Goal: Task Accomplishment & Management: Use online tool/utility

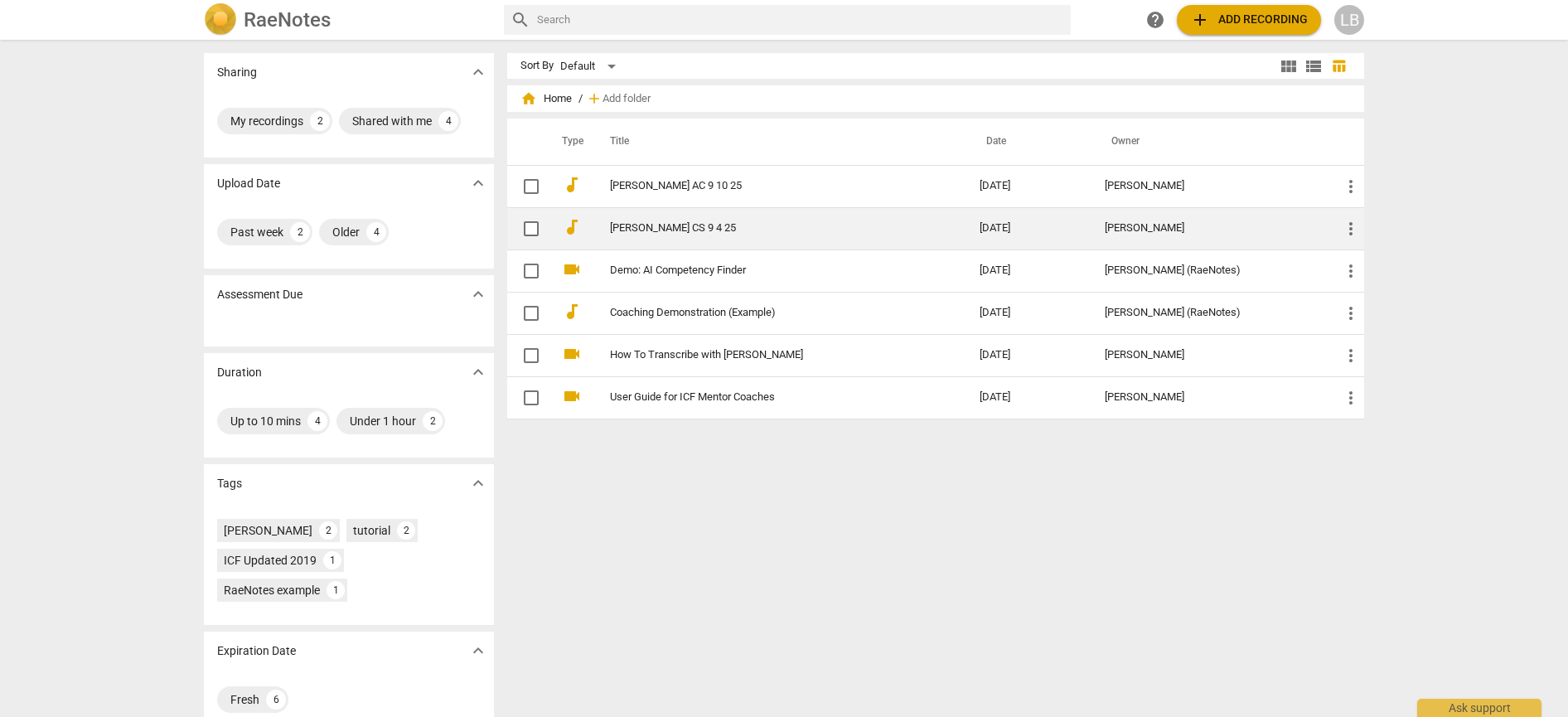
click at [653, 232] on link "[PERSON_NAME] CS 9 4 25" at bounding box center [765, 228] width 310 height 13
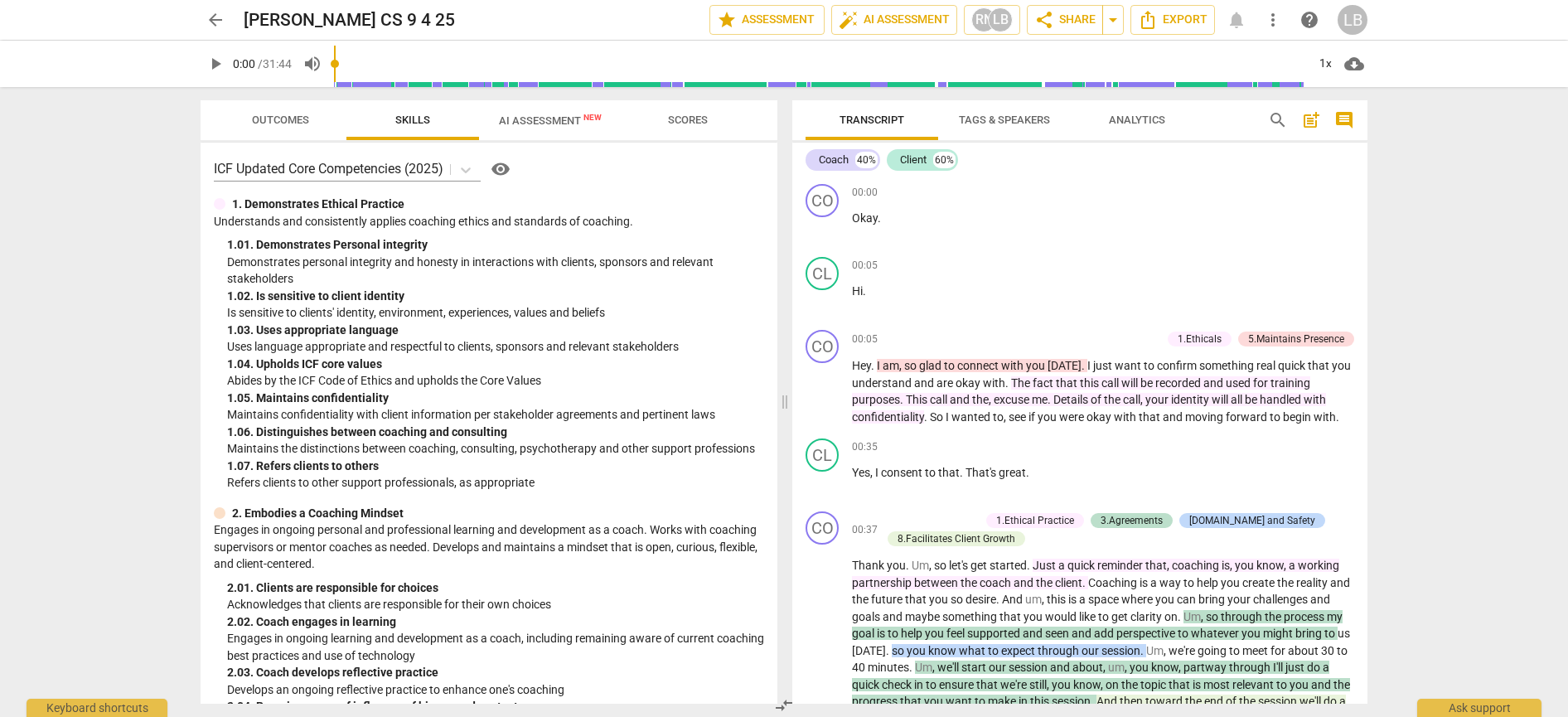
click at [282, 121] on span "Outcomes" at bounding box center [281, 120] width 57 height 13
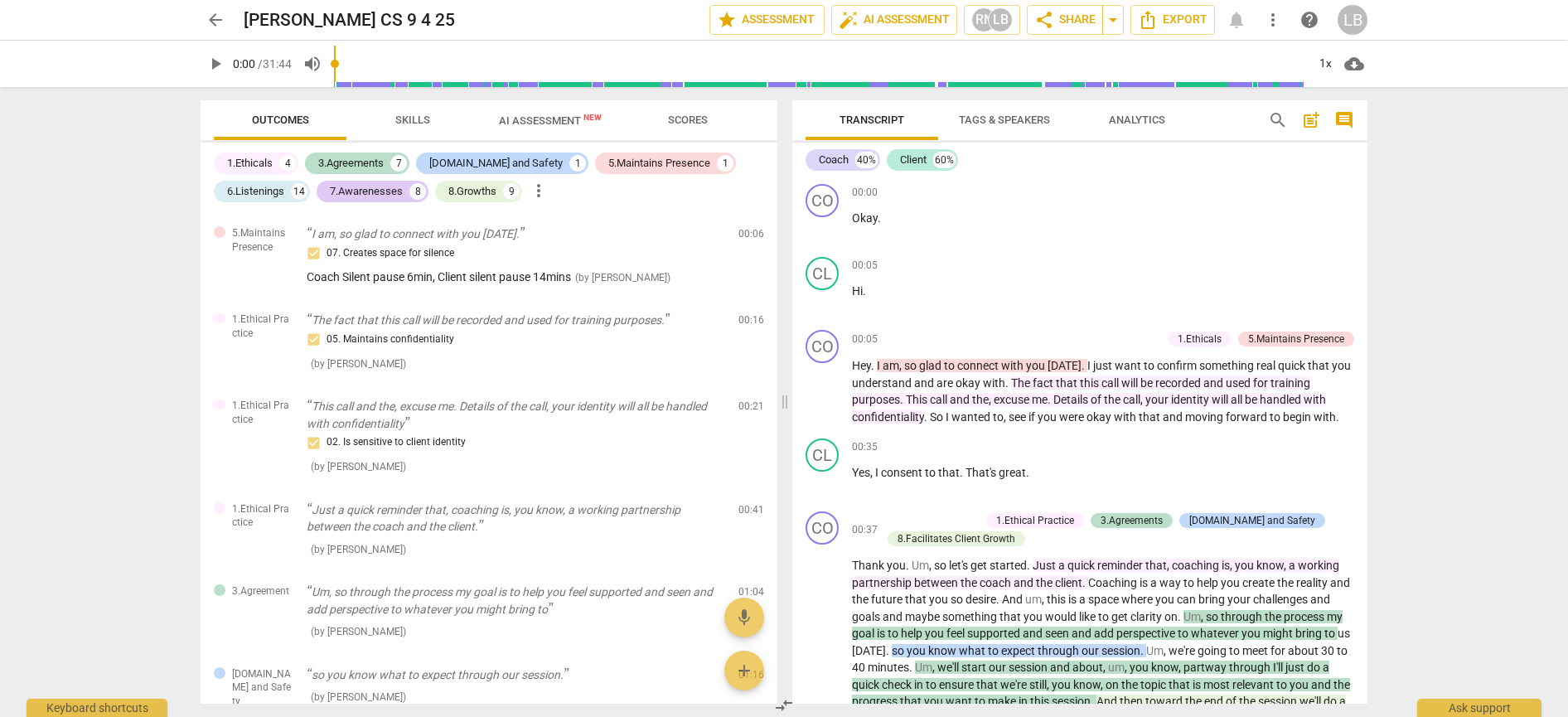
click at [425, 126] on span "Skills" at bounding box center [412, 120] width 34 height 13
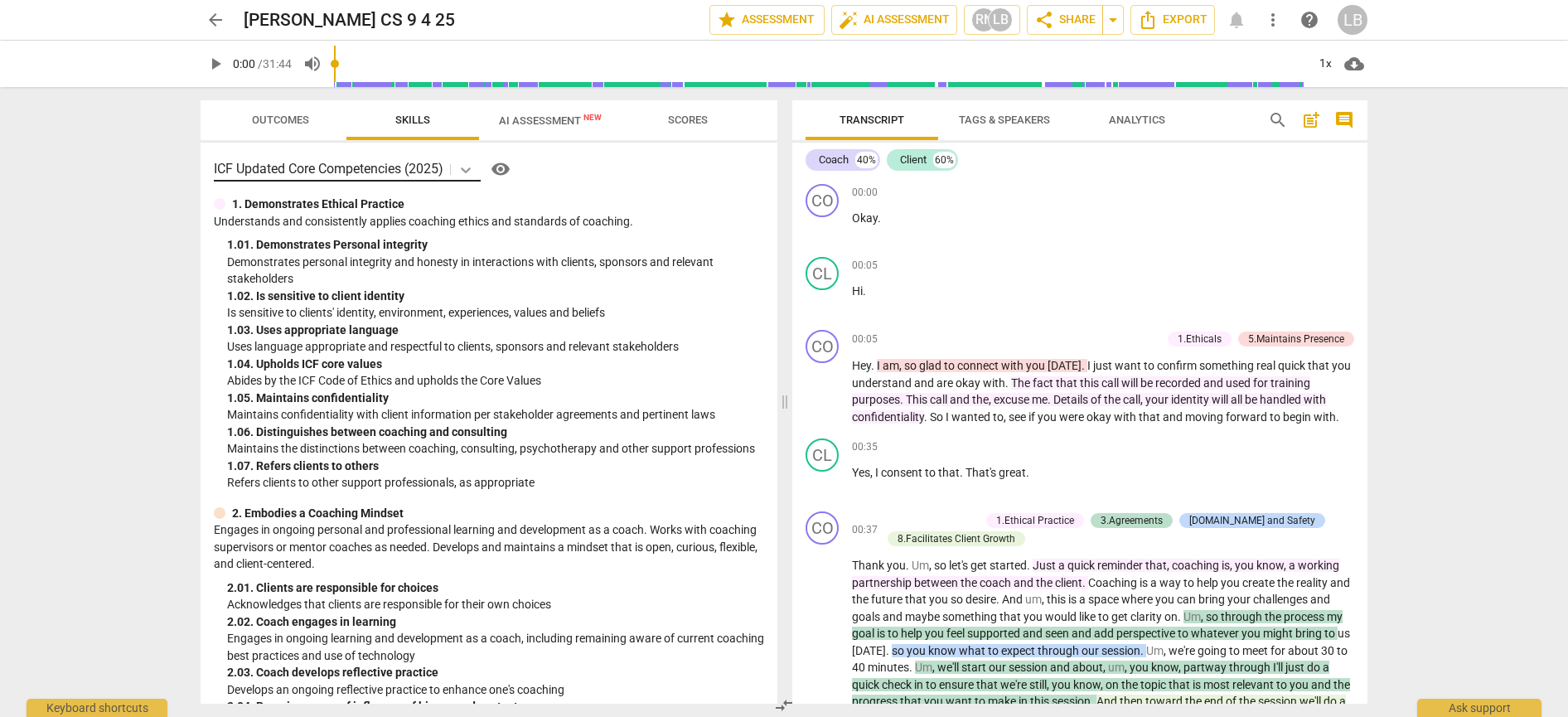
click at [469, 170] on icon at bounding box center [466, 171] width 10 height 6
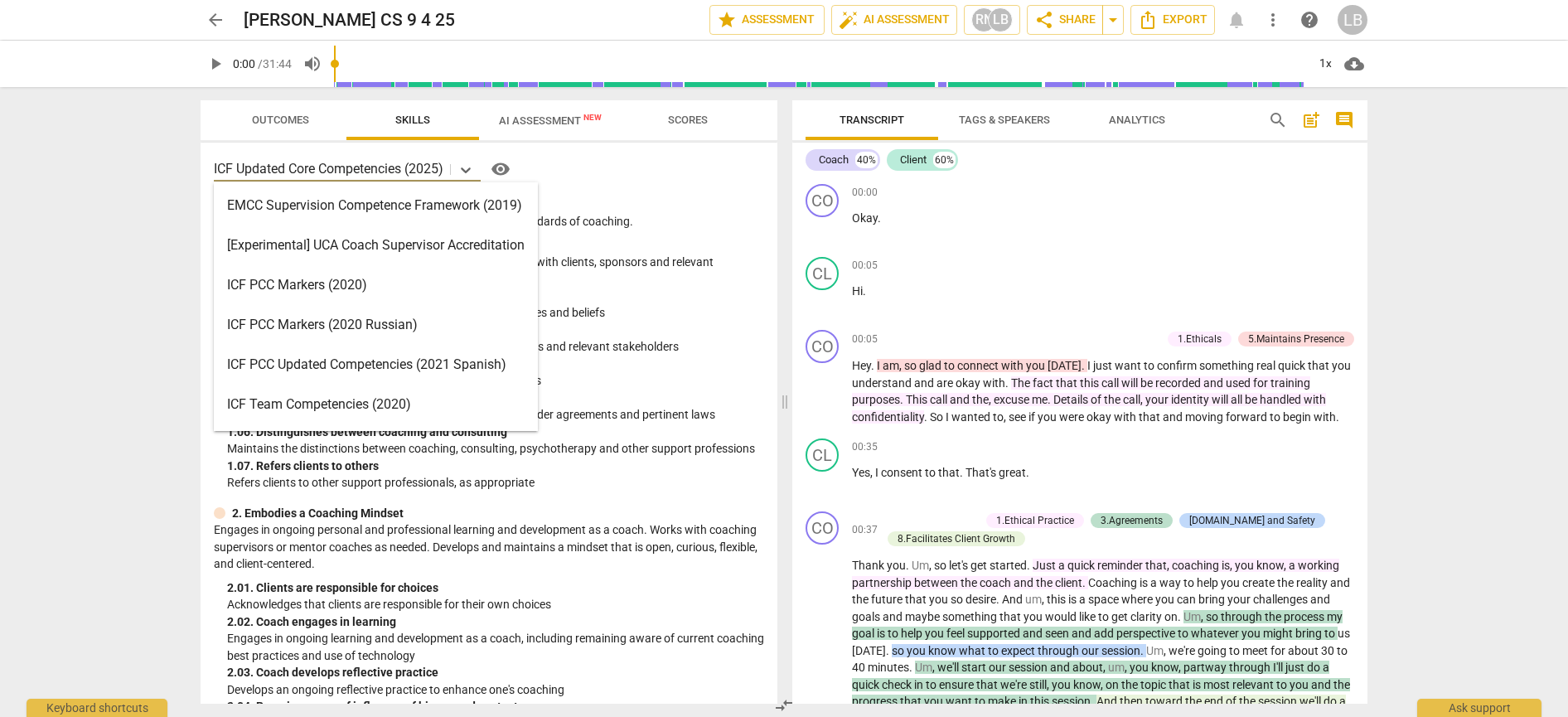
click at [444, 275] on div "ICF PCC Markers (2020)" at bounding box center [376, 284] width 324 height 40
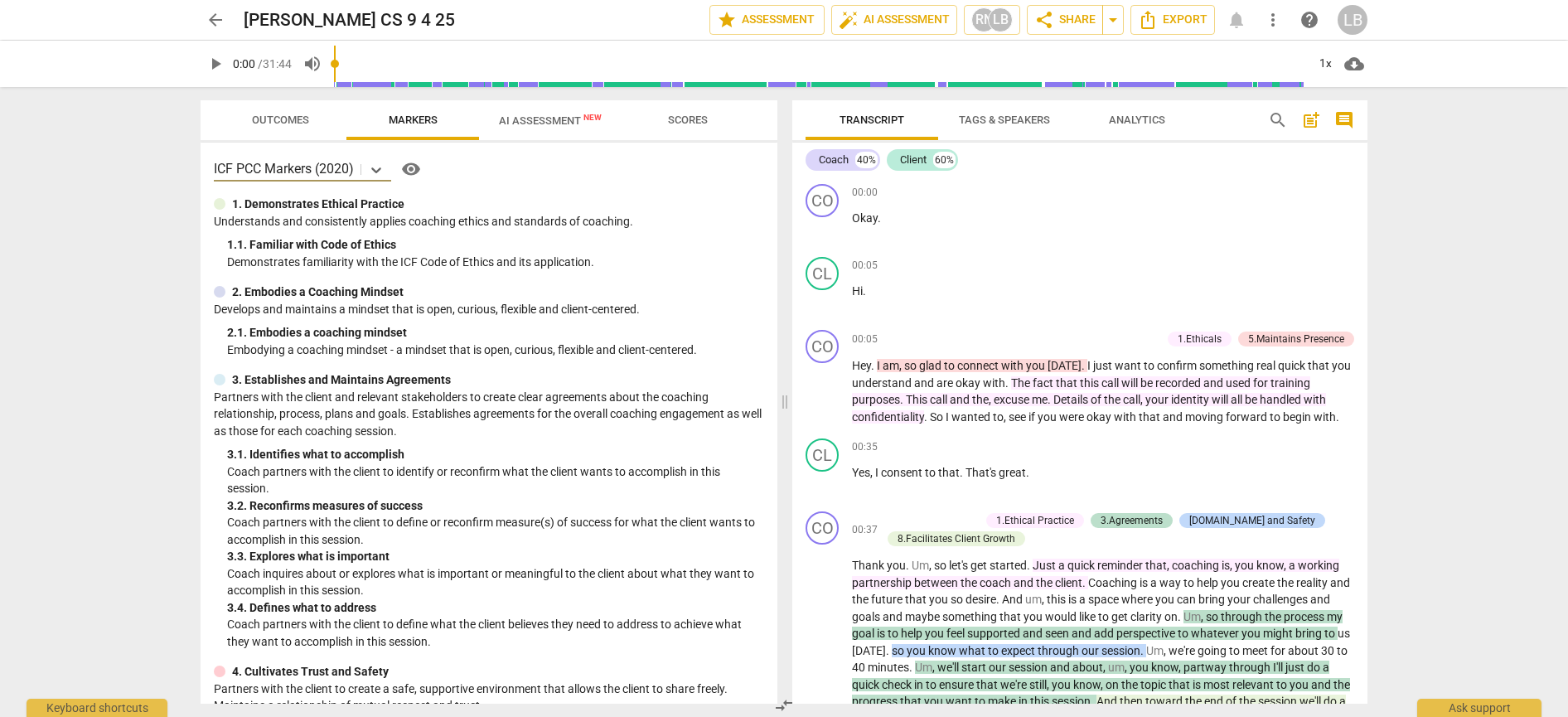
click at [504, 181] on div "ICF PCC Markers (2020) visibility" at bounding box center [489, 169] width 550 height 26
click at [669, 245] on div "1. 1. Familiar with Code of Ethics" at bounding box center [495, 245] width 537 height 18
click at [283, 120] on span "Outcomes" at bounding box center [281, 120] width 57 height 13
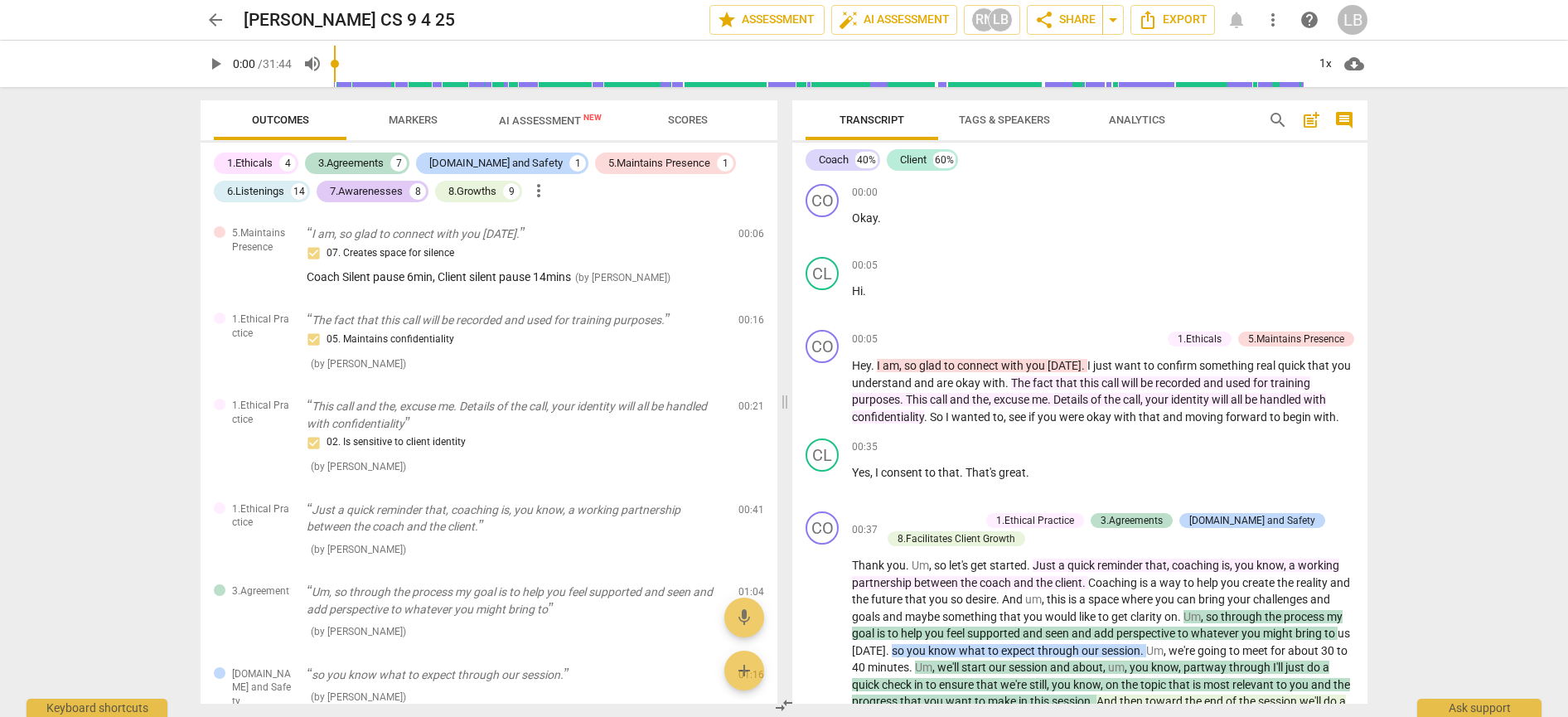
click at [263, 165] on div "1.Ethicals" at bounding box center [249, 163] width 45 height 17
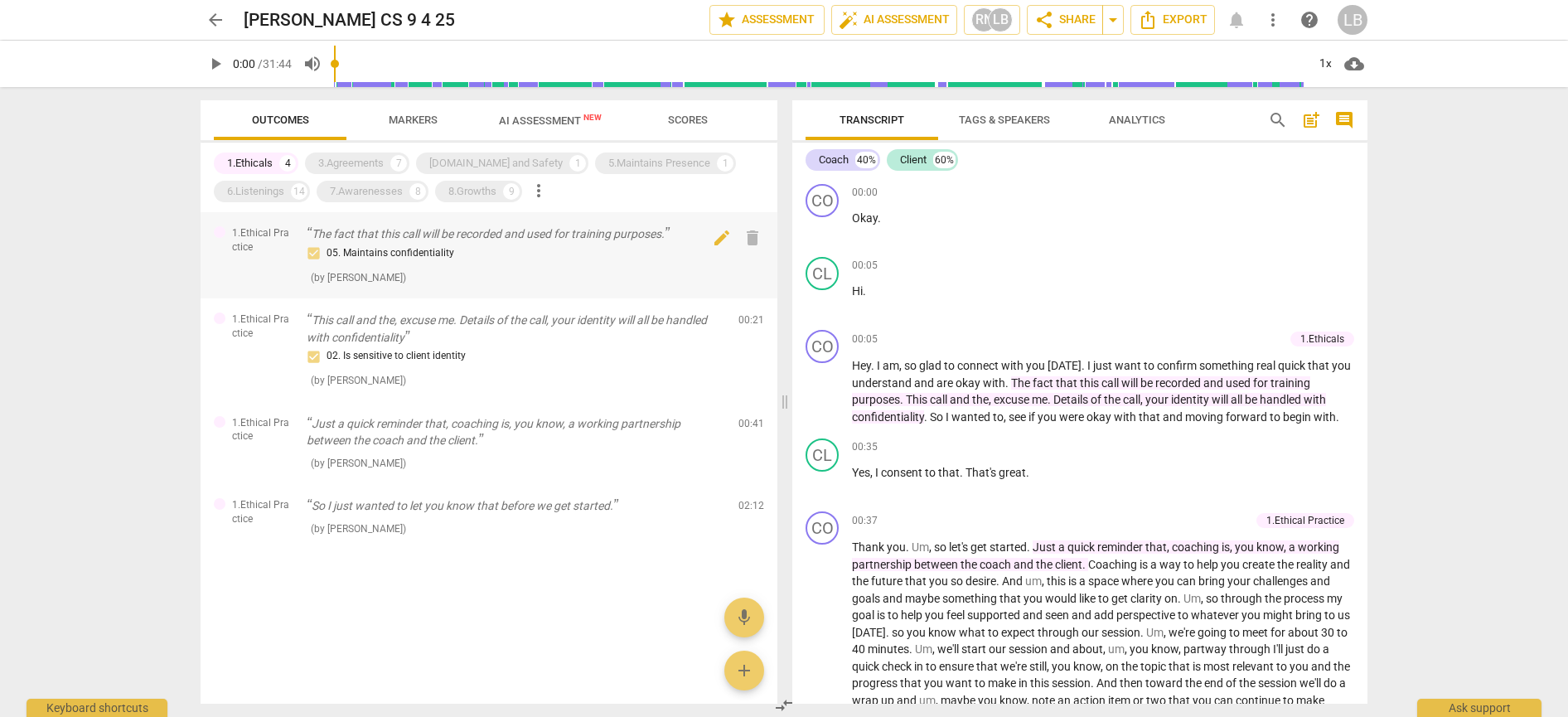
click at [499, 246] on div "05. Maintains confidentiality" at bounding box center [516, 253] width 419 height 20
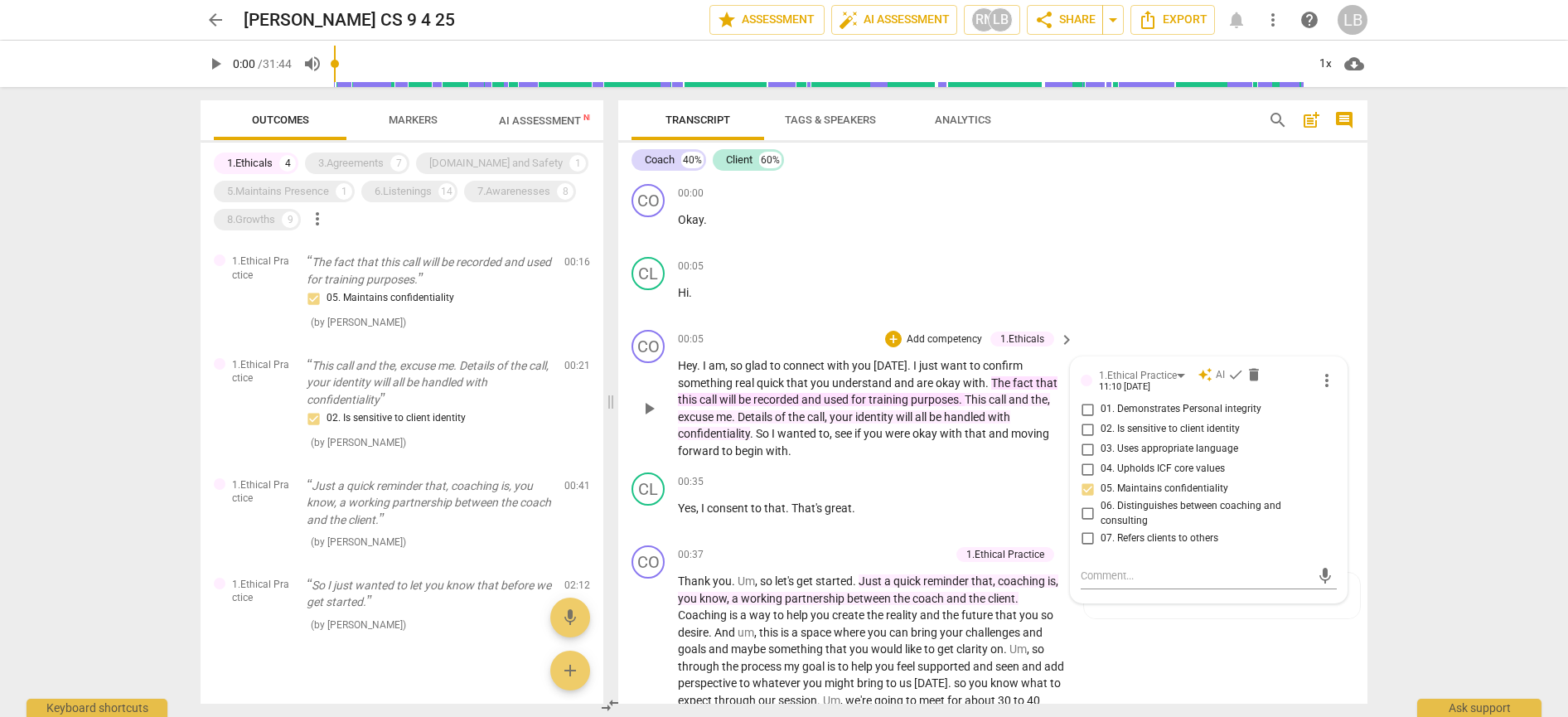
click at [996, 381] on span "The" at bounding box center [1002, 384] width 22 height 14
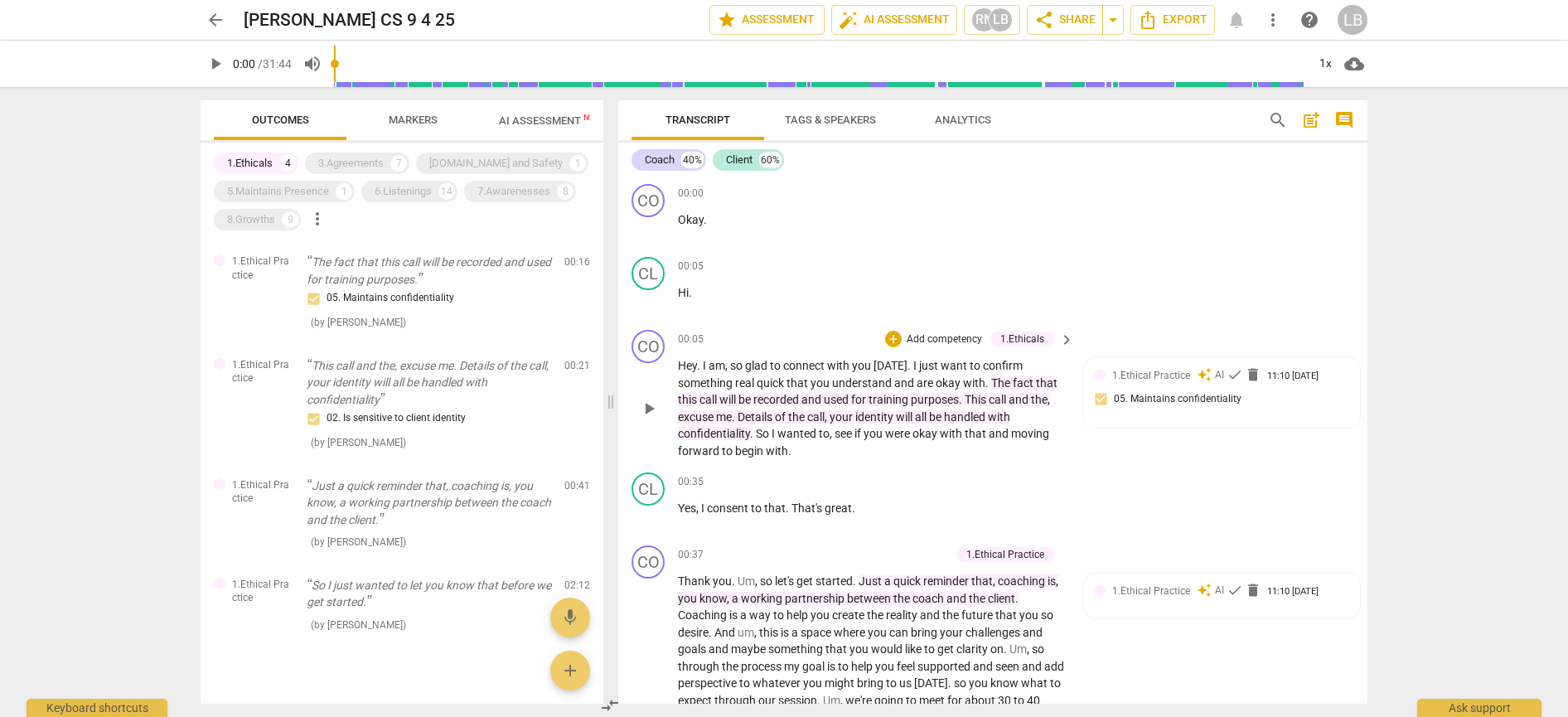
click at [991, 382] on span "The" at bounding box center [1002, 384] width 22 height 14
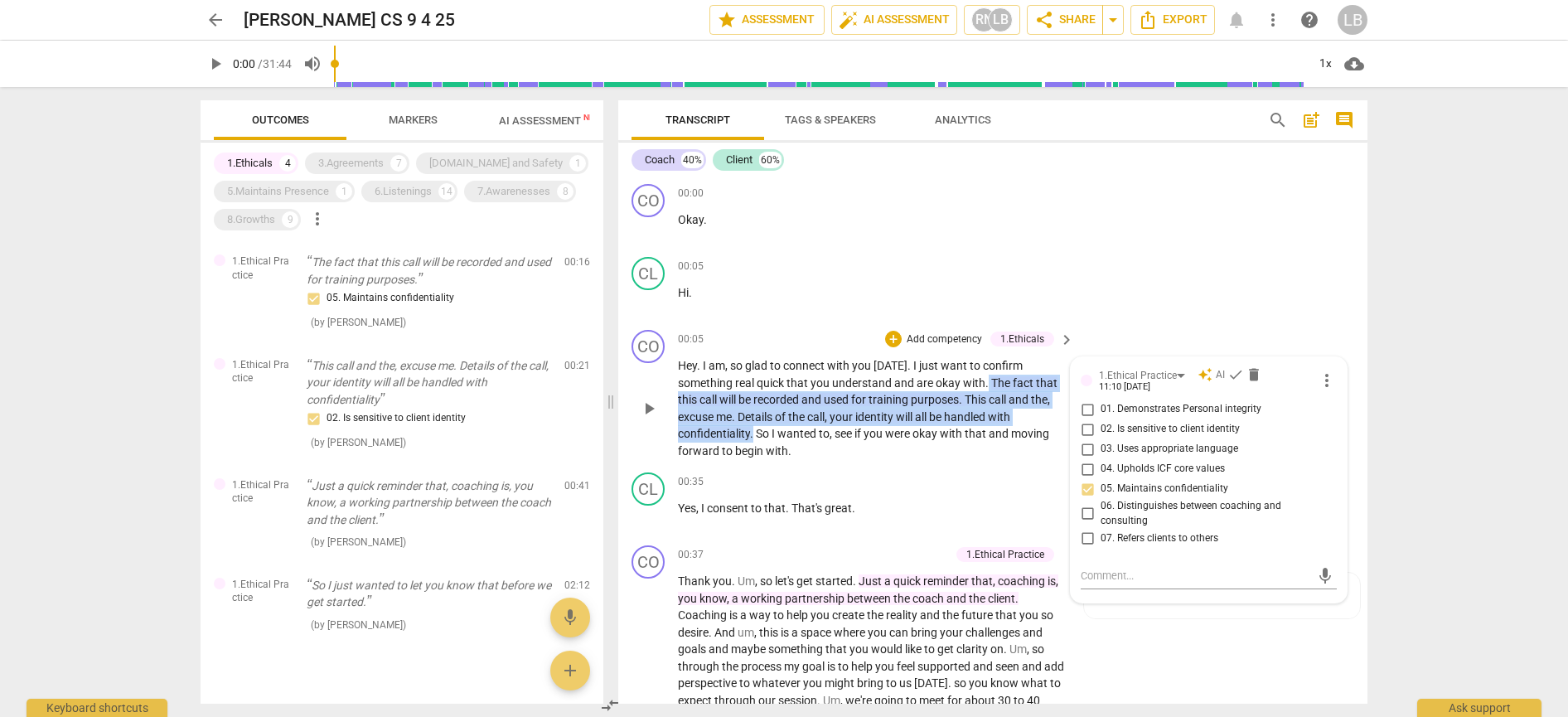
drag, startPoint x: 989, startPoint y: 379, endPoint x: 755, endPoint y: 430, distance: 239.5
click at [755, 430] on p "Hey . I am , so glad to connect with you [DATE] . I just want to confirm someth…" at bounding box center [871, 408] width 388 height 102
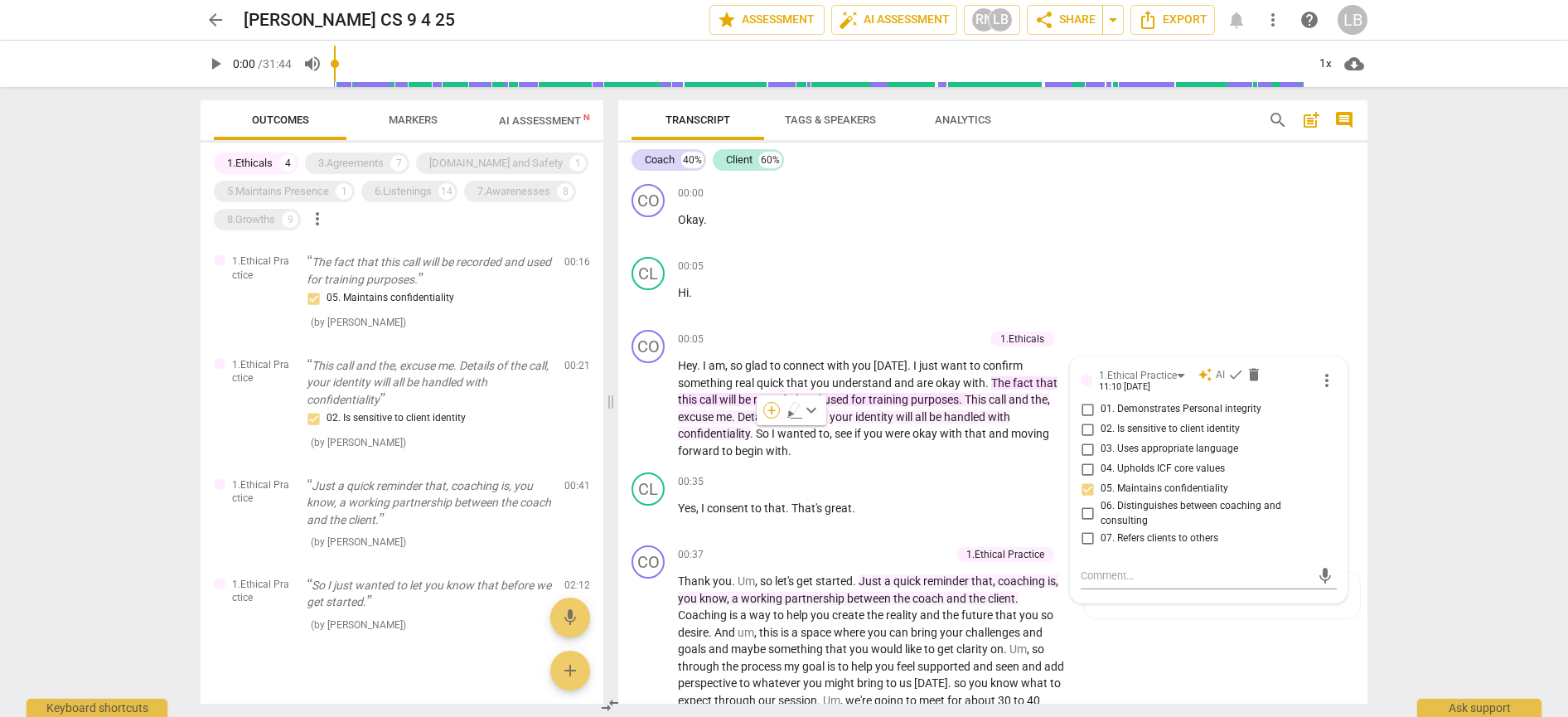
click at [773, 413] on div "+" at bounding box center [771, 410] width 17 height 17
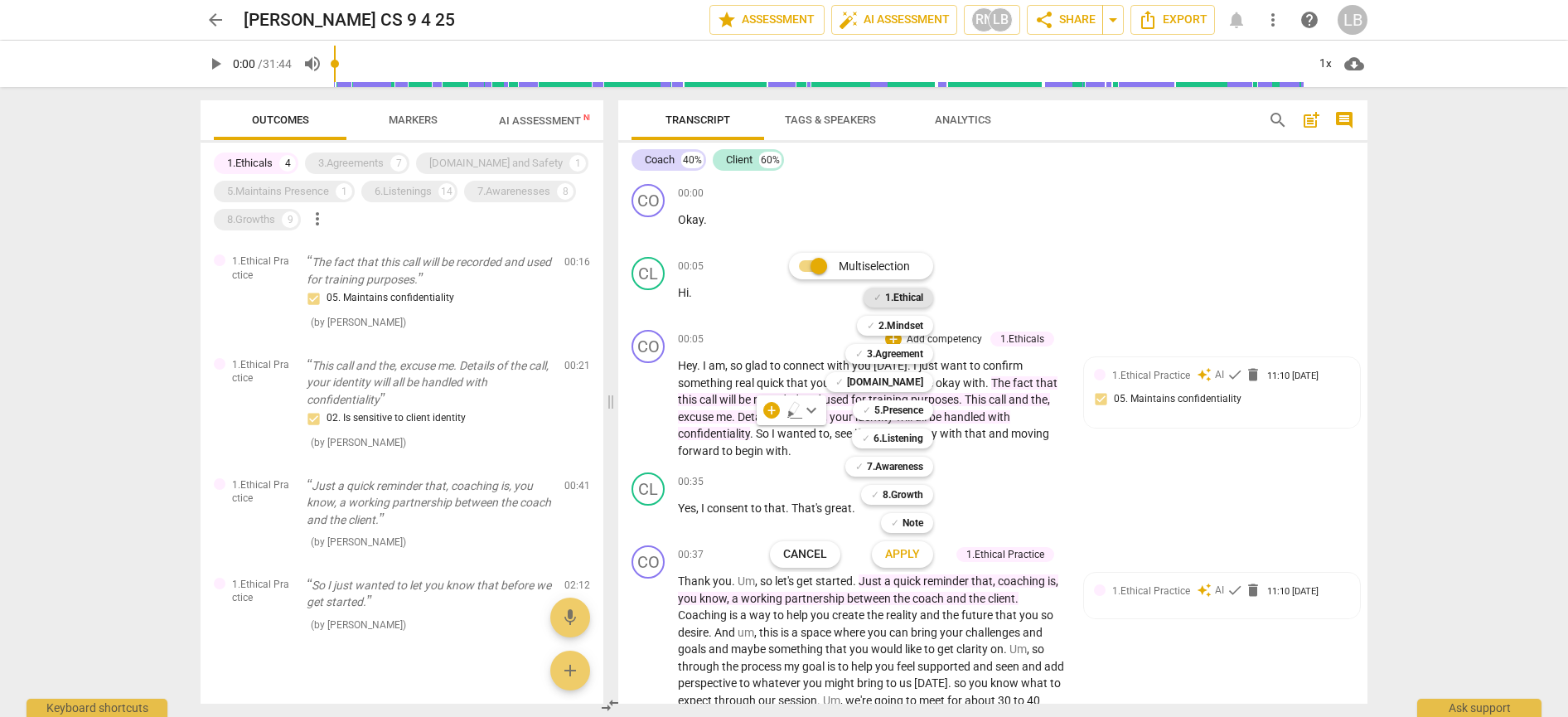
click at [899, 291] on b "1.Ethical" at bounding box center [904, 297] width 38 height 20
click at [900, 553] on span "Apply" at bounding box center [902, 554] width 34 height 17
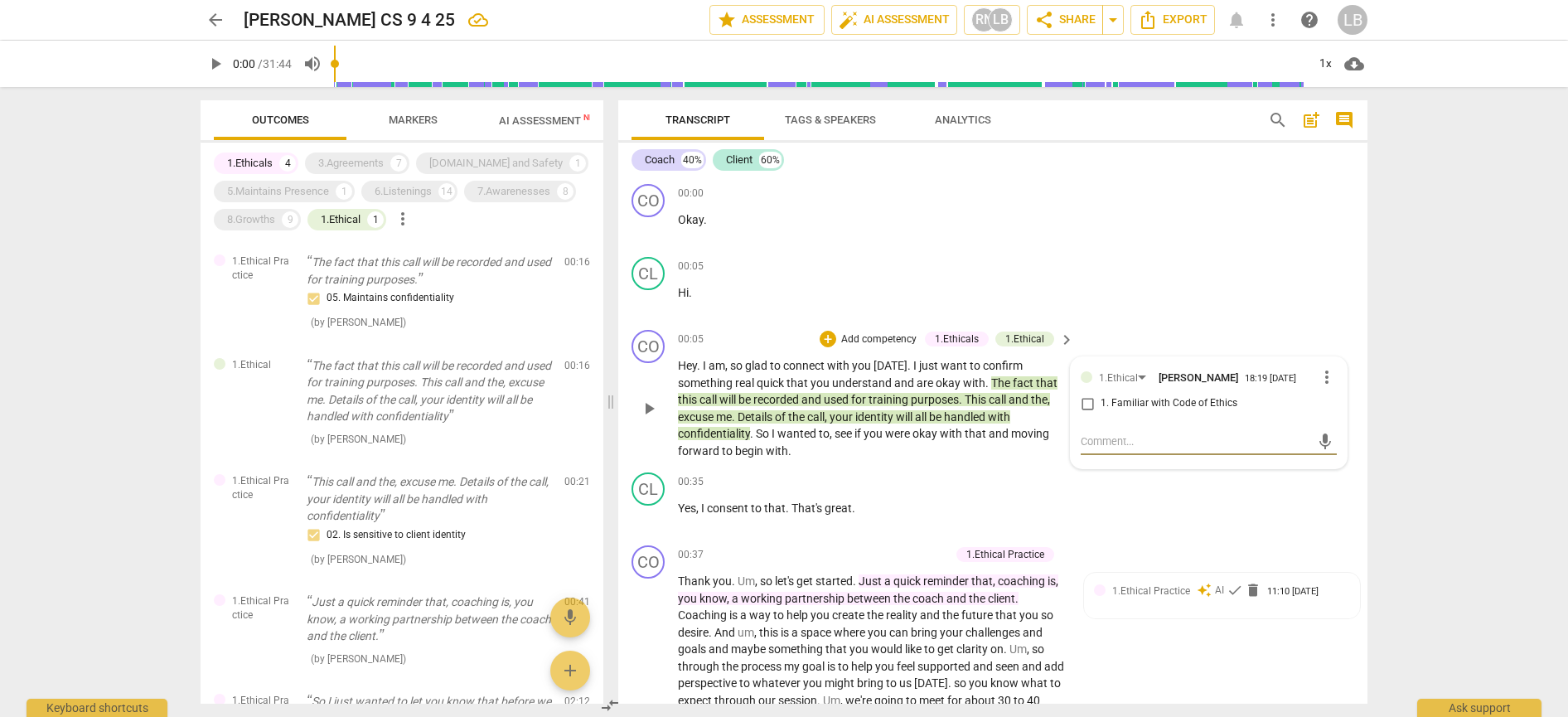
click at [1085, 406] on input "1. Familiar with Code of Ethics" at bounding box center [1087, 403] width 26 height 20
checkbox input "true"
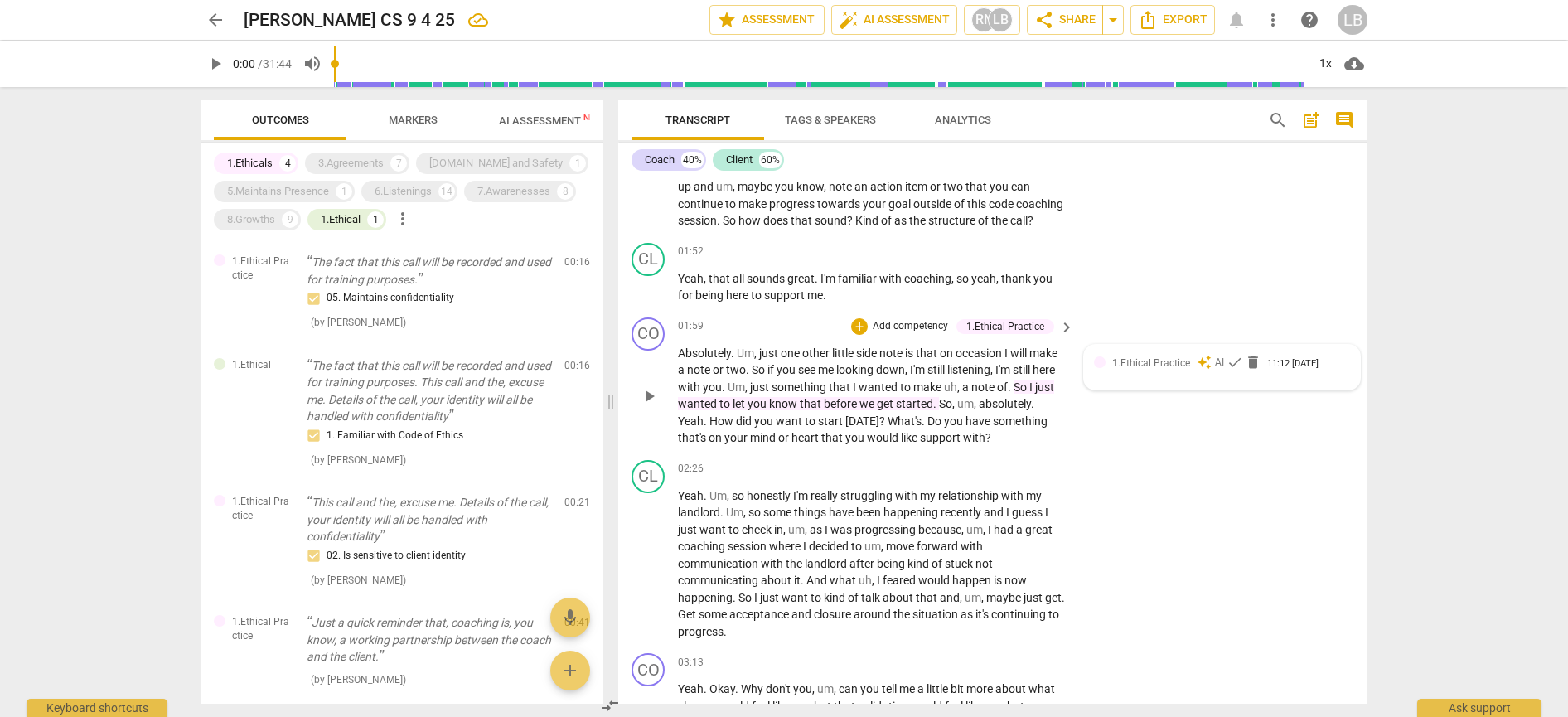
scroll to position [600, 0]
drag, startPoint x: 1154, startPoint y: 532, endPoint x: 377, endPoint y: 162, distance: 860.6
click at [377, 162] on div "3.Agreements" at bounding box center [350, 163] width 66 height 17
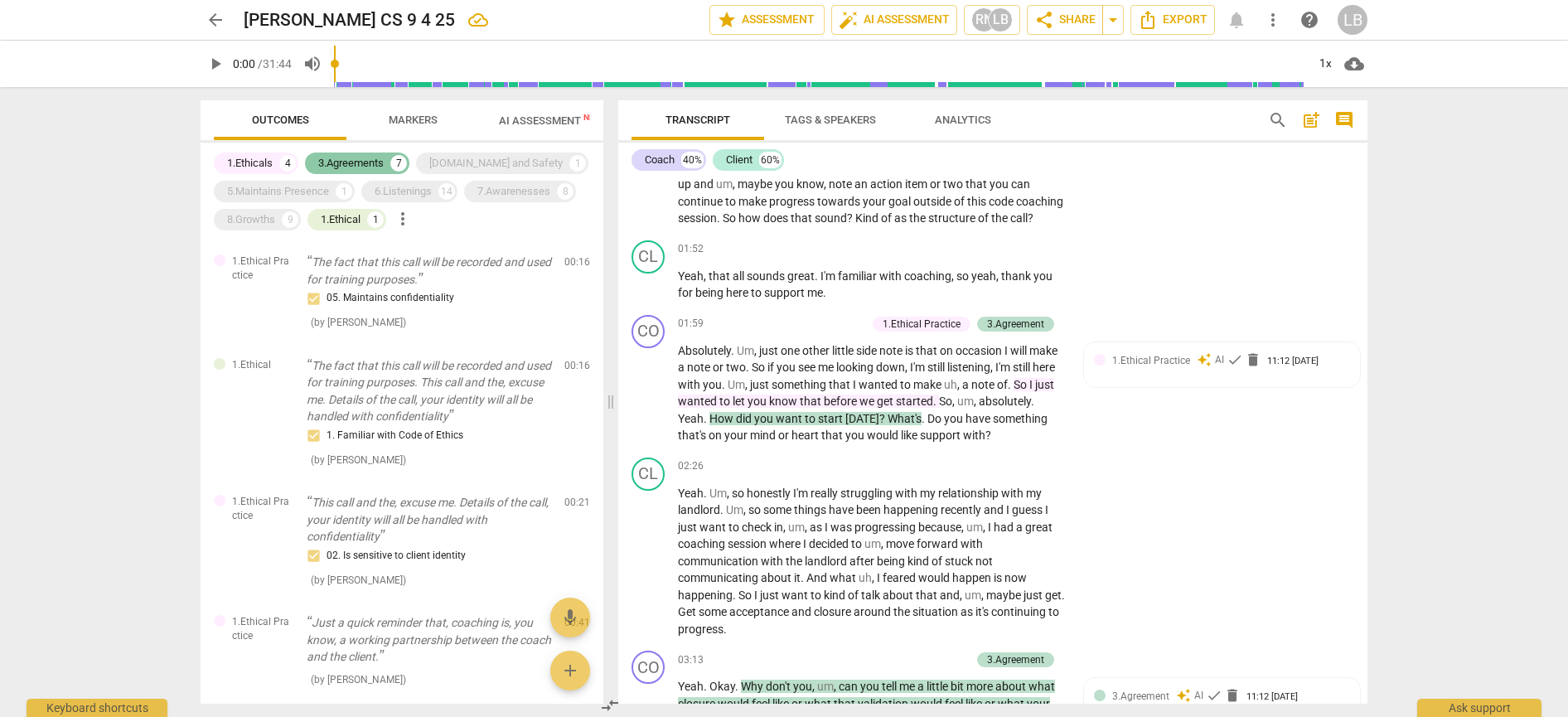
click at [349, 163] on div "3.Agreements" at bounding box center [350, 163] width 66 height 17
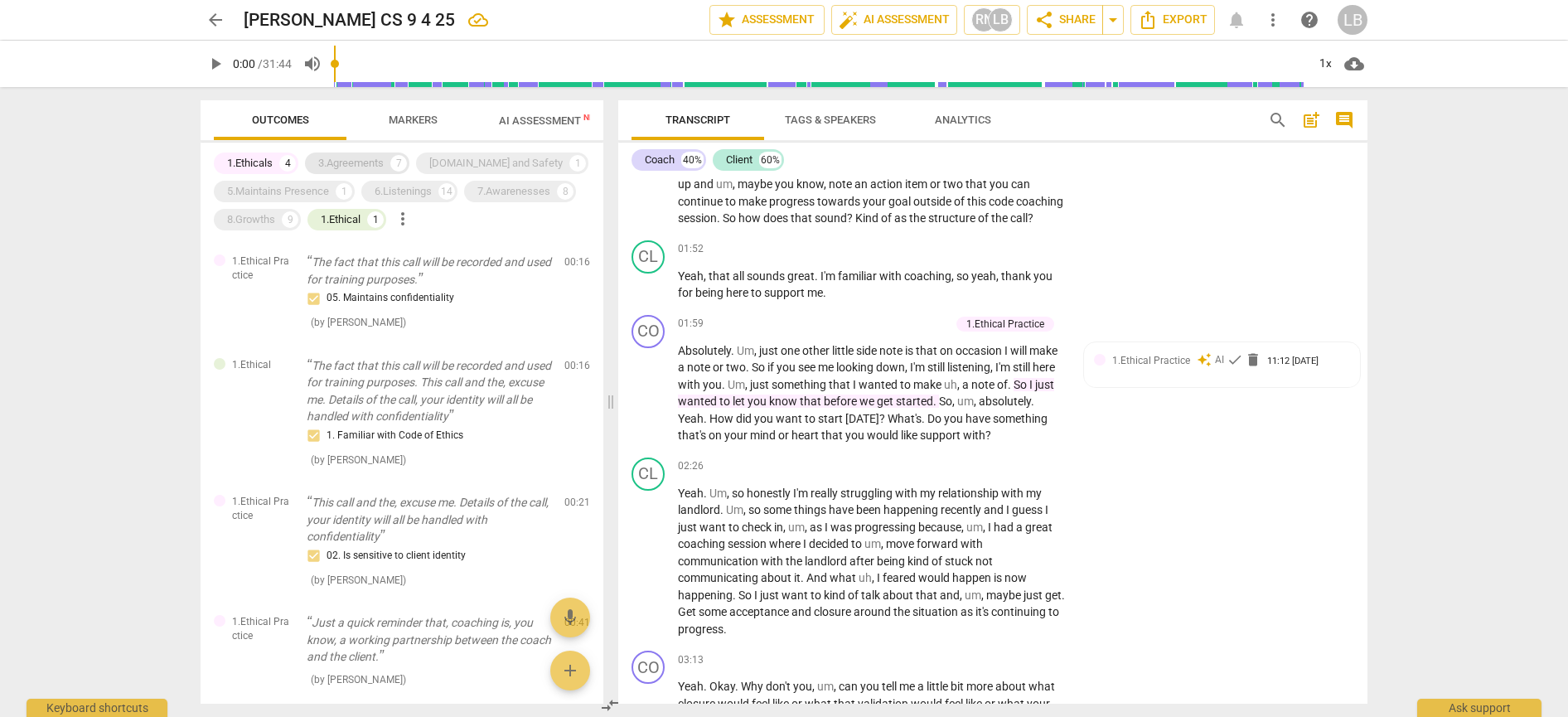
click at [353, 162] on div "3.Agreements" at bounding box center [350, 163] width 66 height 17
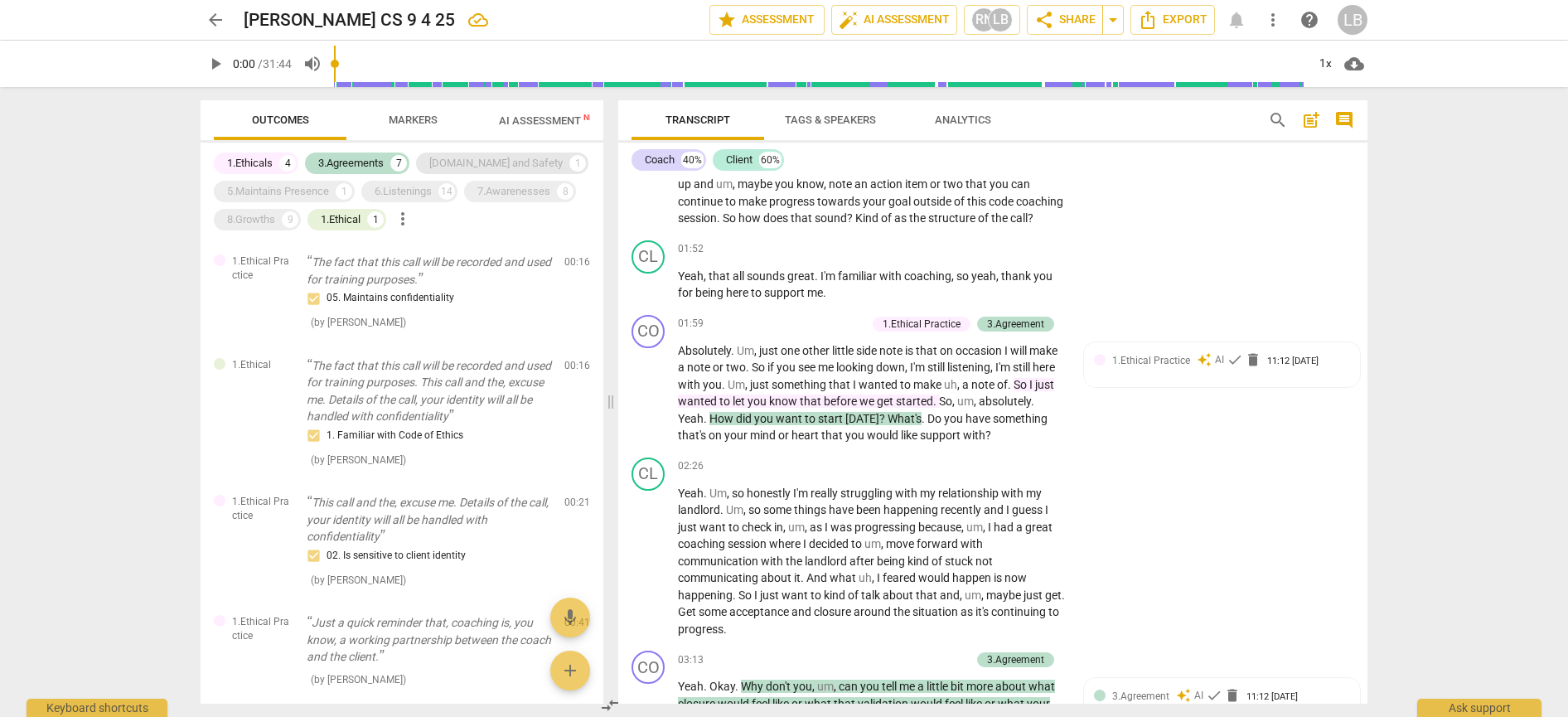
click at [471, 163] on div "[DOMAIN_NAME] and Safety" at bounding box center [497, 163] width 133 height 17
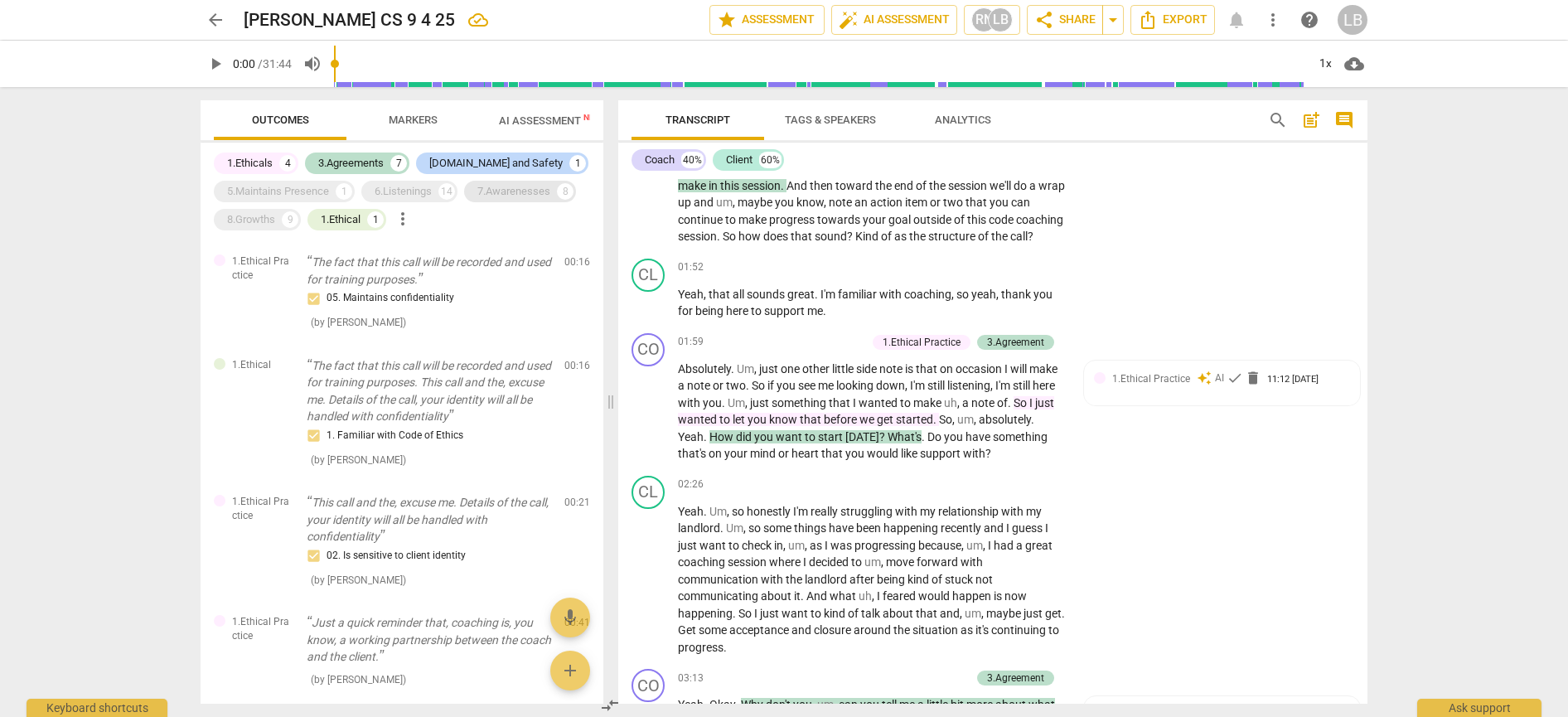
drag, startPoint x: 493, startPoint y: 185, endPoint x: 484, endPoint y: 188, distance: 9.5
click at [493, 185] on div "7.Awarenesses" at bounding box center [514, 191] width 73 height 17
click at [419, 191] on div "6.Listenings" at bounding box center [403, 191] width 57 height 17
click at [277, 187] on div "5.Maintains Presence" at bounding box center [278, 191] width 102 height 17
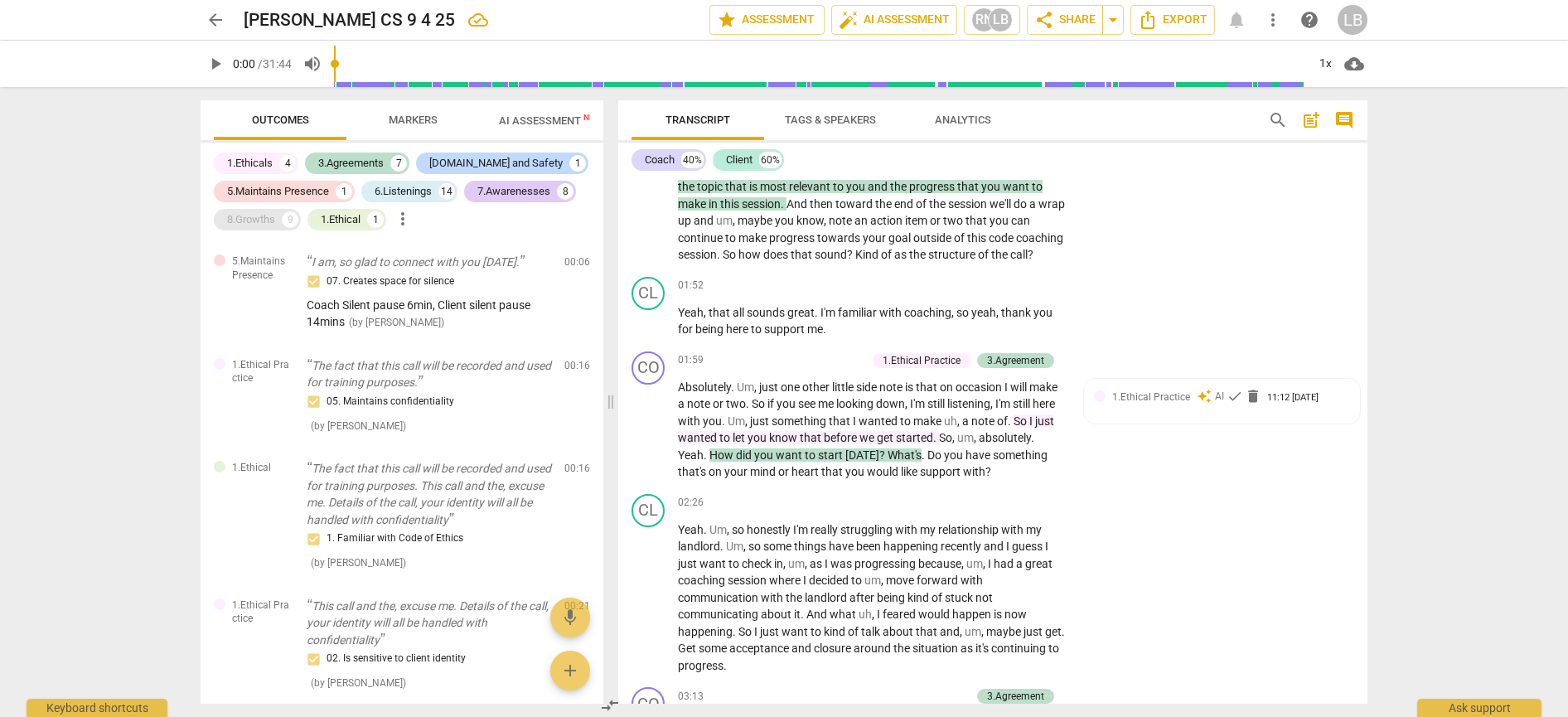
click at [251, 222] on div "8.Growths" at bounding box center [250, 219] width 48 height 17
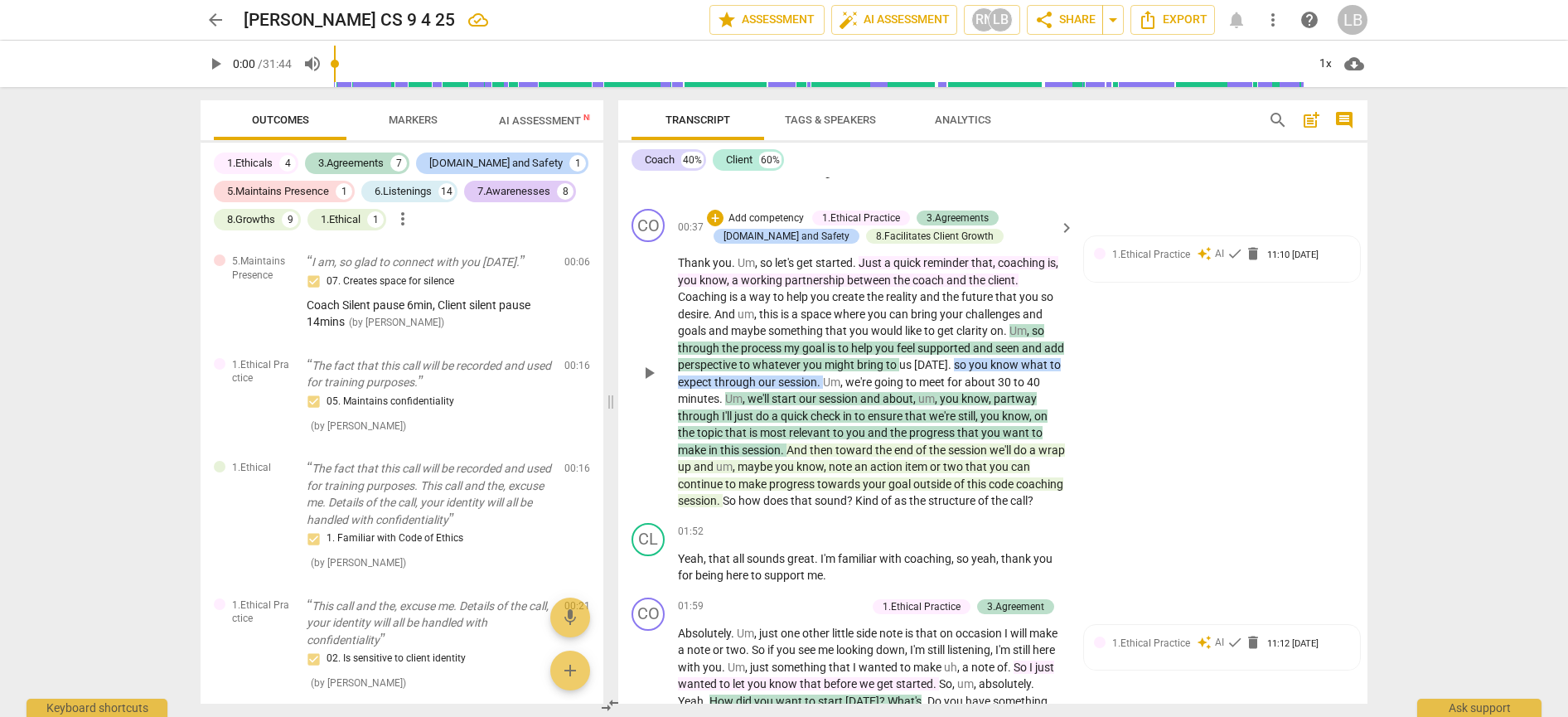
scroll to position [356, 0]
click at [336, 166] on div "3.Agreements" at bounding box center [350, 163] width 66 height 17
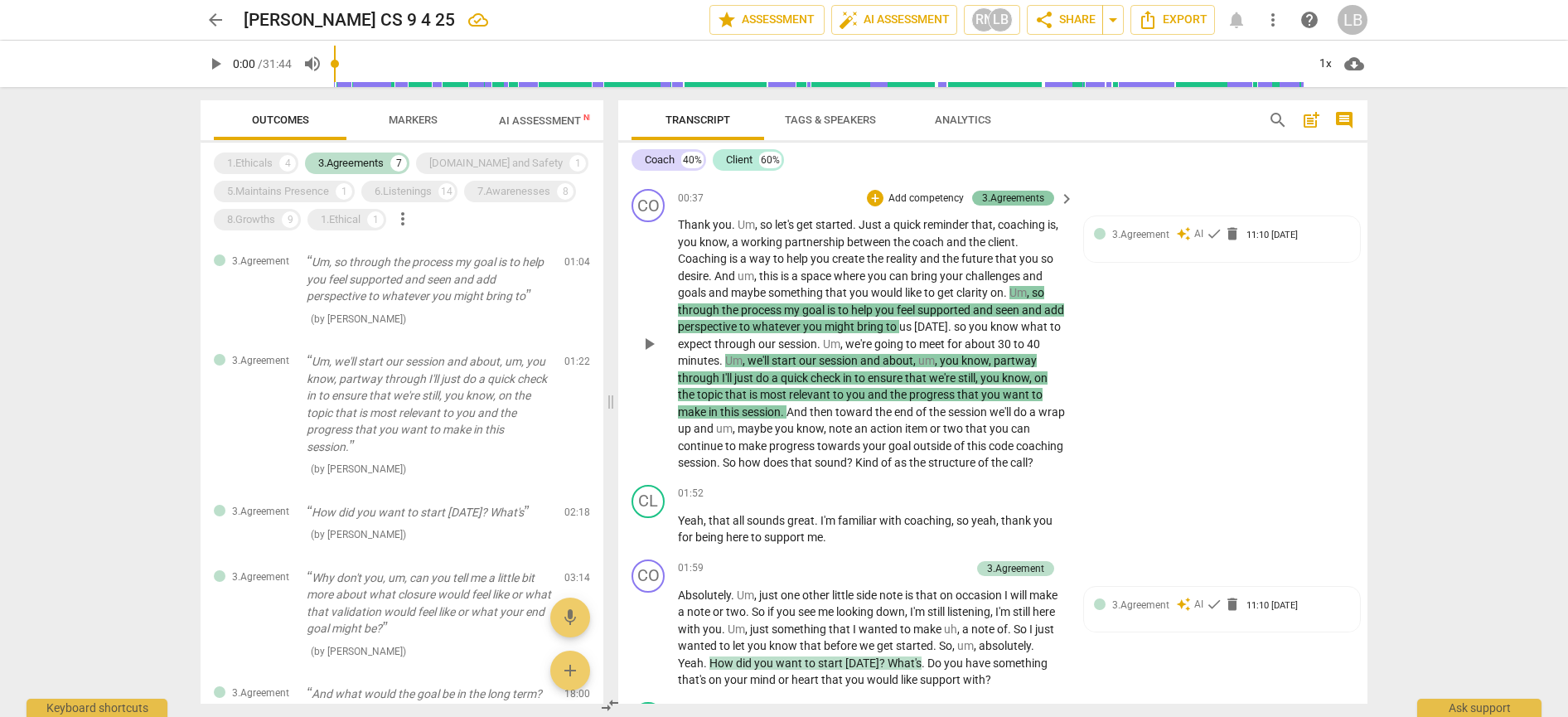
click at [1026, 196] on div "3.Agreements" at bounding box center [1013, 197] width 62 height 15
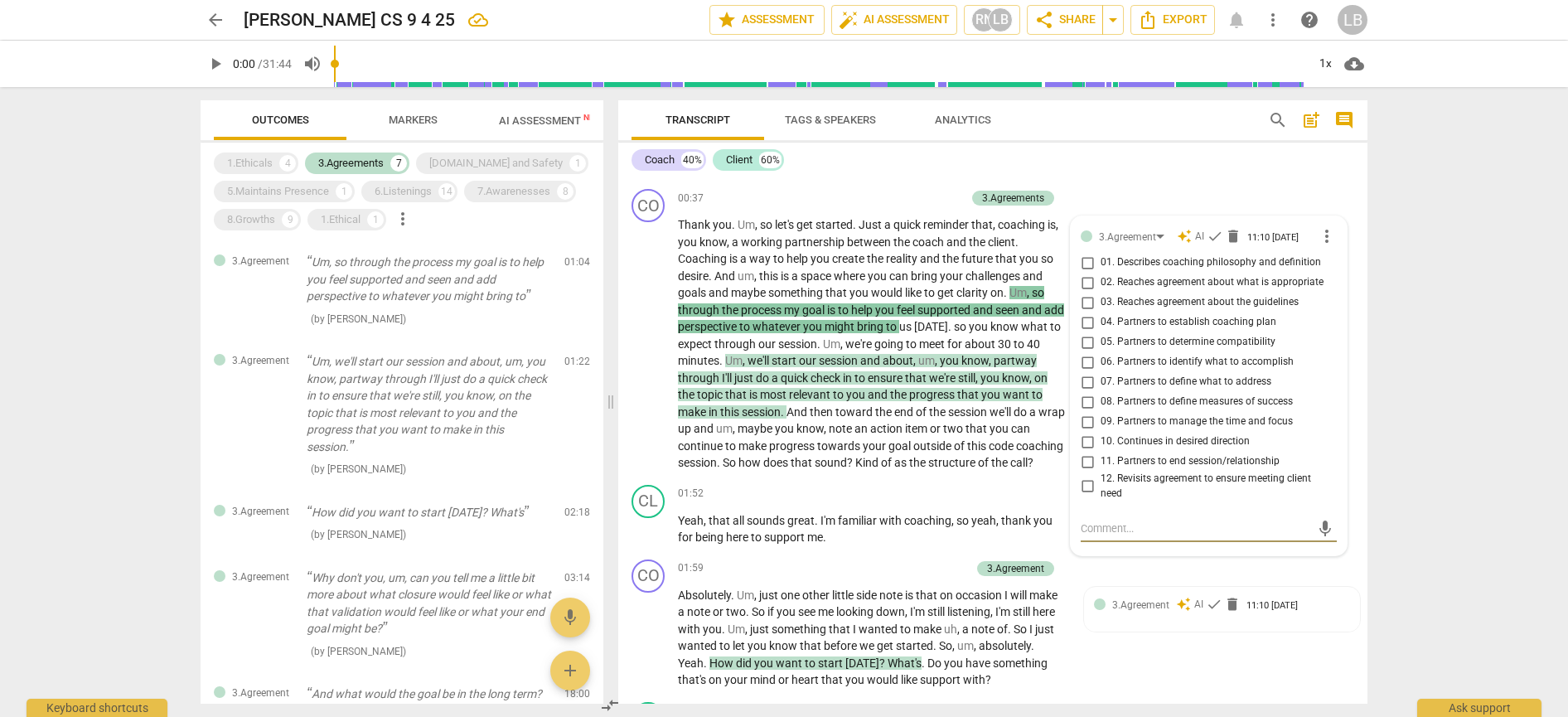
click at [411, 122] on span "Markers" at bounding box center [413, 120] width 49 height 13
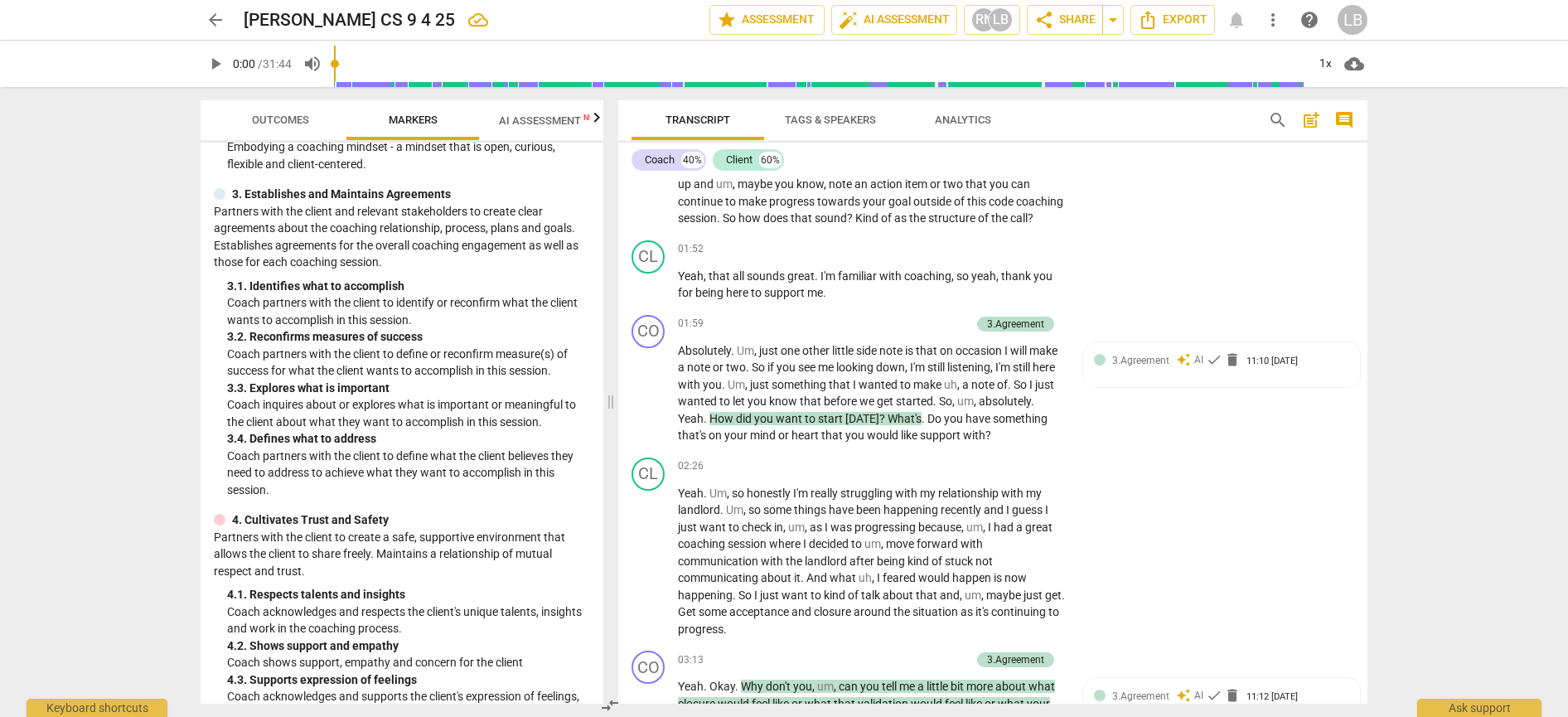
scroll to position [601, 0]
click at [846, 419] on span "start" at bounding box center [832, 418] width 27 height 14
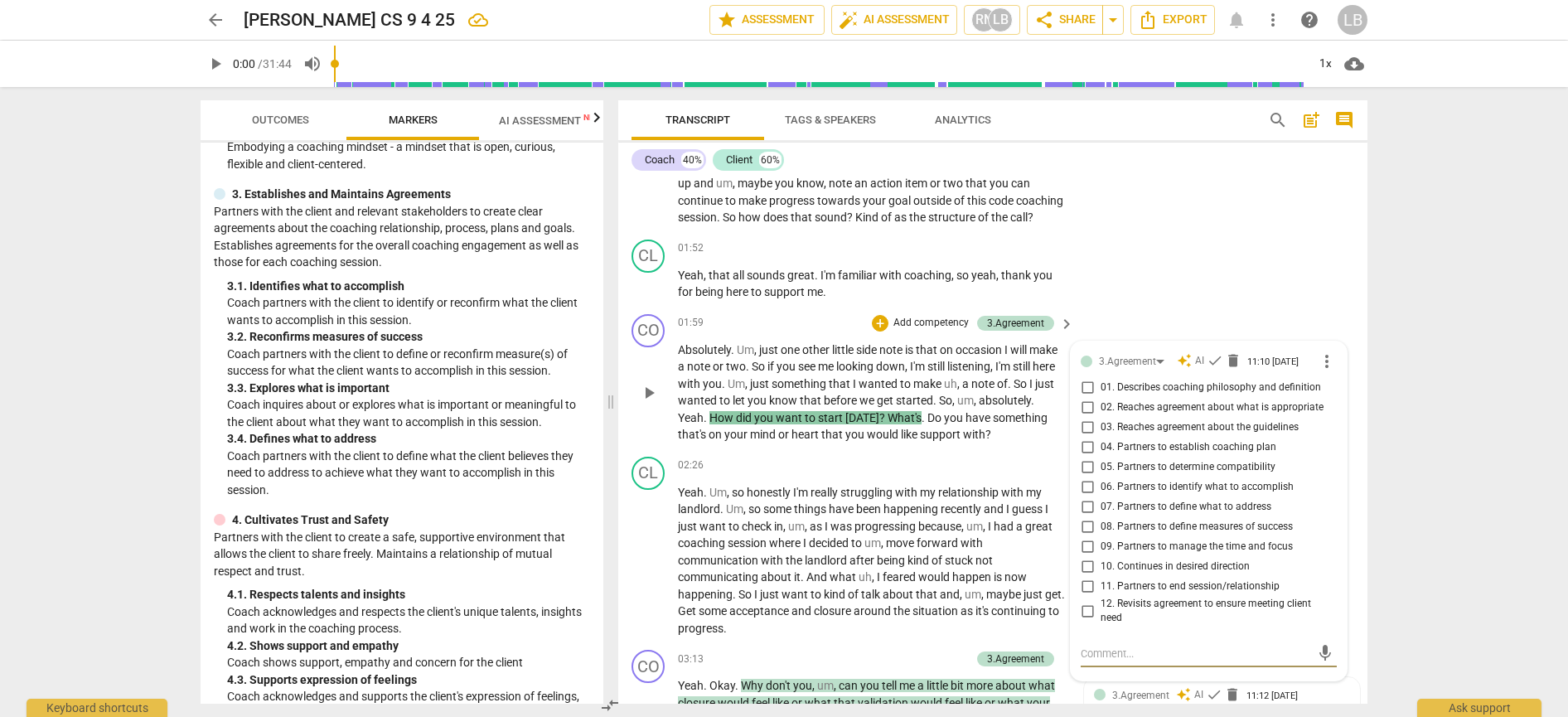
click at [921, 425] on span "What's" at bounding box center [905, 418] width 34 height 14
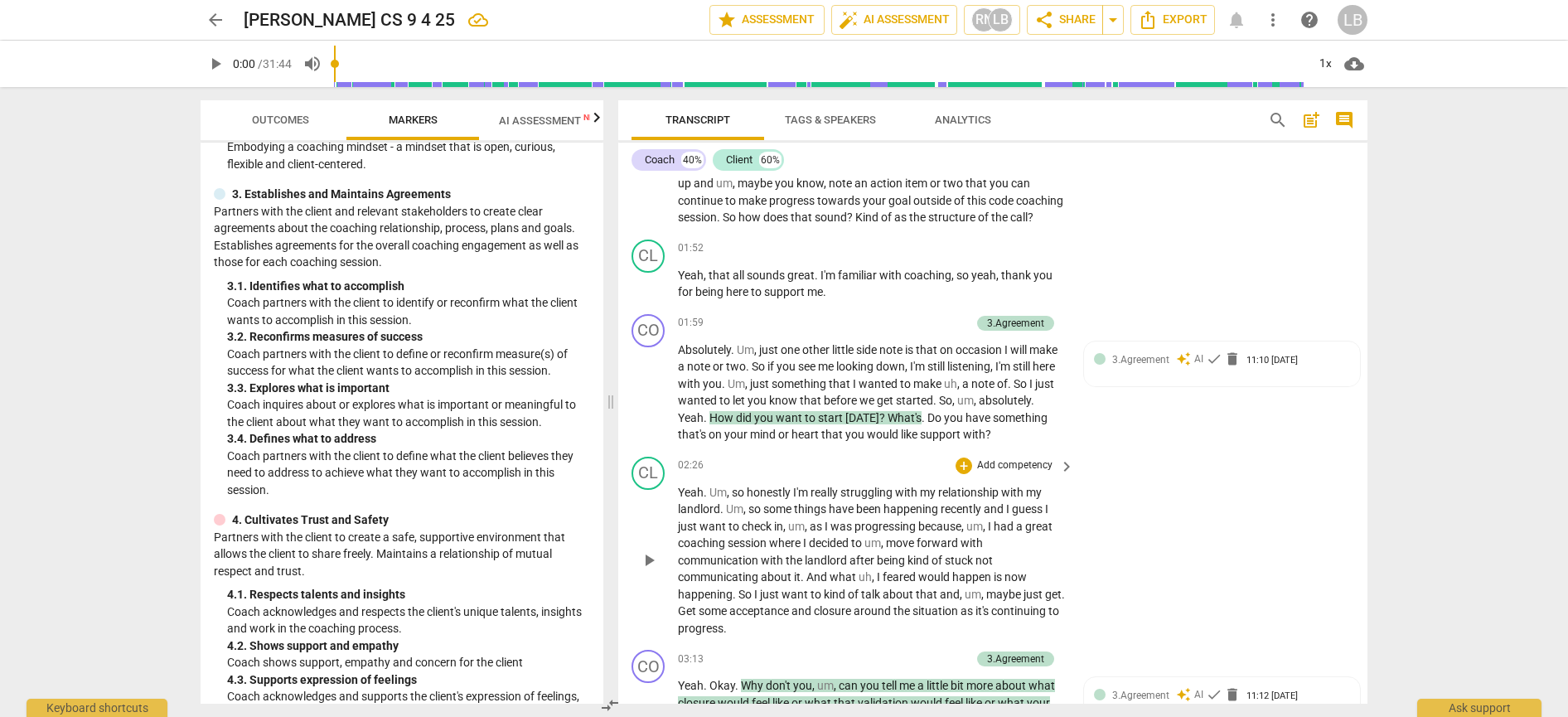
click at [809, 466] on div "02:26 + Add competency keyboard_arrow_right" at bounding box center [876, 465] width 397 height 19
drag, startPoint x: 766, startPoint y: 420, endPoint x: 976, endPoint y: 422, distance: 210.0
click at [976, 422] on p "Absolutely . Um , just one other little side note is that on occasion I will ma…" at bounding box center [871, 392] width 388 height 102
click at [996, 405] on div "+" at bounding box center [995, 400] width 17 height 17
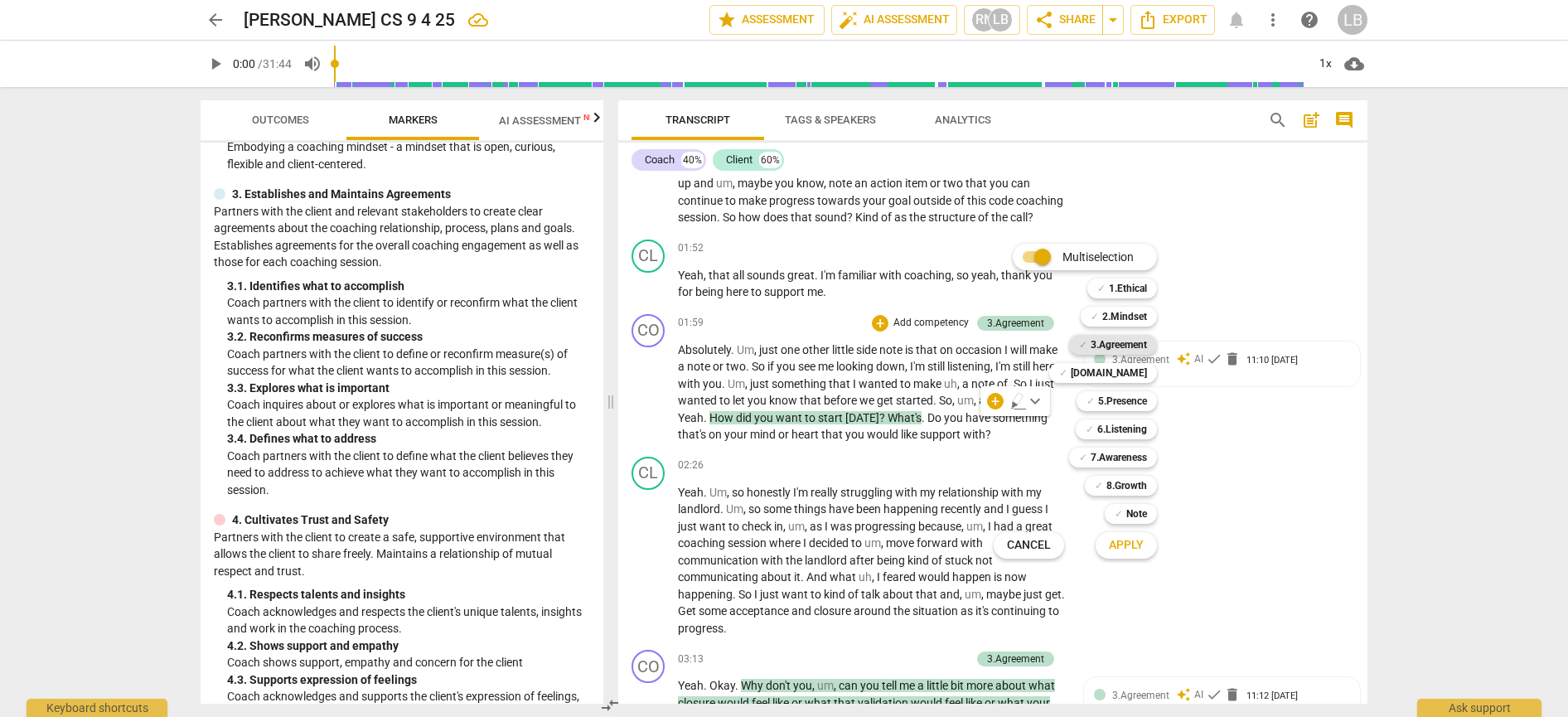
click at [1105, 347] on b "3.Agreement" at bounding box center [1119, 344] width 56 height 20
click at [1132, 545] on span "Apply" at bounding box center [1125, 544] width 34 height 17
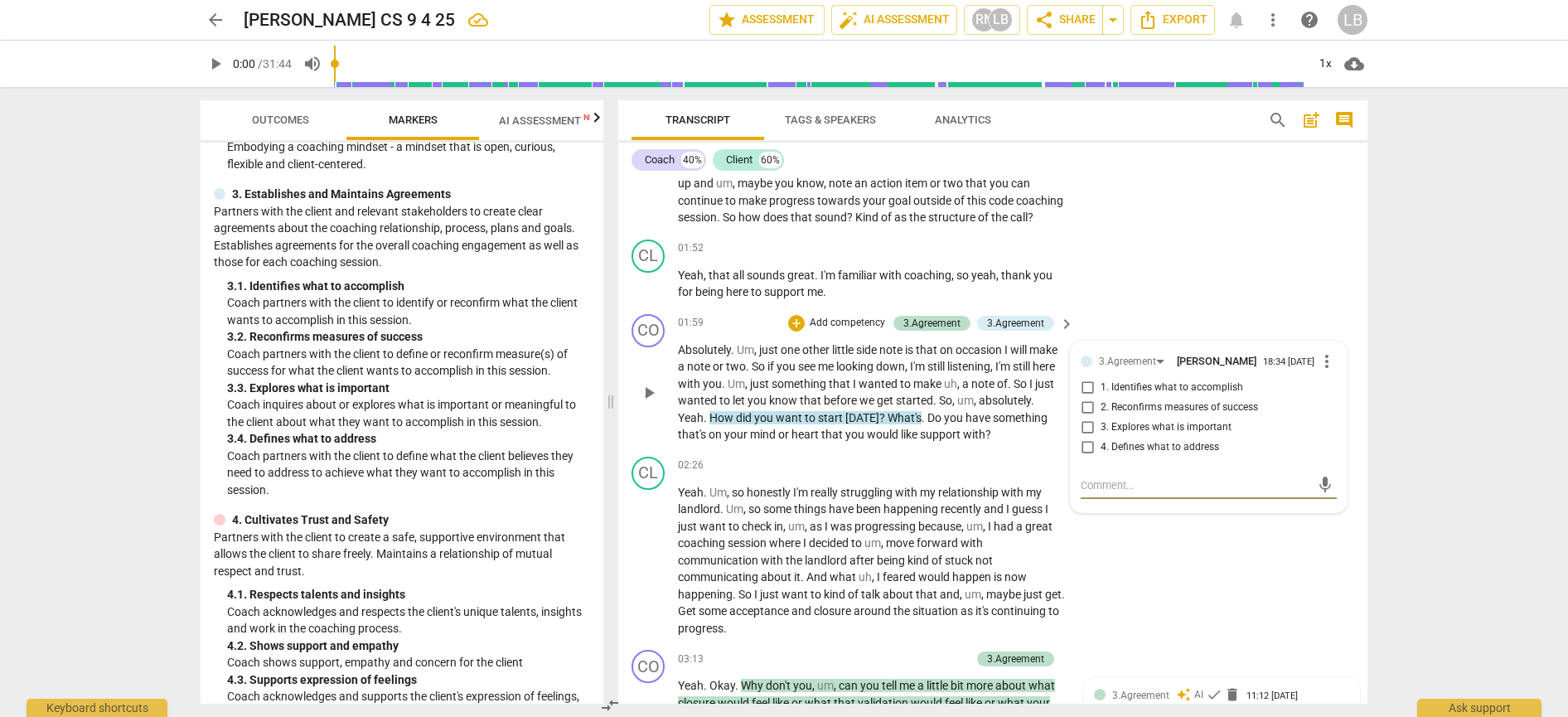
click at [1086, 395] on input "1. Identifies what to accomplish" at bounding box center [1087, 387] width 26 height 20
checkbox input "true"
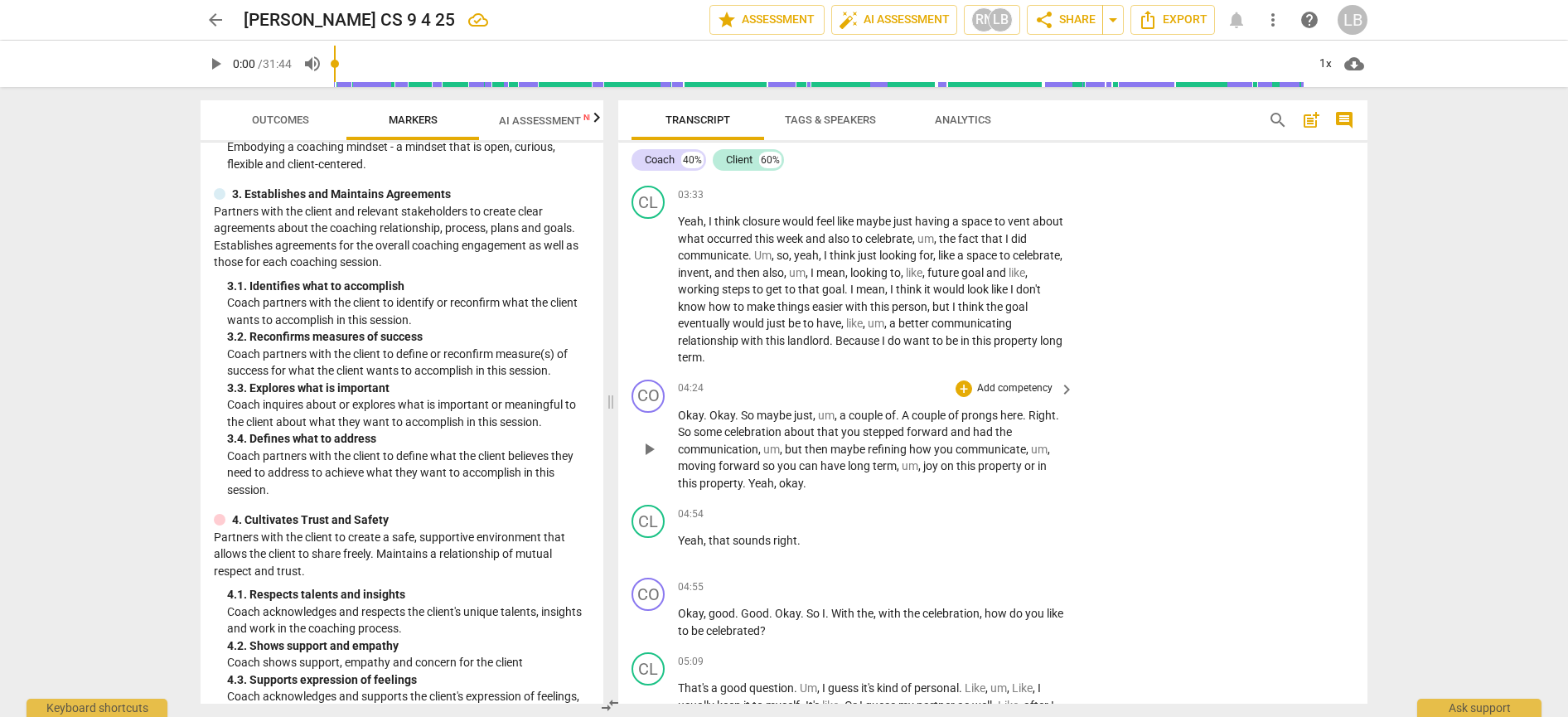
scroll to position [1157, 0]
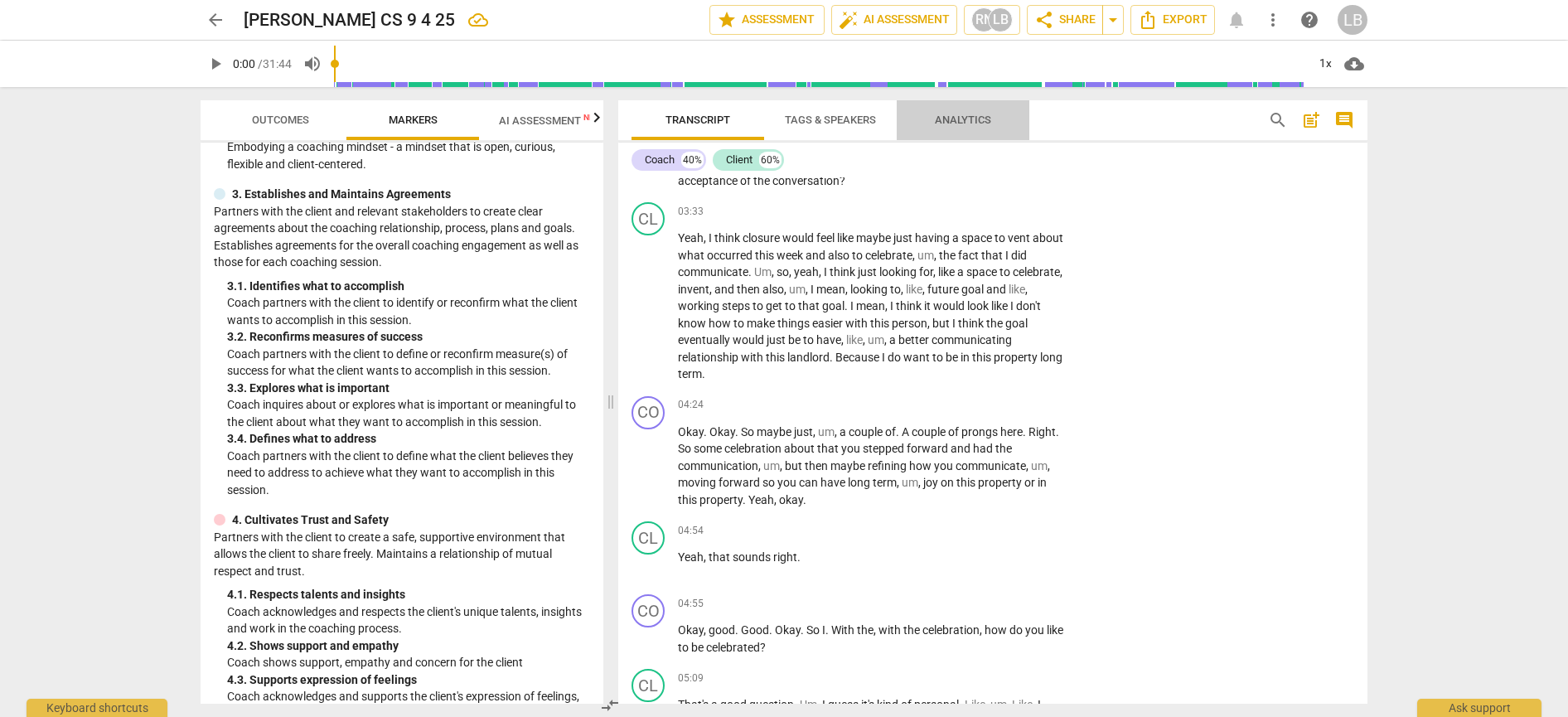
click at [973, 115] on span "Analytics" at bounding box center [963, 120] width 56 height 13
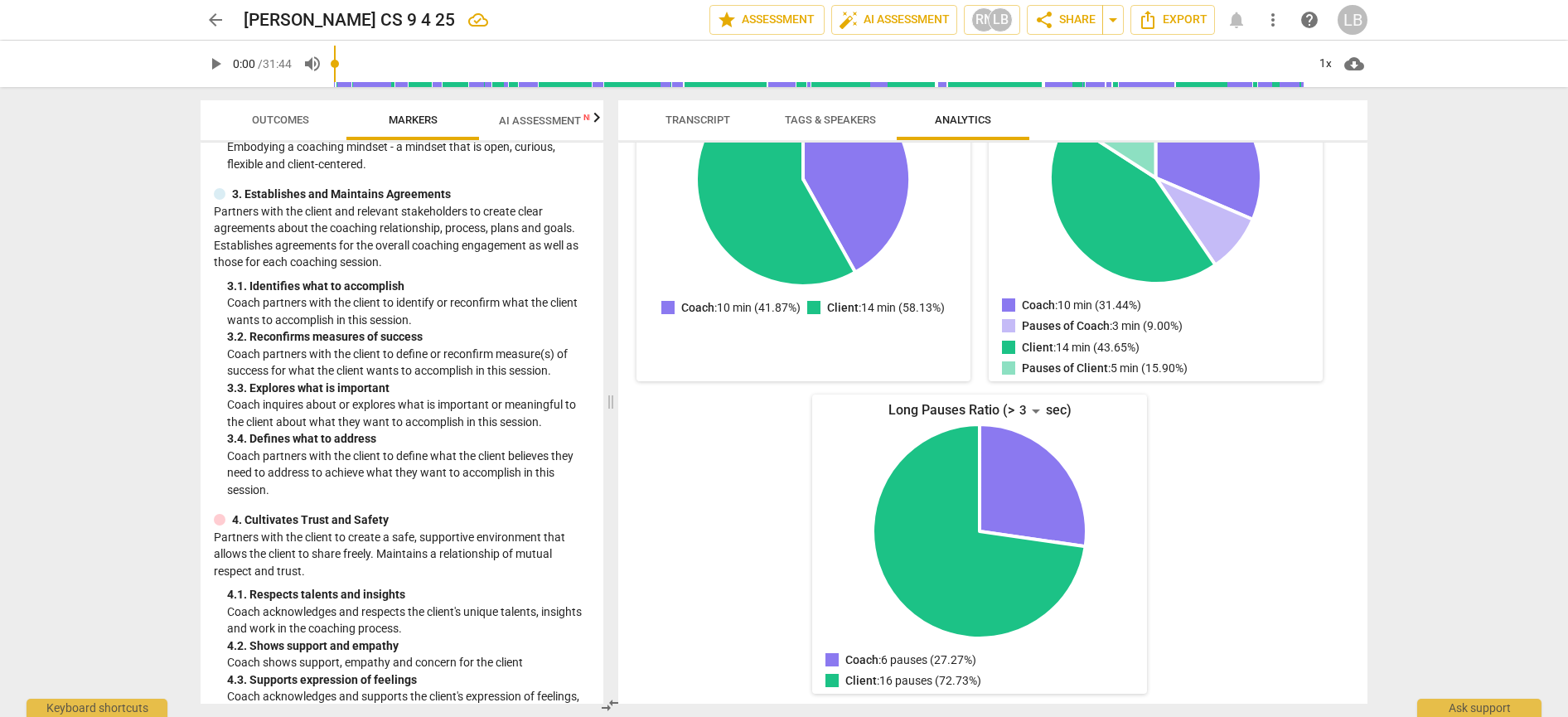
scroll to position [287, 0]
click at [1033, 413] on div "3" at bounding box center [1030, 411] width 31 height 26
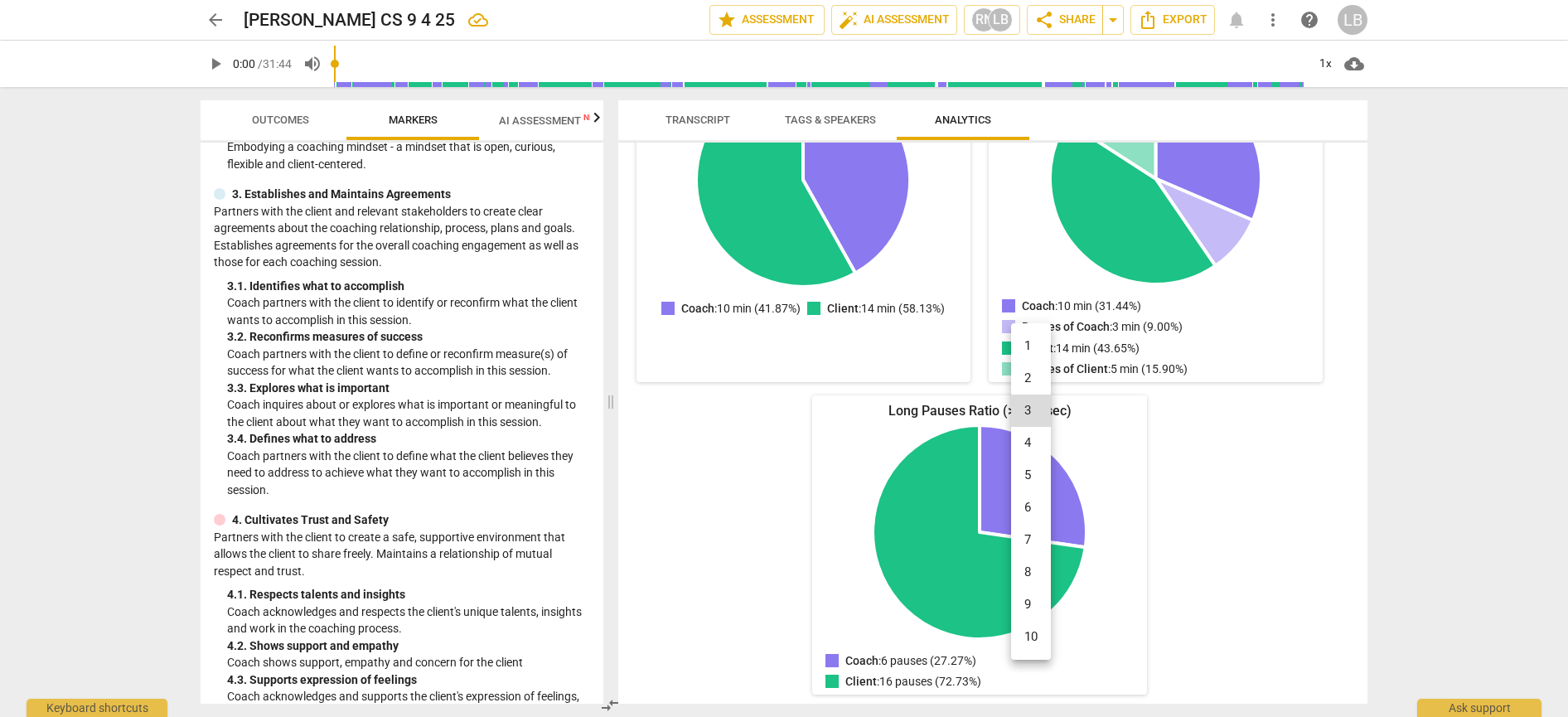
click at [1028, 567] on li "8" at bounding box center [1031, 572] width 40 height 32
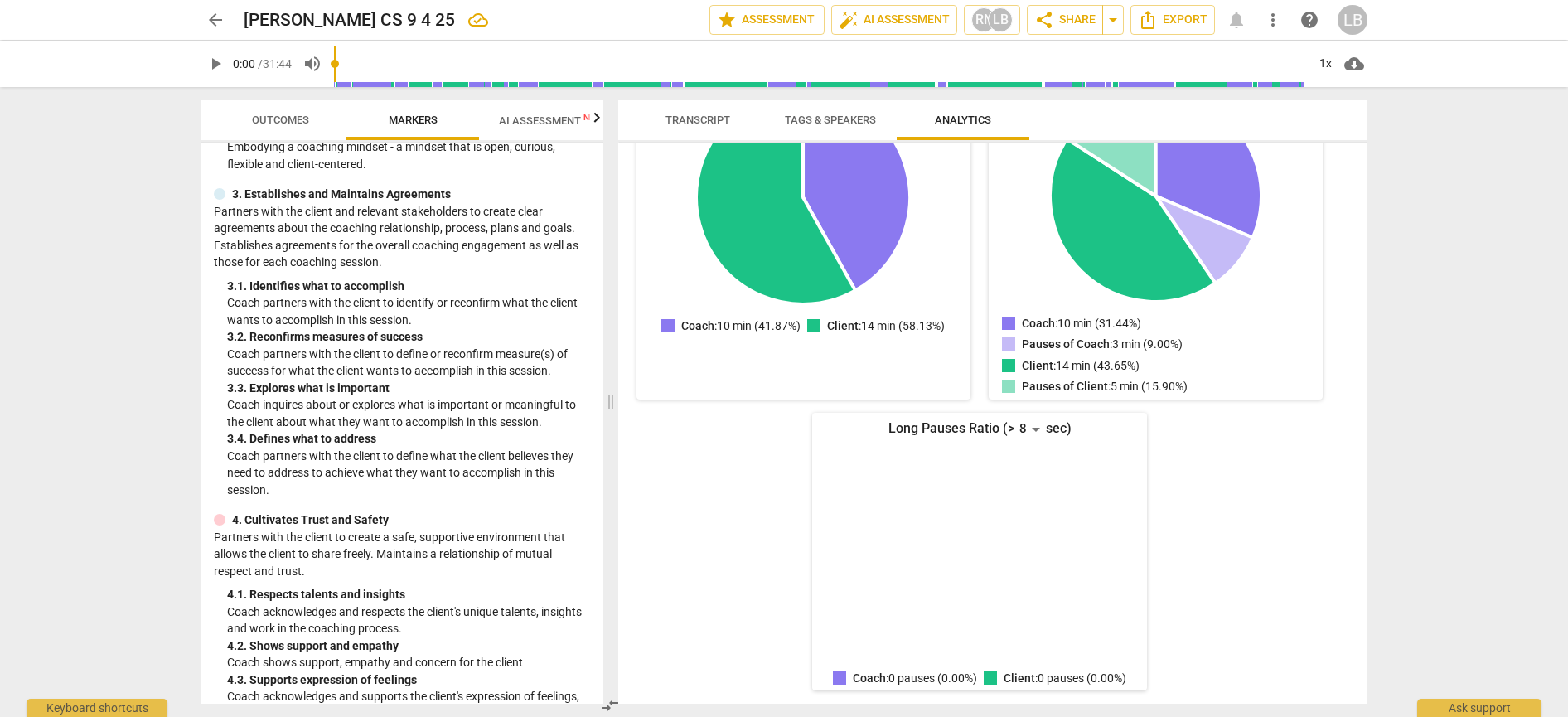
scroll to position [267, 0]
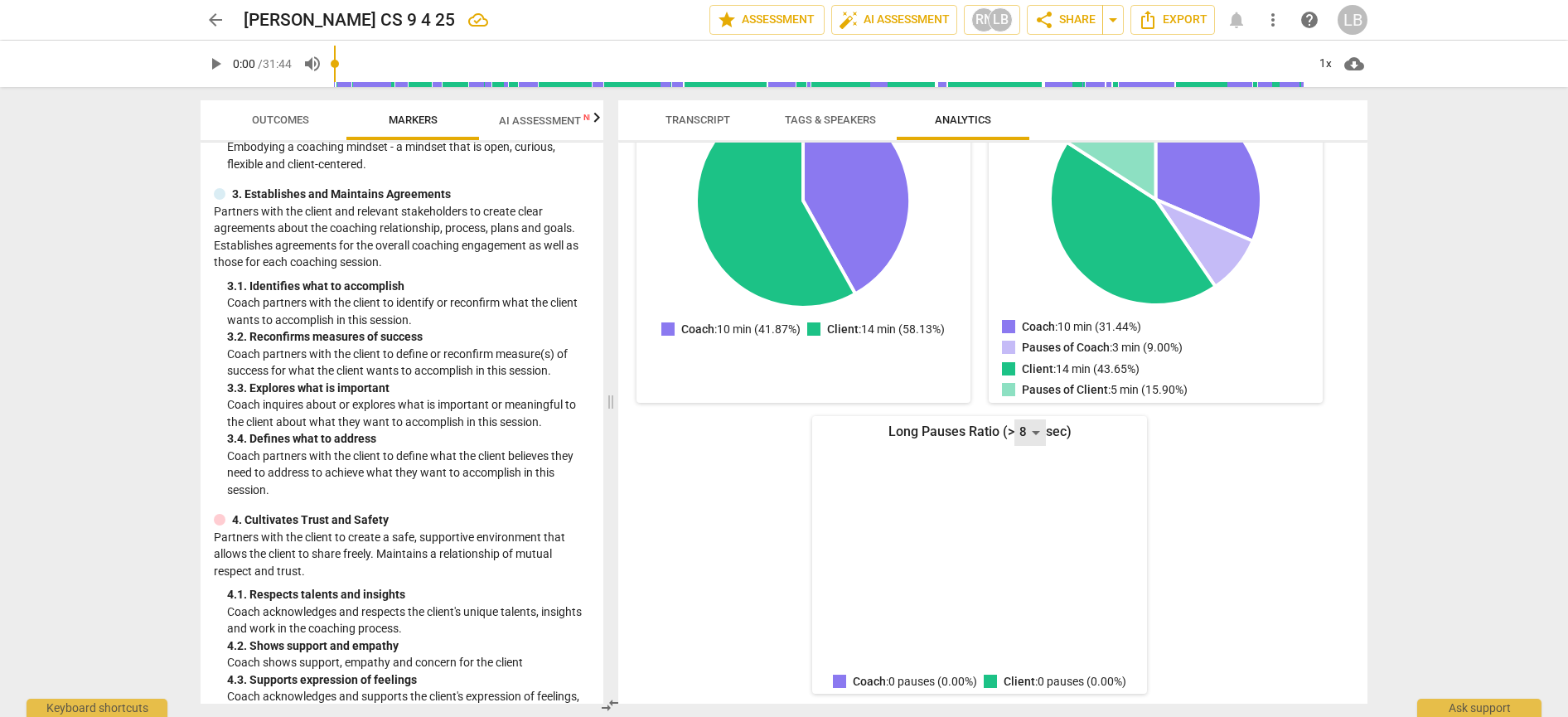
click at [1035, 430] on div "8" at bounding box center [1030, 432] width 31 height 26
click at [1033, 333] on li "5" at bounding box center [1031, 333] width 40 height 32
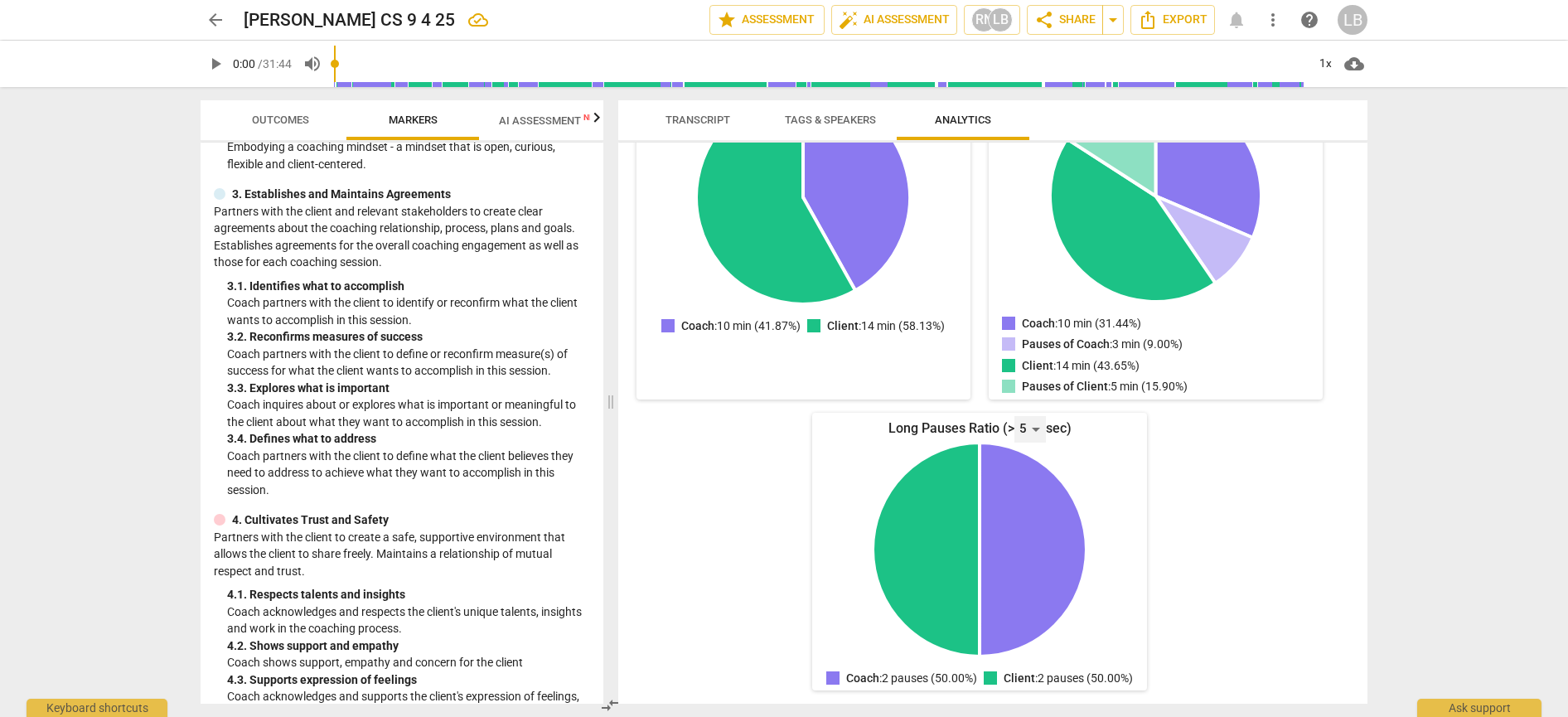
scroll to position [287, 0]
click at [819, 71] on input "range" at bounding box center [823, 64] width 966 height 53
click at [940, 68] on input "range" at bounding box center [823, 64] width 966 height 53
click at [937, 73] on input "range" at bounding box center [823, 64] width 966 height 53
click at [698, 119] on span "Transcript" at bounding box center [698, 120] width 65 height 13
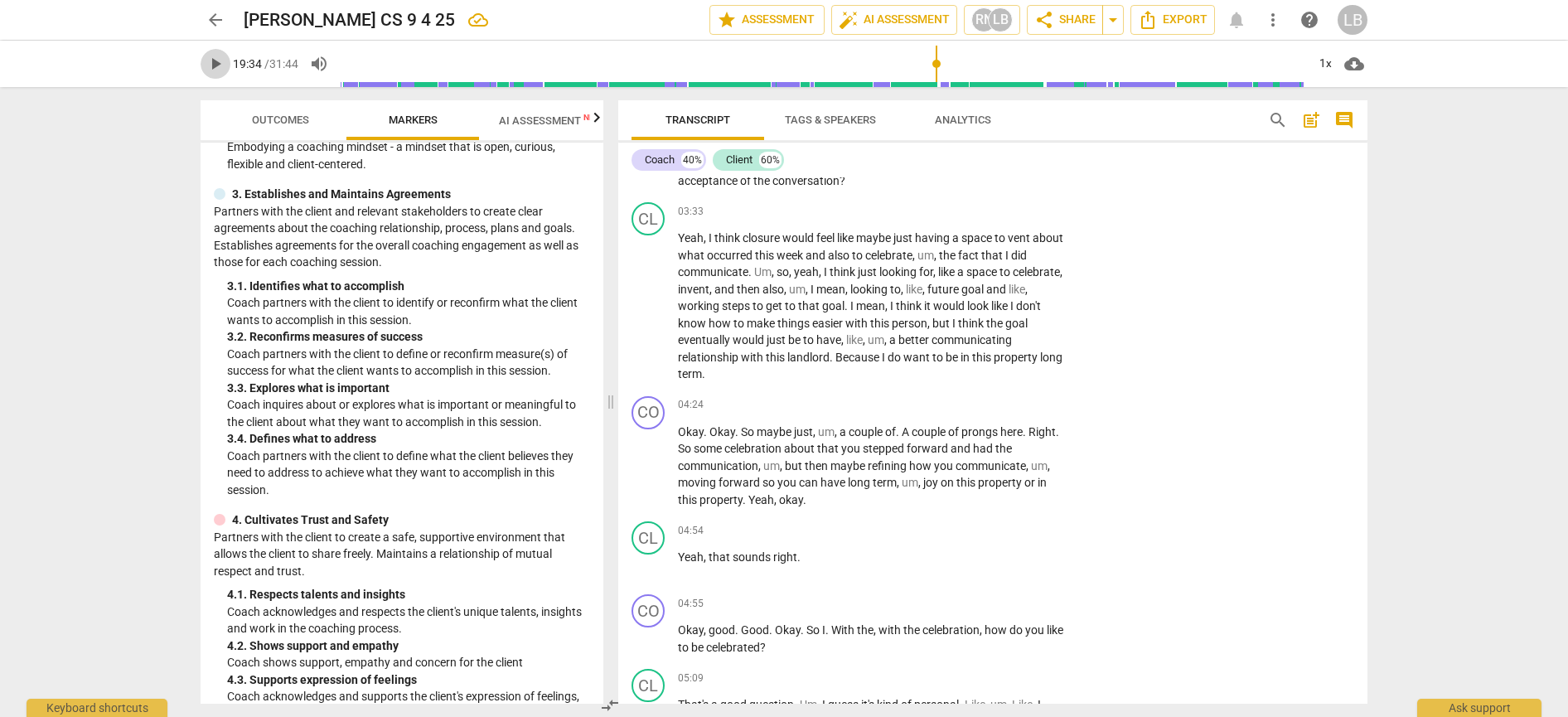
click at [215, 62] on span "play_arrow" at bounding box center [216, 64] width 20 height 20
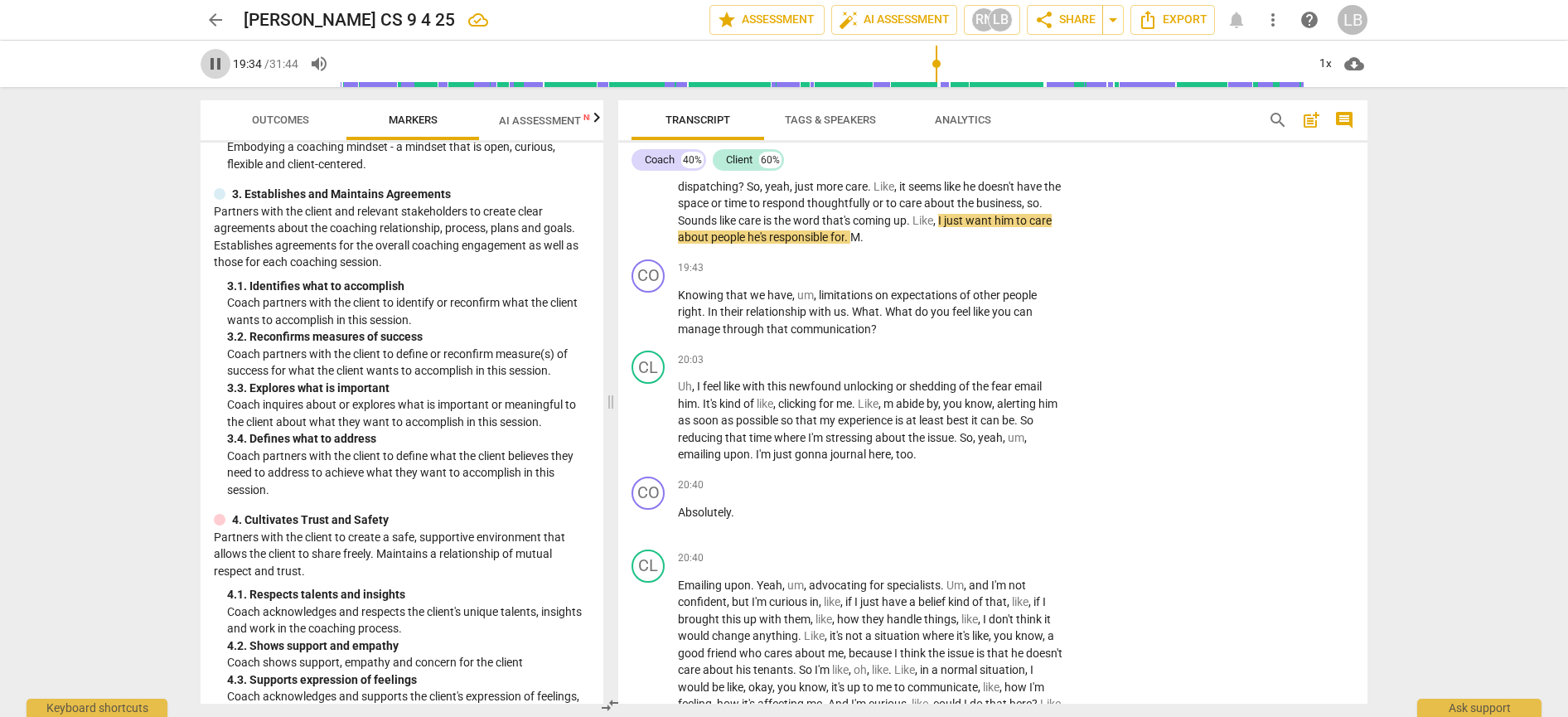
click at [215, 62] on span "pause" at bounding box center [216, 64] width 20 height 20
type input "1175"
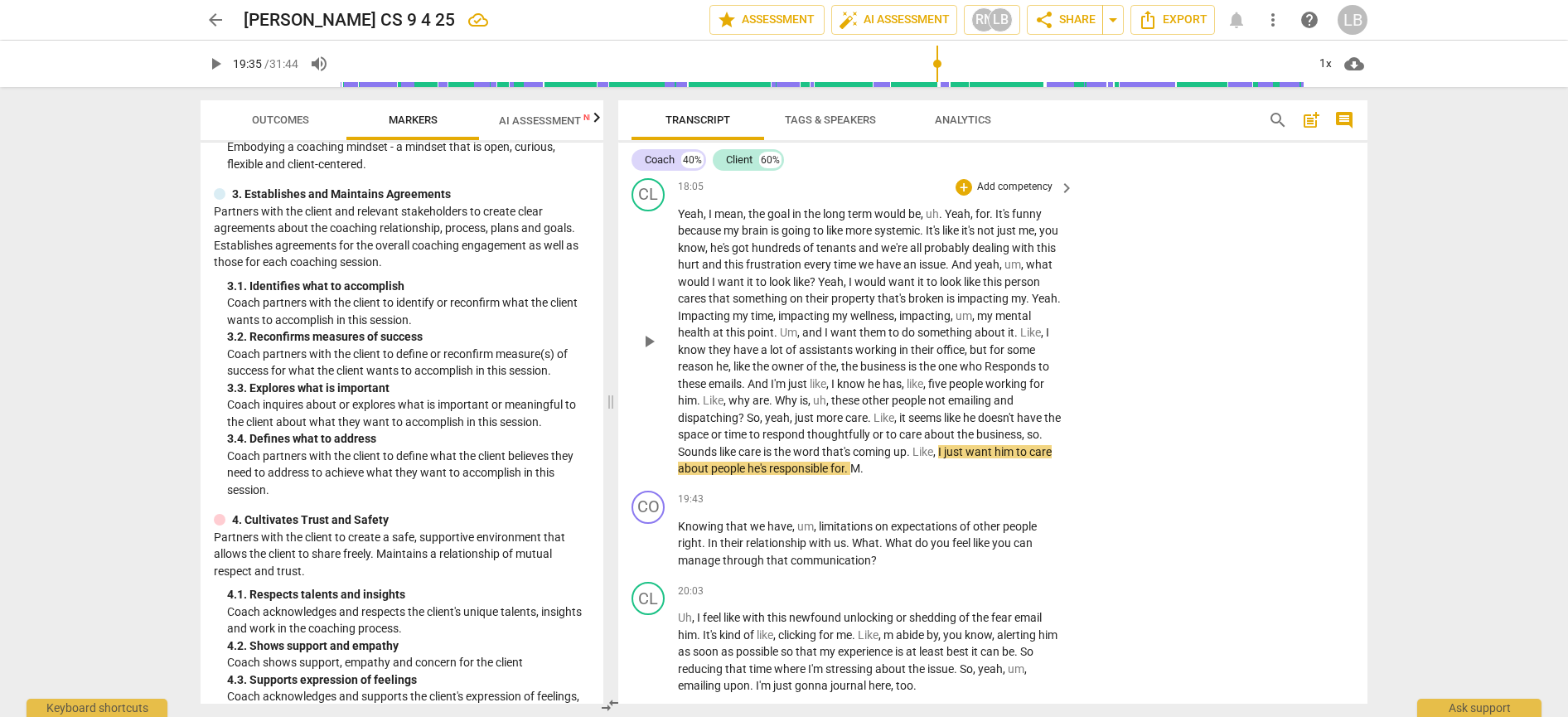
scroll to position [4766, 0]
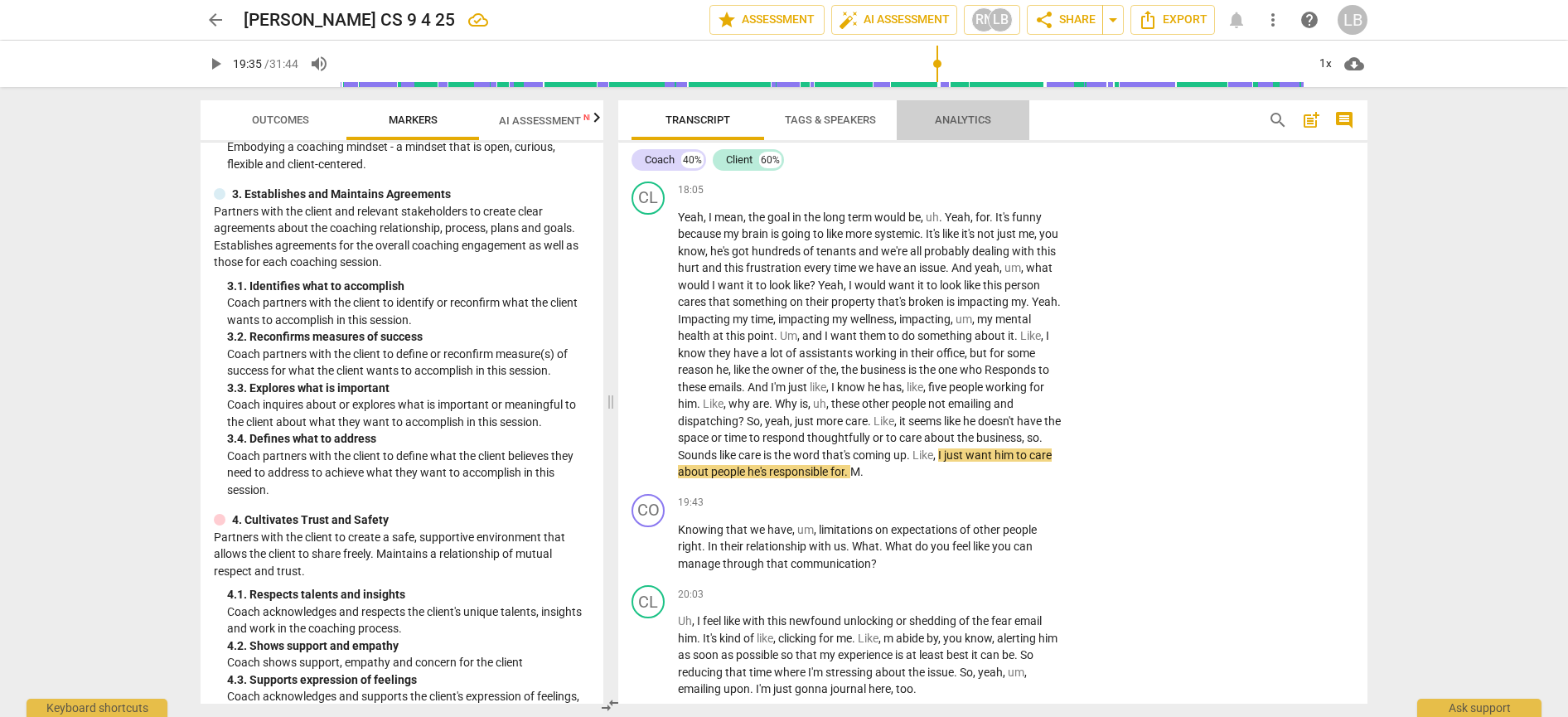
click at [956, 115] on span "Analytics" at bounding box center [963, 120] width 56 height 13
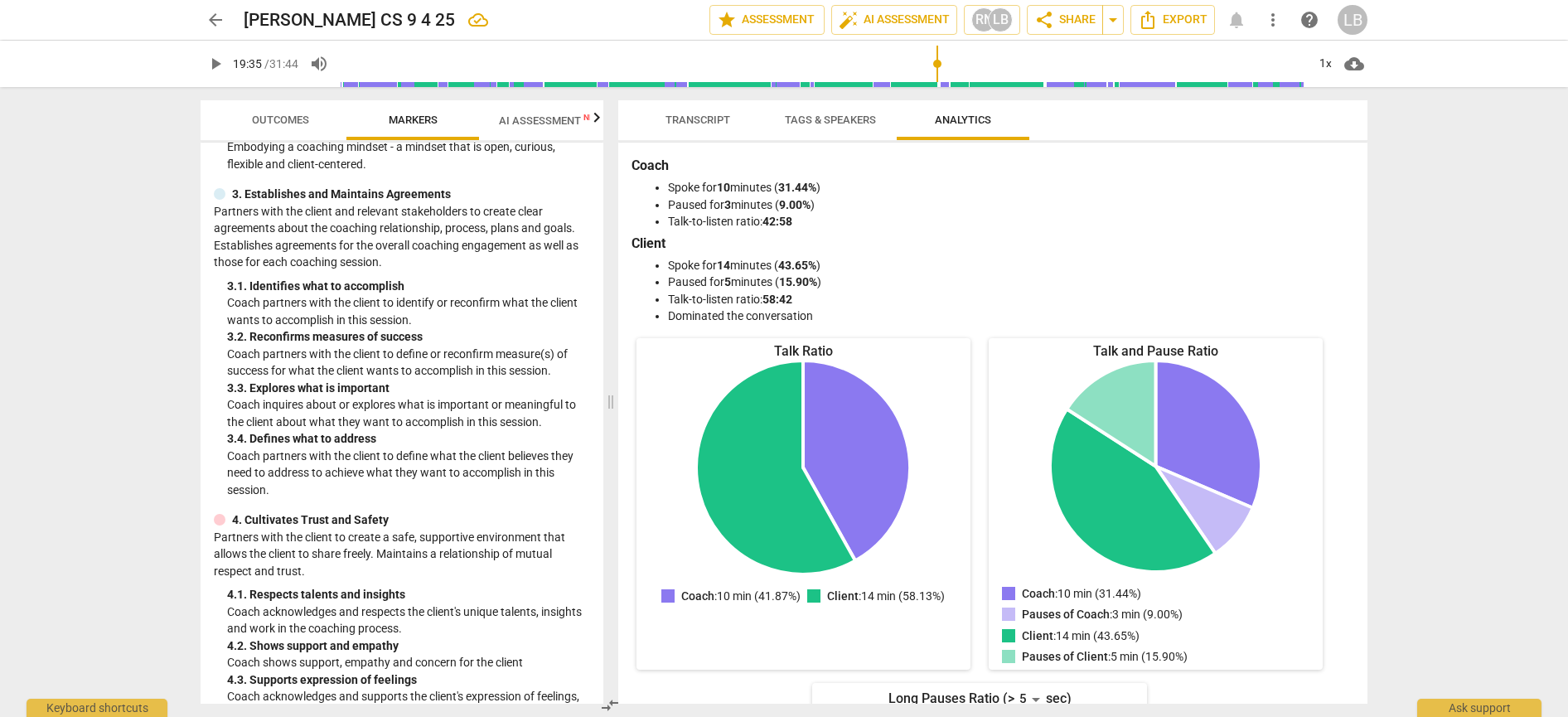
scroll to position [0, 0]
click at [713, 115] on span "Transcript" at bounding box center [698, 120] width 65 height 13
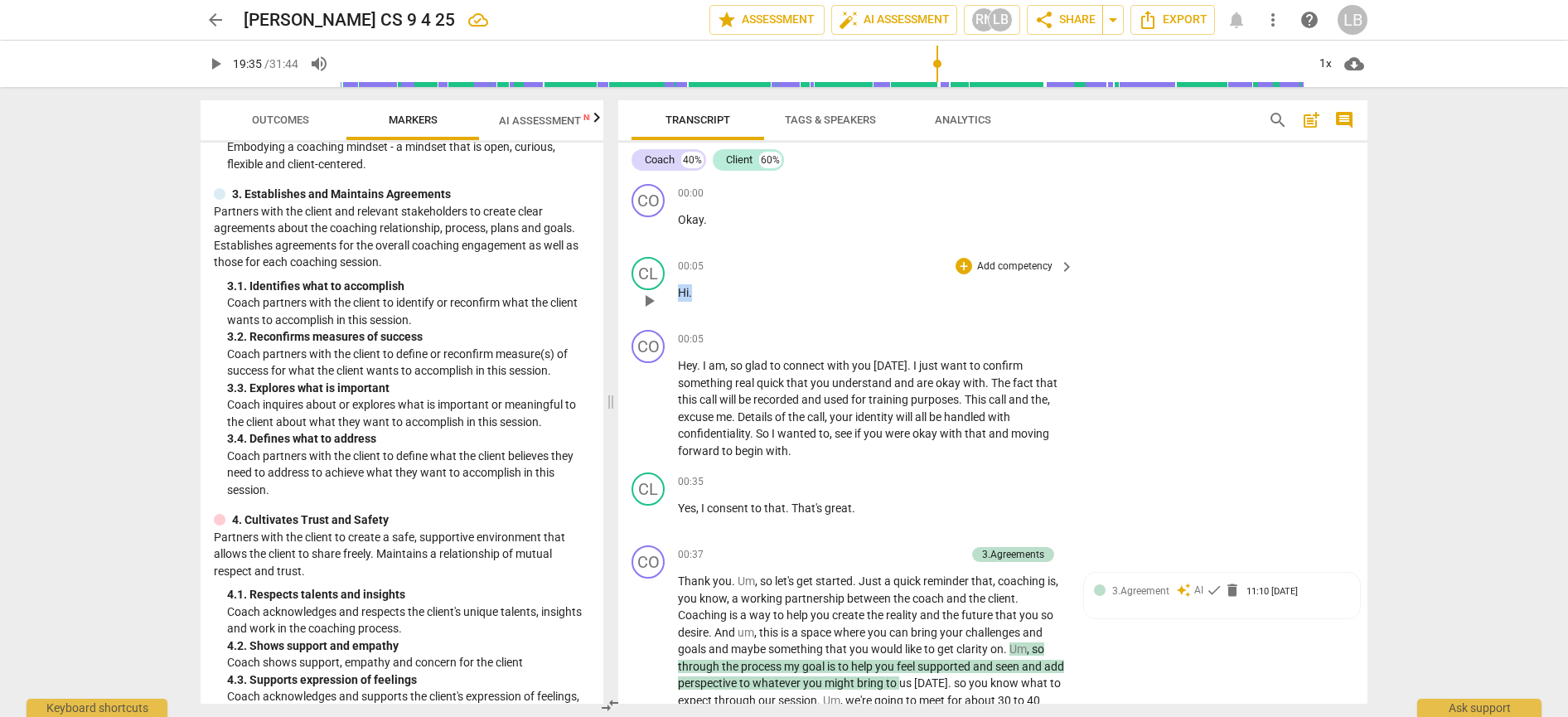
drag, startPoint x: 678, startPoint y: 292, endPoint x: 696, endPoint y: 291, distance: 18.0
click at [696, 291] on p "Hi ." at bounding box center [871, 293] width 388 height 18
click at [706, 274] on div "+" at bounding box center [706, 271] width 17 height 17
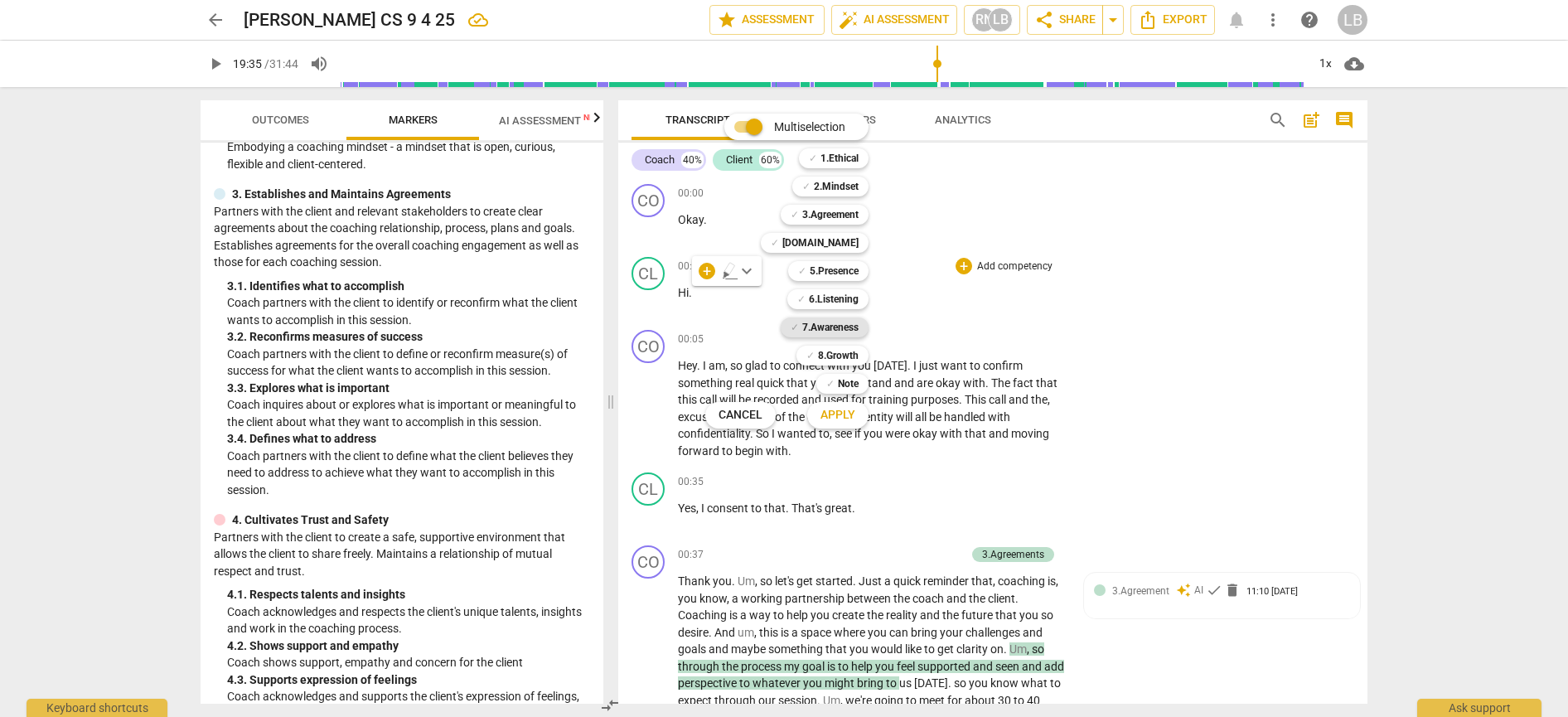
click at [825, 332] on b "7.Awareness" at bounding box center [830, 328] width 56 height 20
click at [841, 418] on span "Apply" at bounding box center [837, 415] width 34 height 17
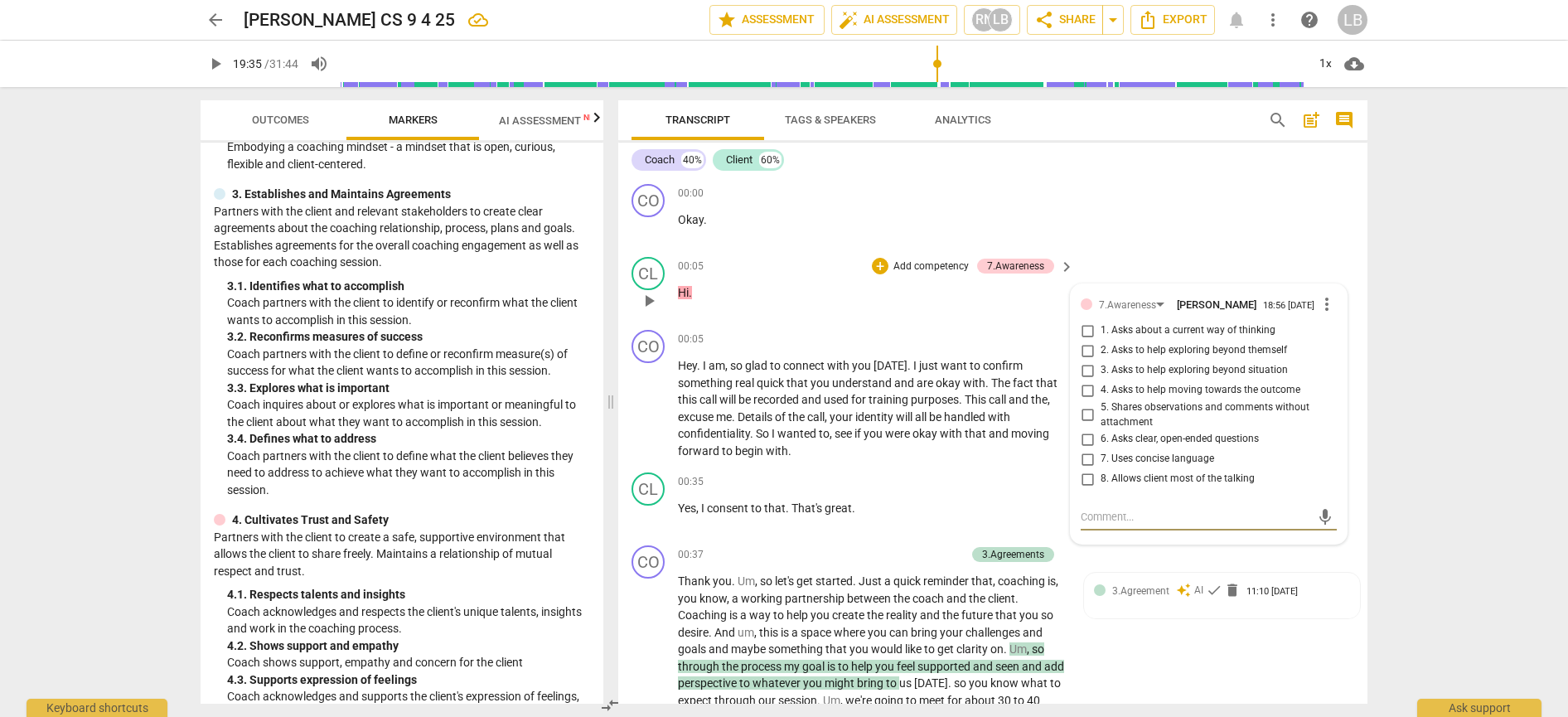
click at [1084, 478] on input "8. Allows client most of the talking" at bounding box center [1087, 479] width 26 height 20
checkbox input "true"
click at [1091, 515] on textarea at bounding box center [1196, 517] width 230 height 16
type textarea "C"
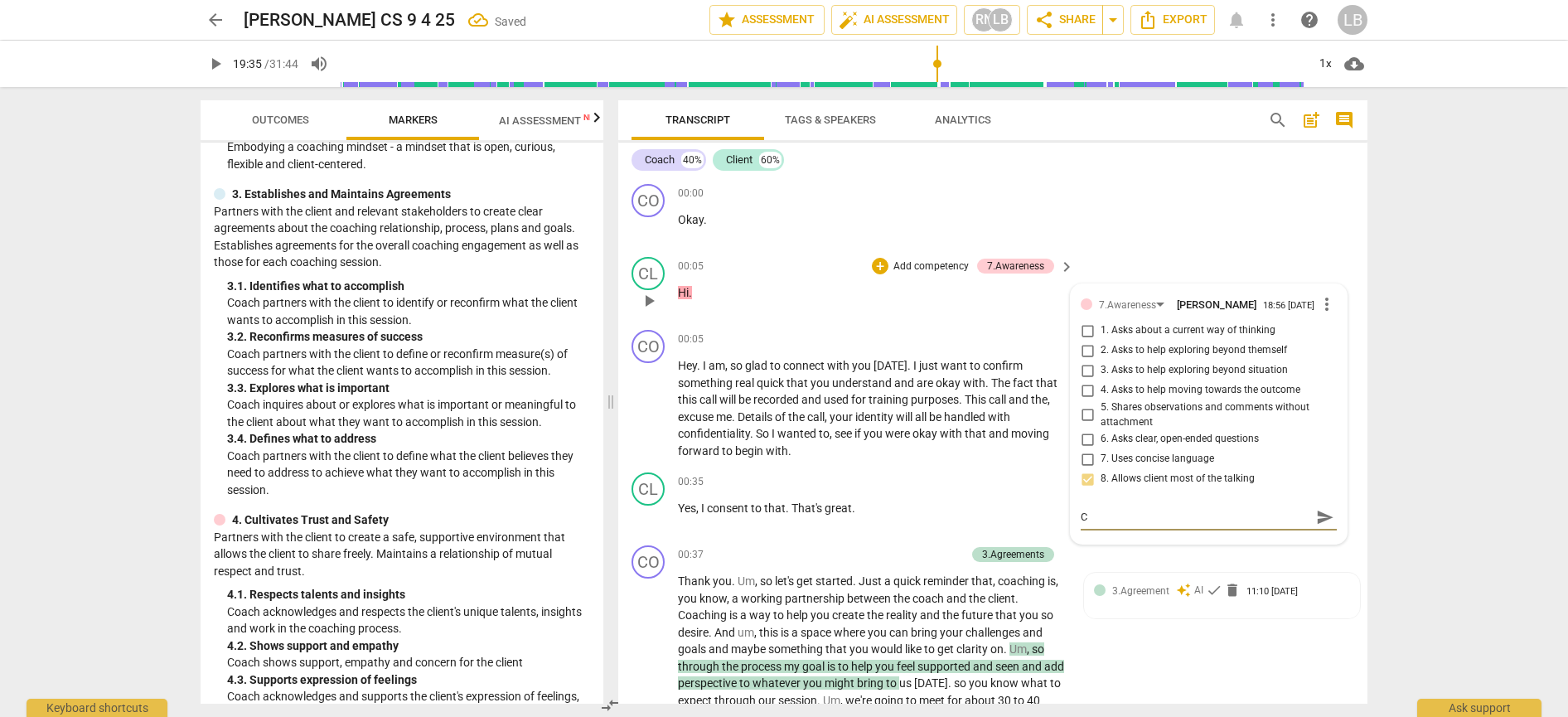
type textarea "Co"
type textarea "Coa"
type textarea "Coac"
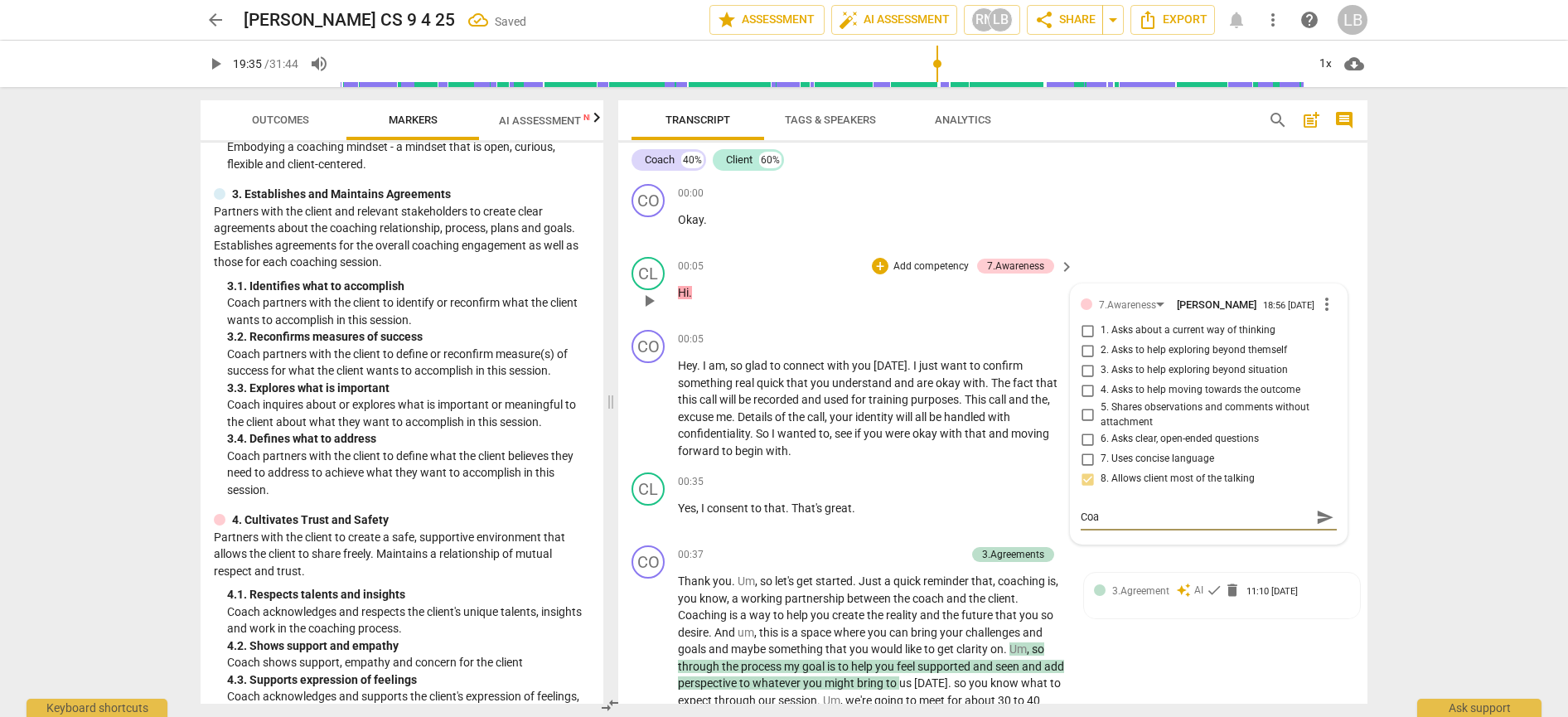
type textarea "Coac"
type textarea "Coach"
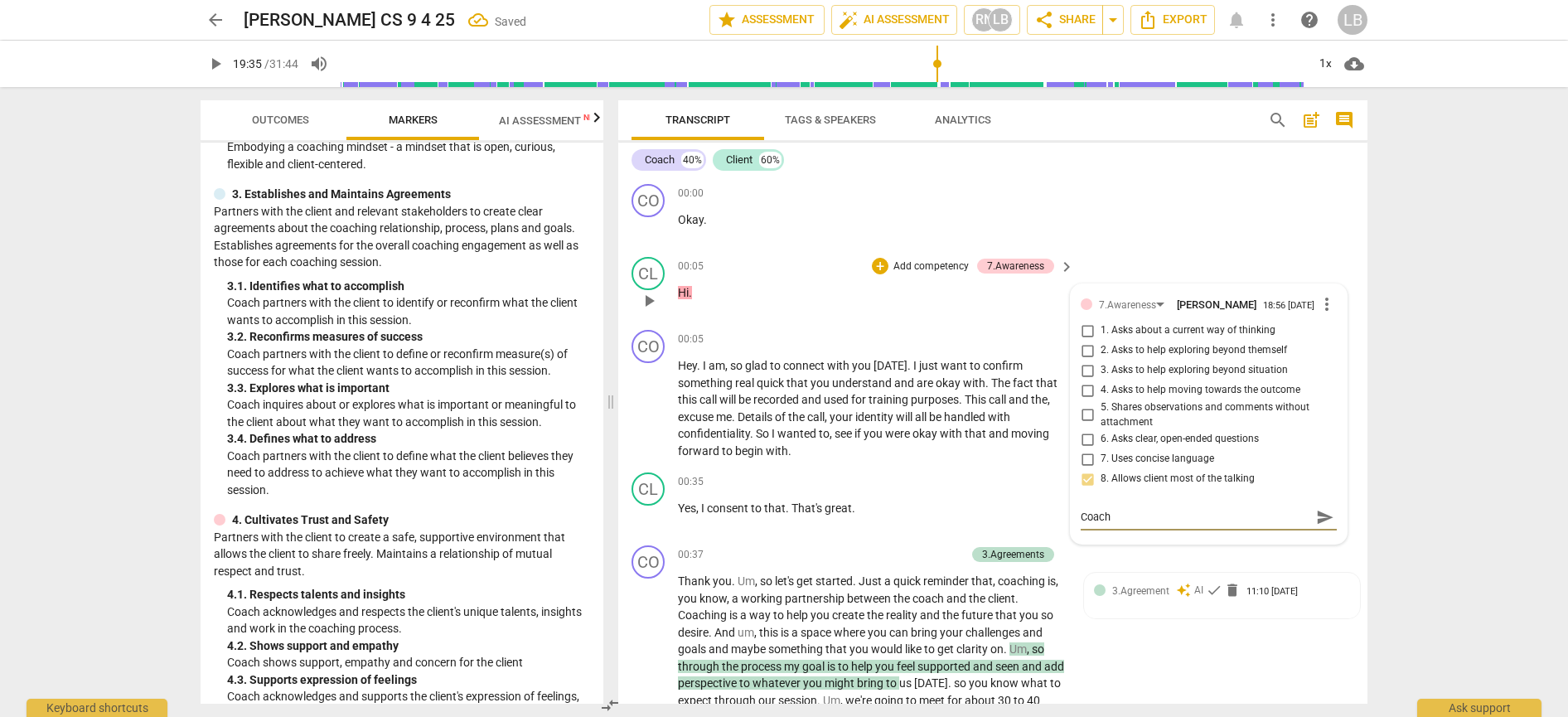
type textarea "Coach 4"
type textarea "Coach 40"
type textarea "Coach 4"
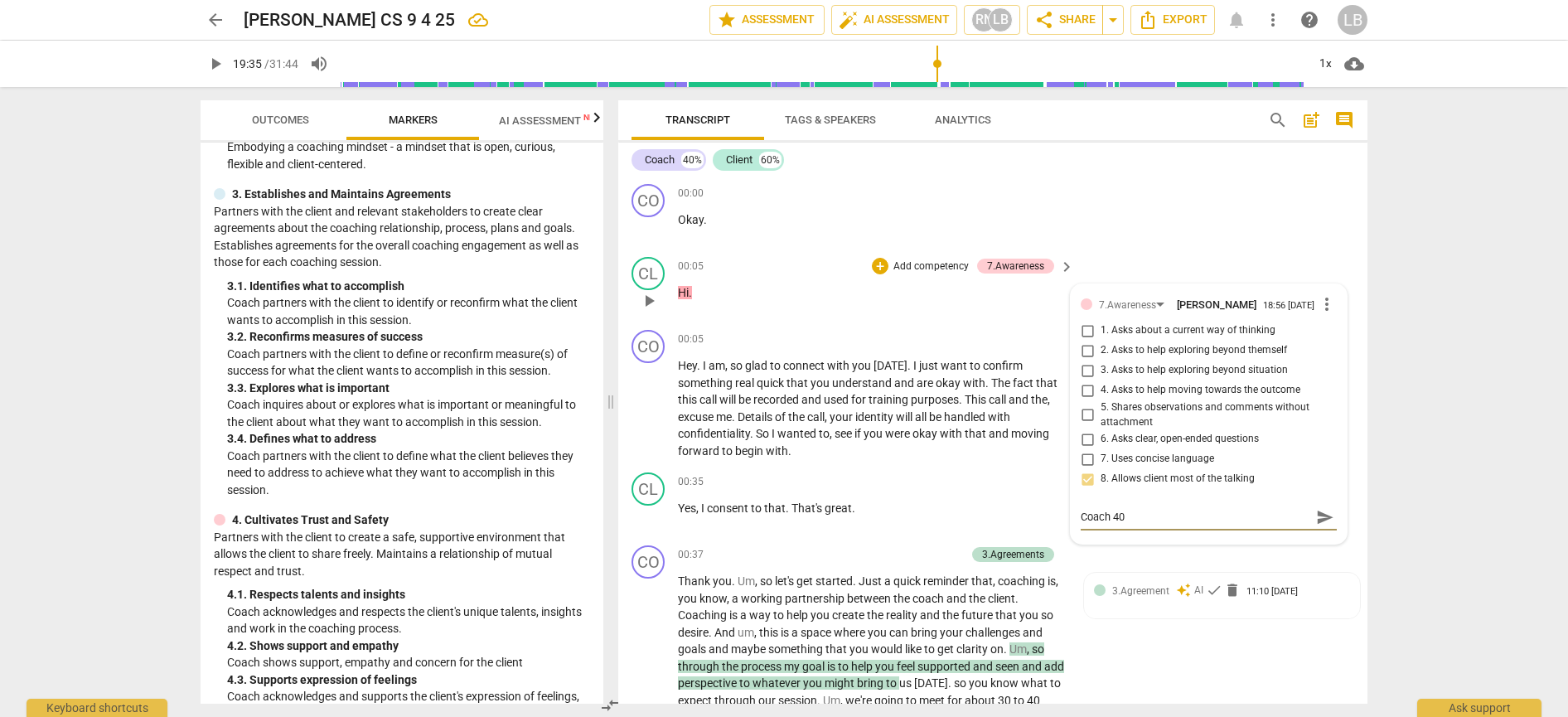
type textarea "Coach 4"
type textarea "Coach"
type textarea "Coach 4"
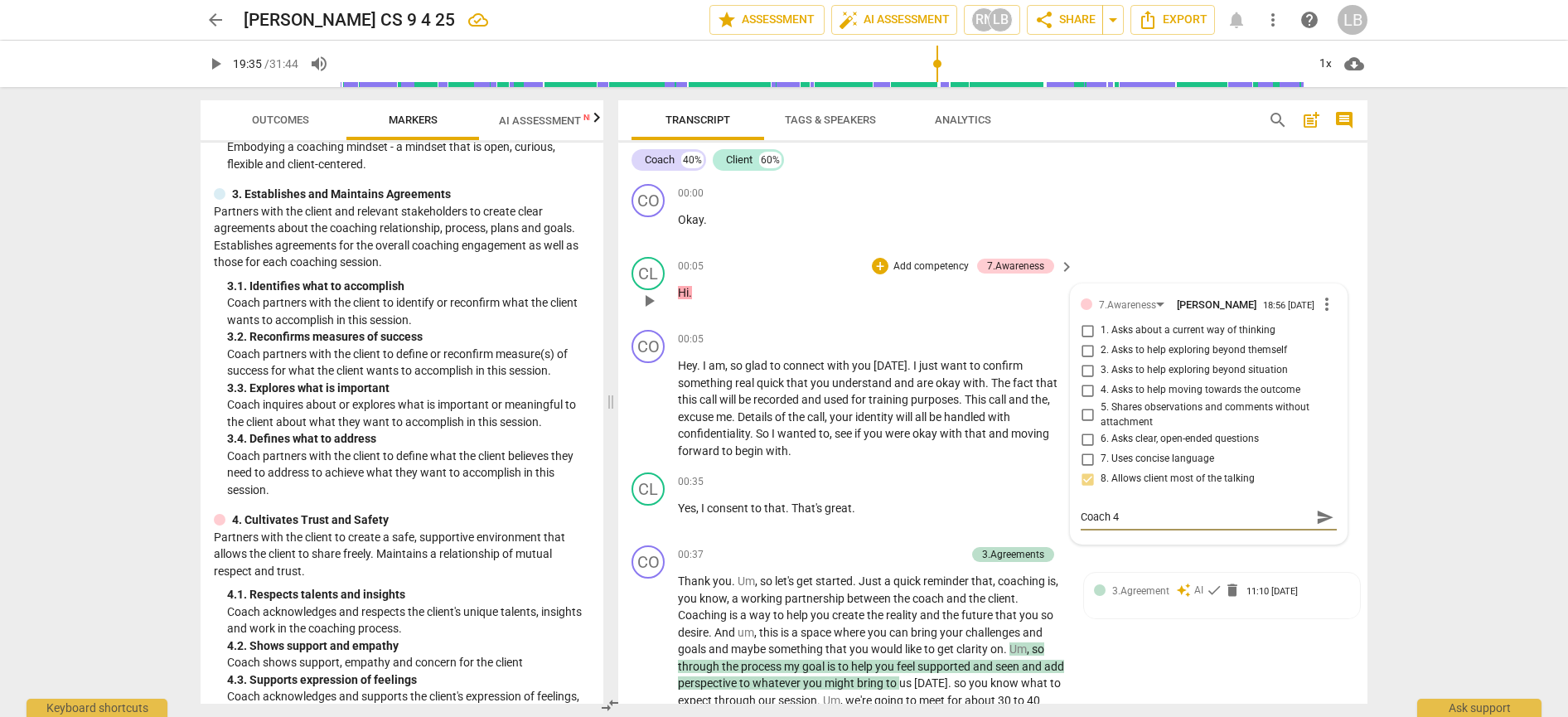
type textarea "Coach 40"
type textarea "Coach 40%"
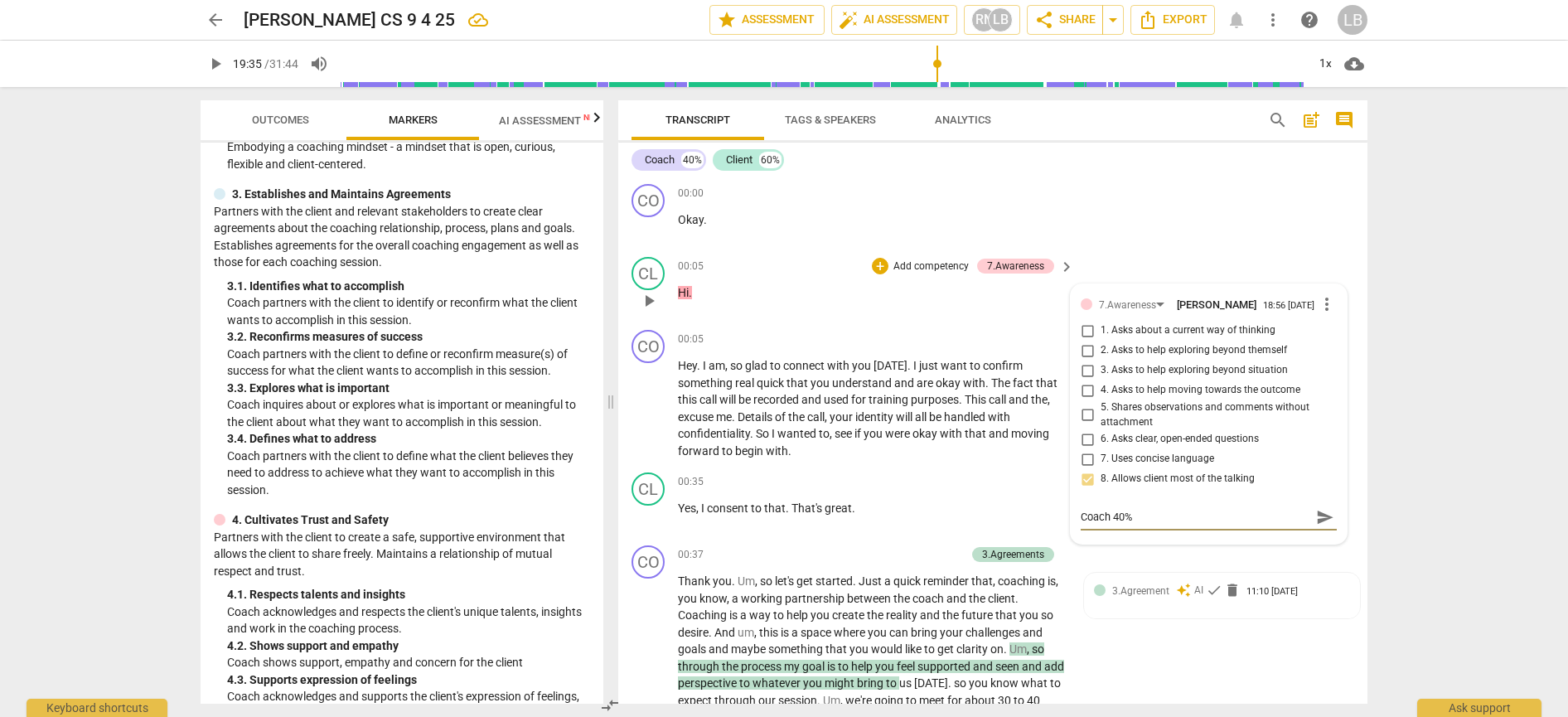
type textarea "Coach 40%"
type textarea "Coach 40% c"
type textarea "Coach 40% cl"
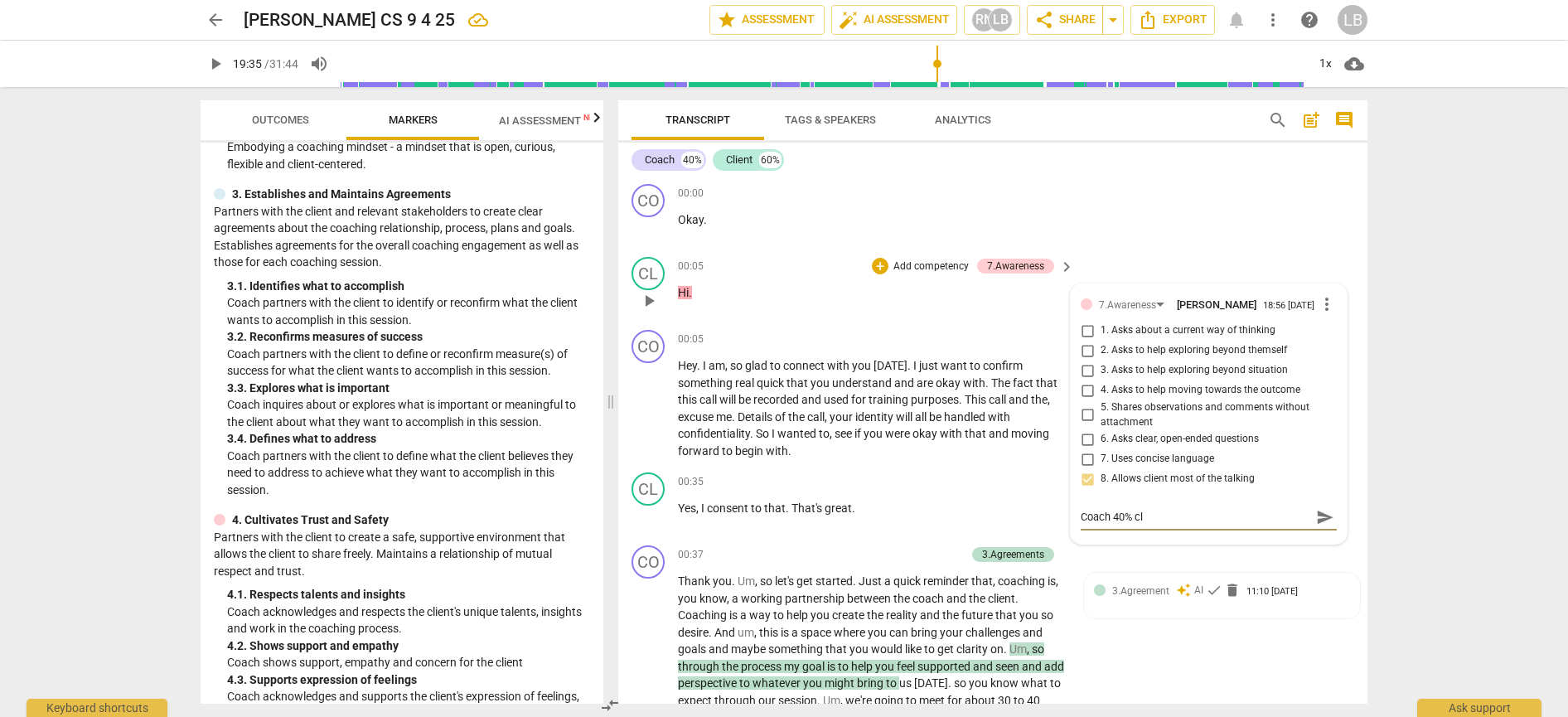
type textarea "Coach 40% cli"
type textarea "Coach 40% clie"
type textarea "Coach 40% clien"
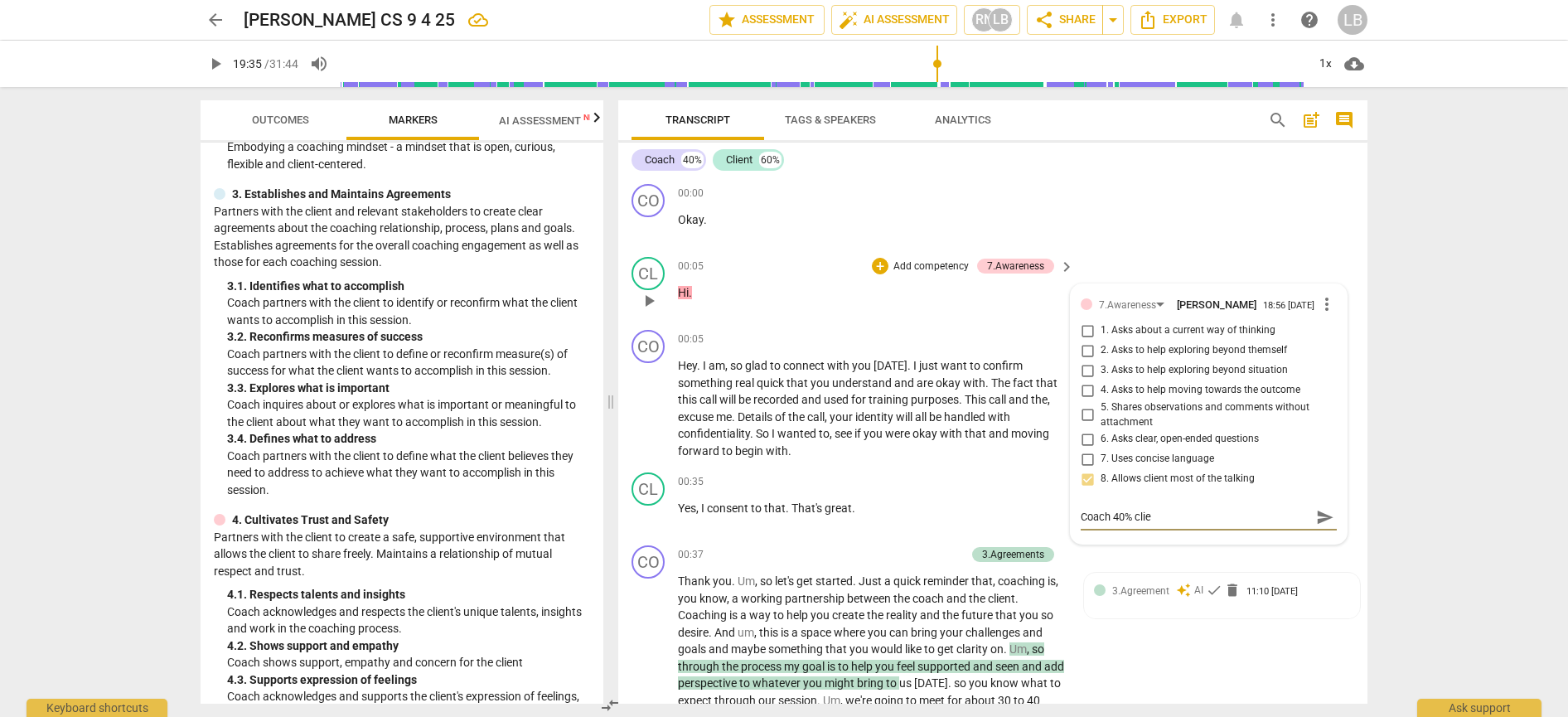
type textarea "Coach 40% clien"
type textarea "Coach 40% client"
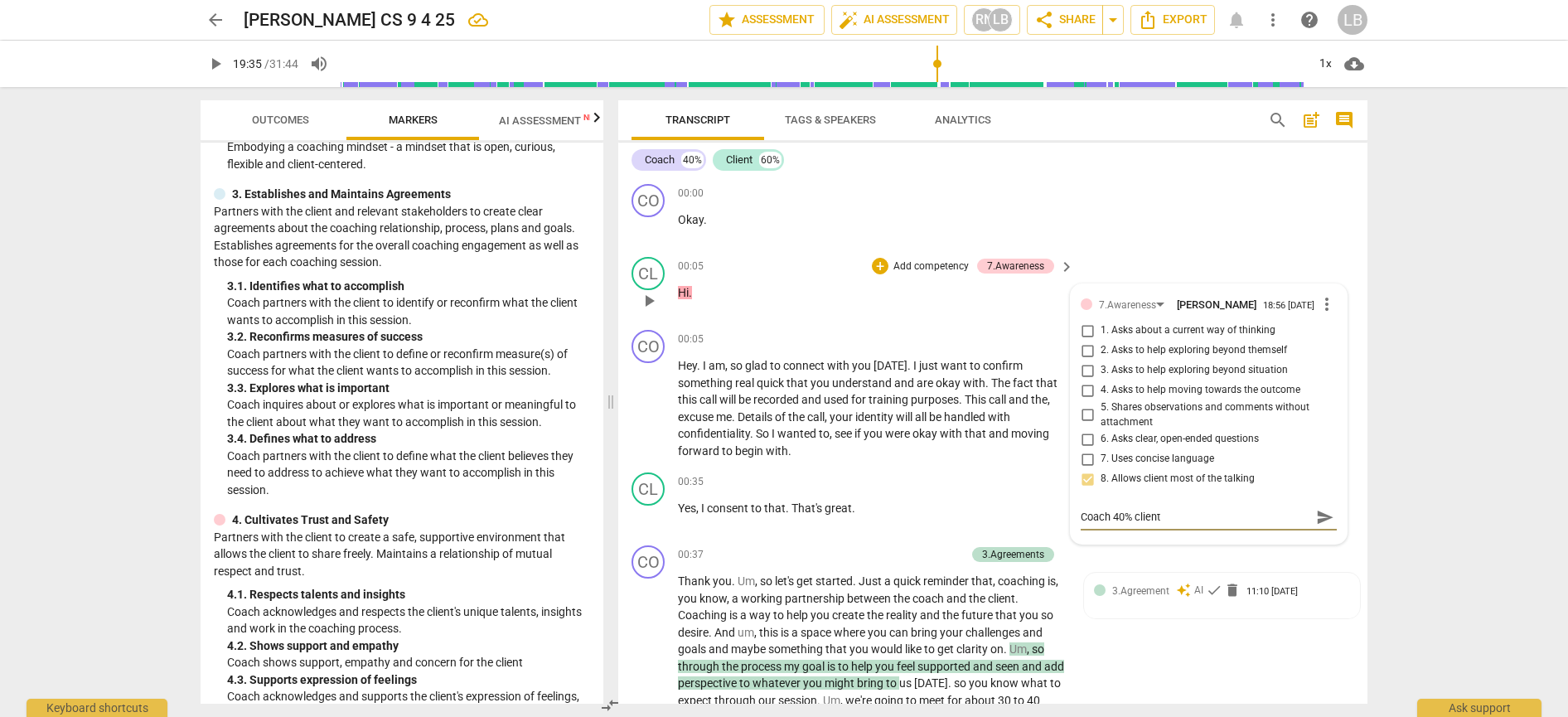
type textarea "Coach 40% client 5"
type textarea "Coach 40% client"
type textarea "Coach 40% client 6"
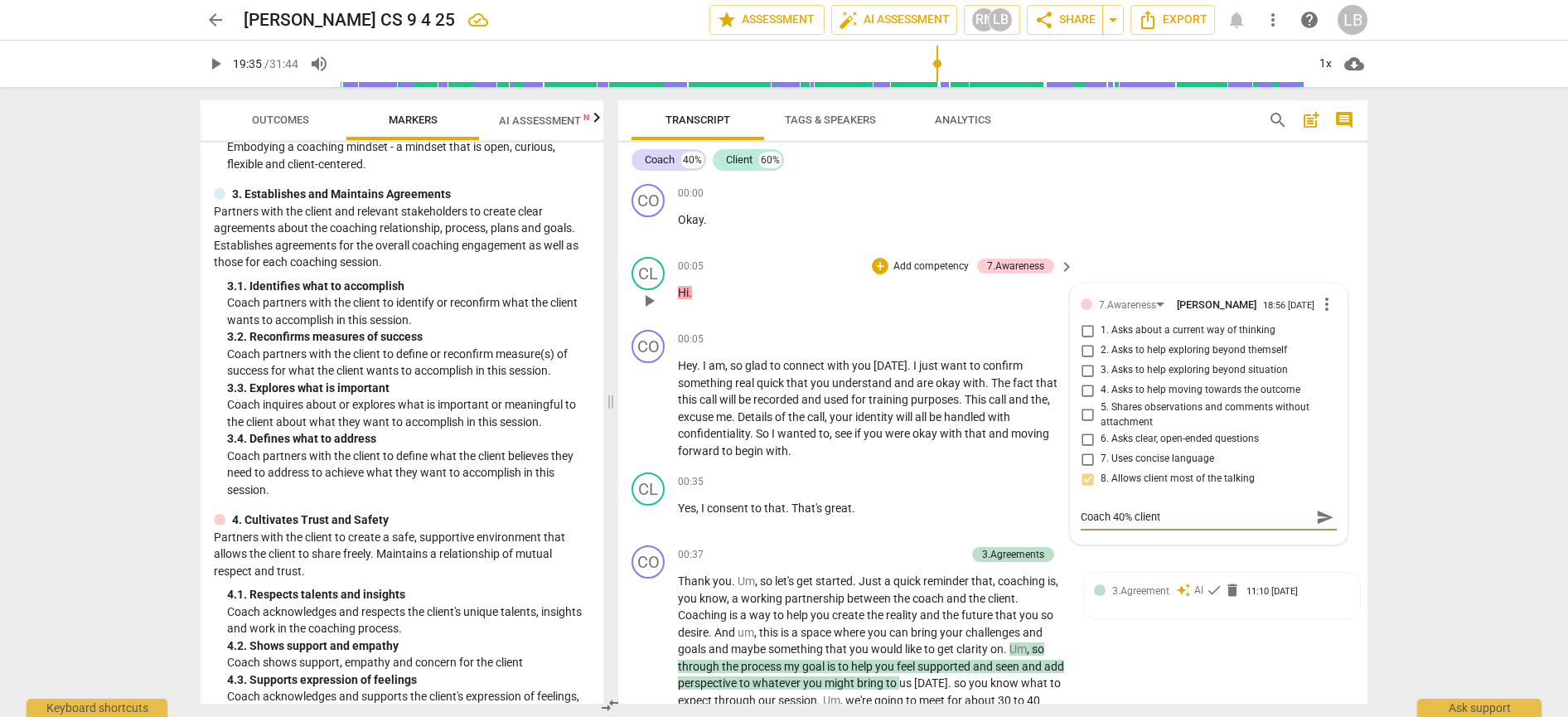
type textarea "Coach 40% client 6"
type textarea "Coach 40% client 60"
type textarea "Coach 40% client 60%"
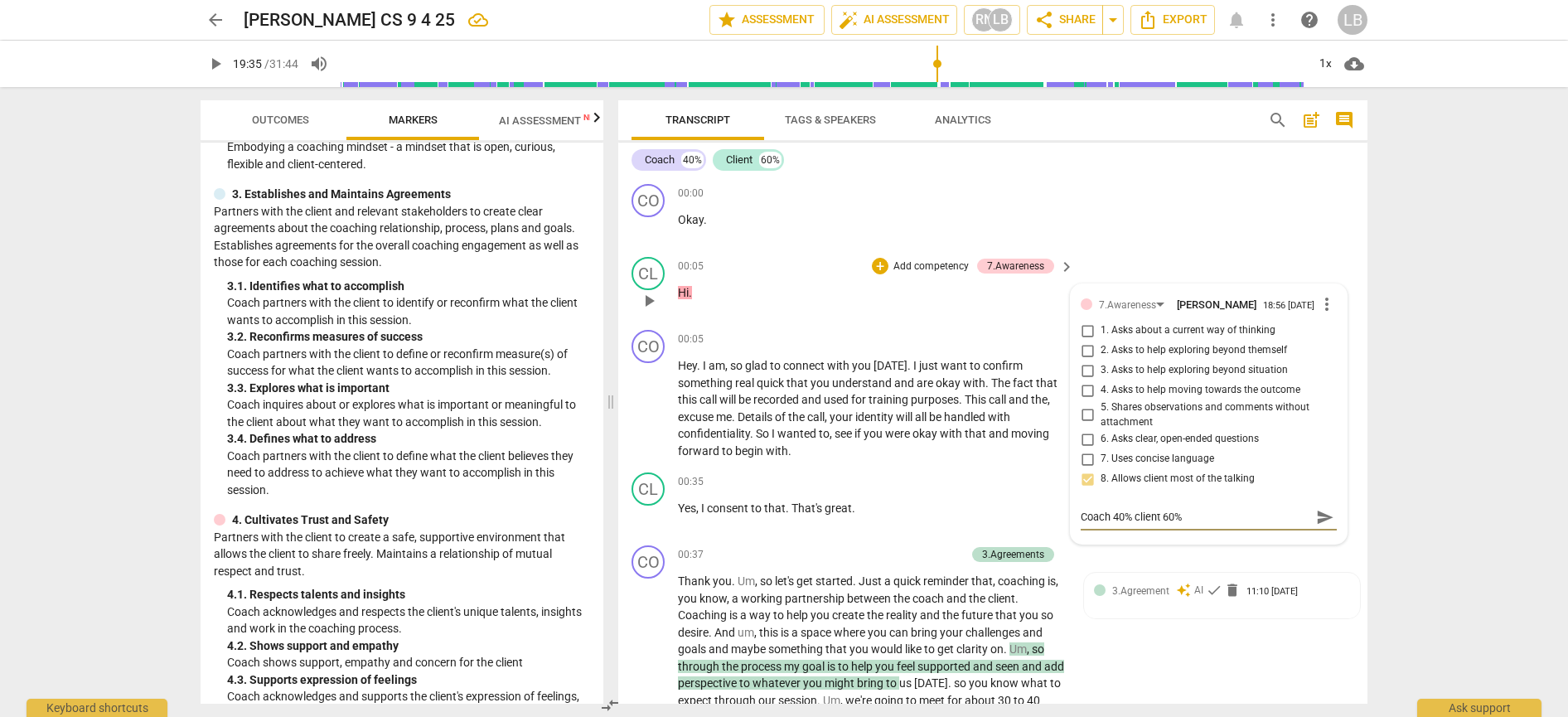
click at [1323, 515] on span "send" at bounding box center [1326, 517] width 19 height 19
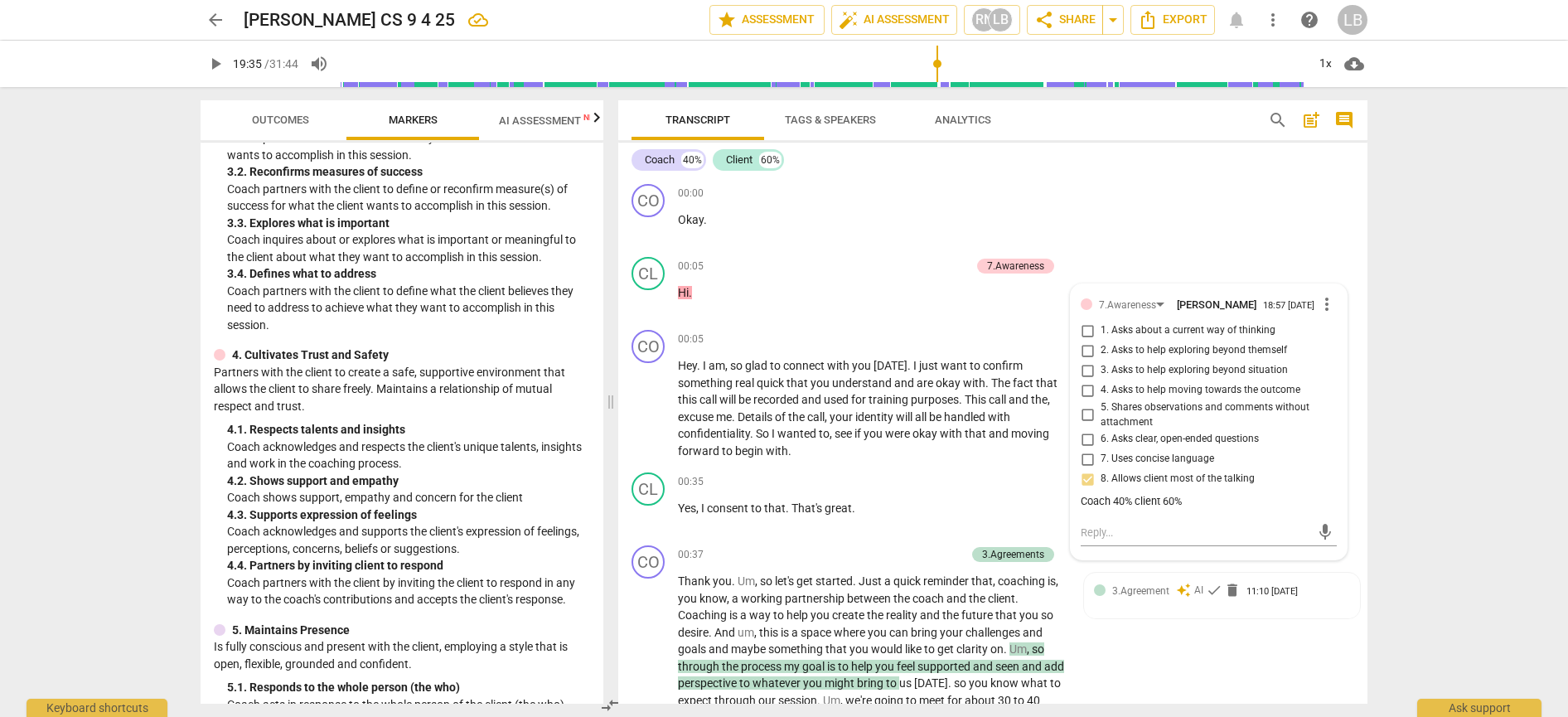
scroll to position [430, 0]
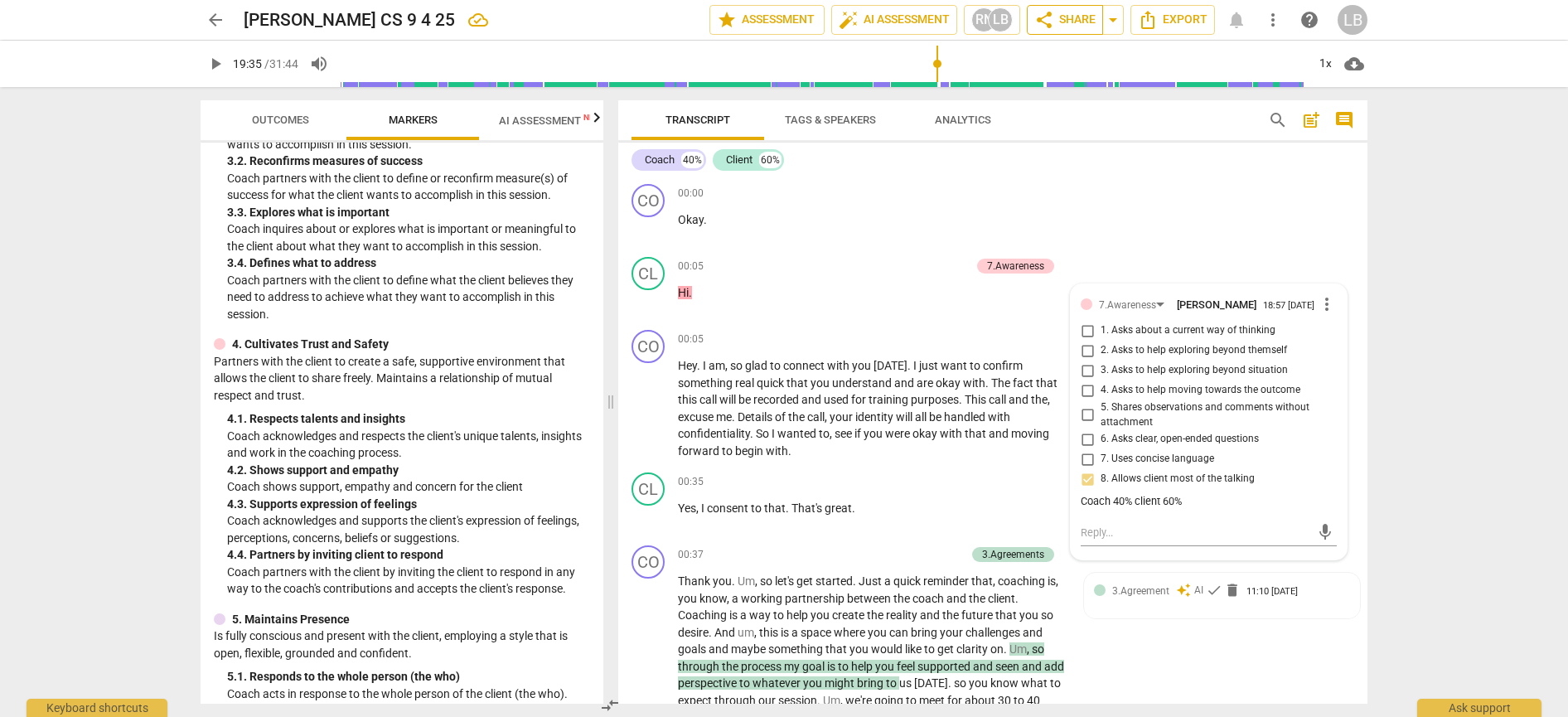
click at [1060, 19] on span "share Share" at bounding box center [1065, 20] width 62 height 20
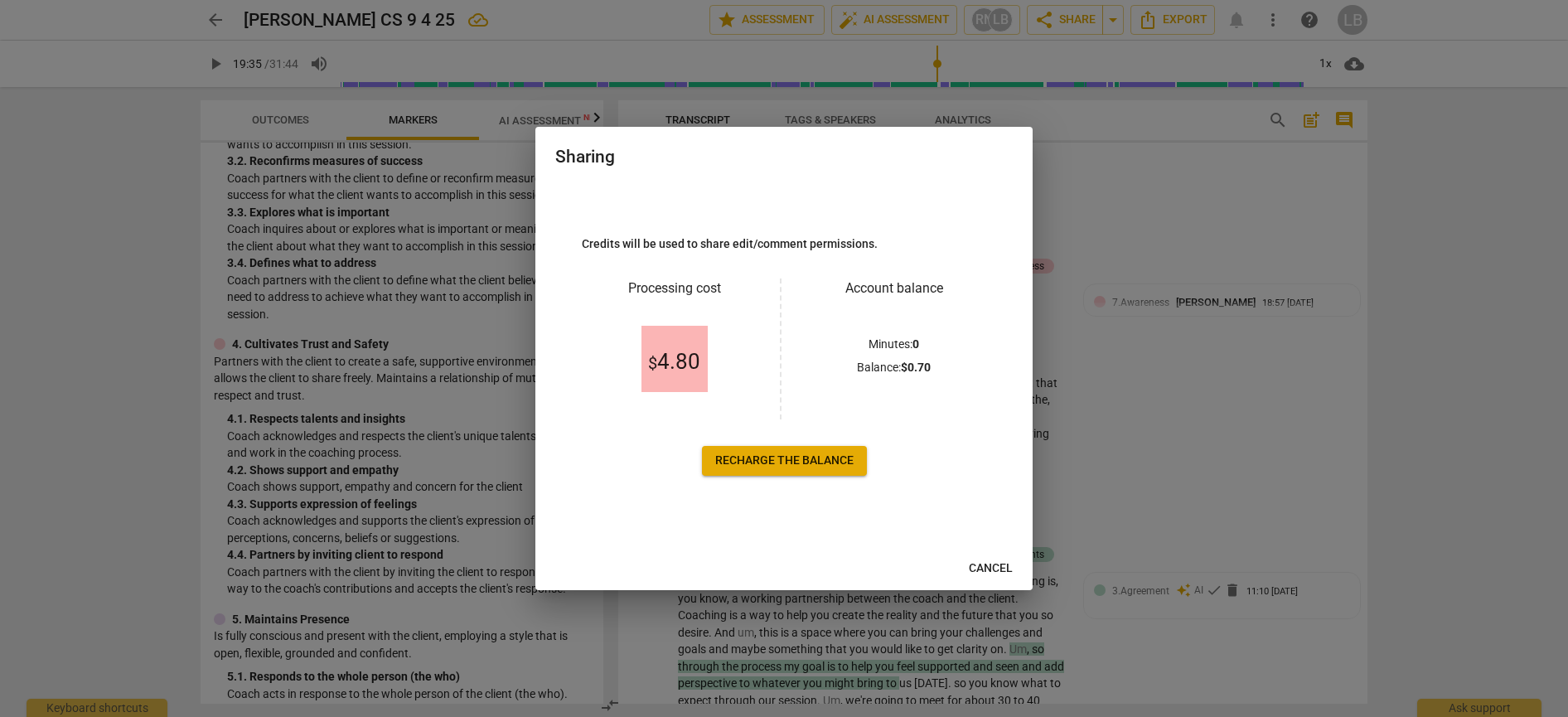
click at [985, 568] on span "Cancel" at bounding box center [991, 568] width 44 height 17
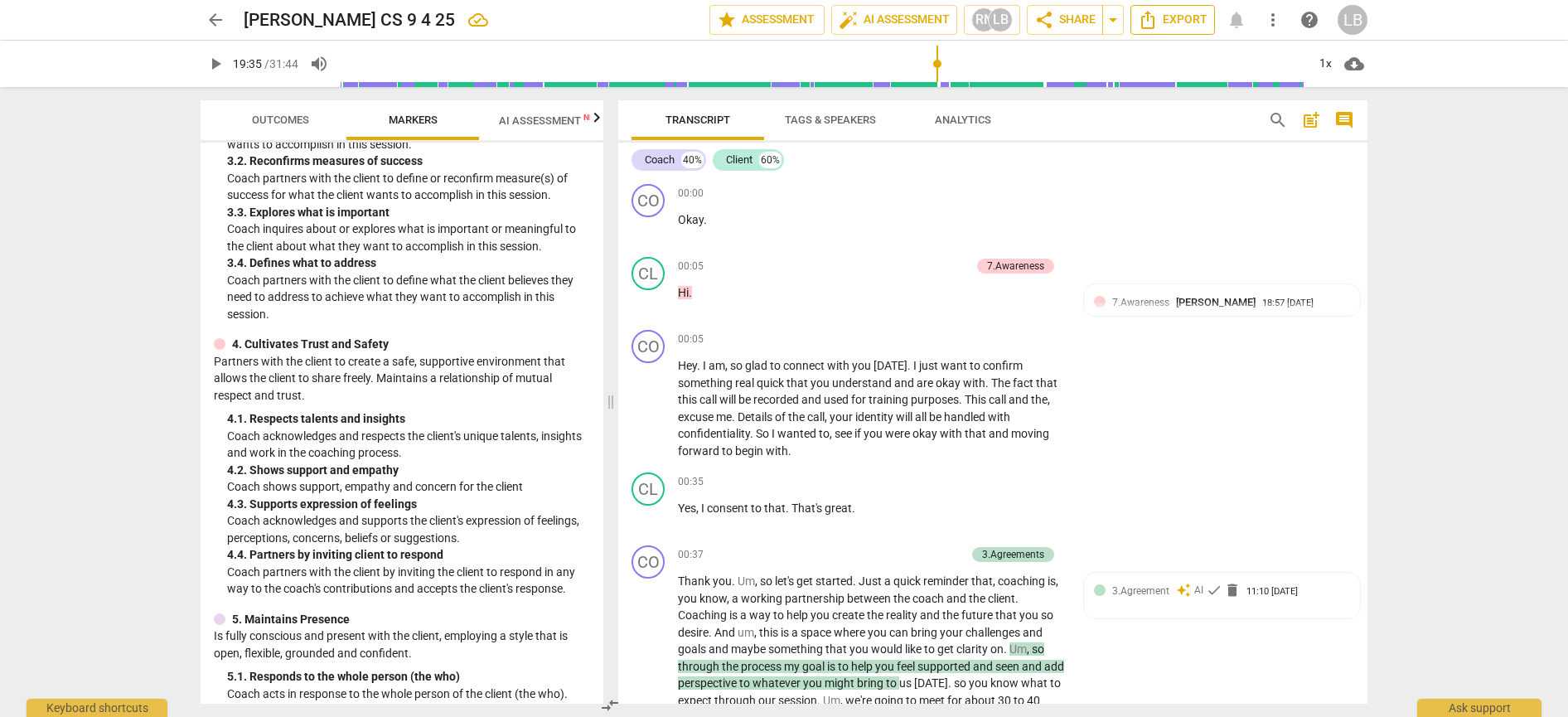
click at [1175, 24] on span "Export" at bounding box center [1173, 20] width 70 height 20
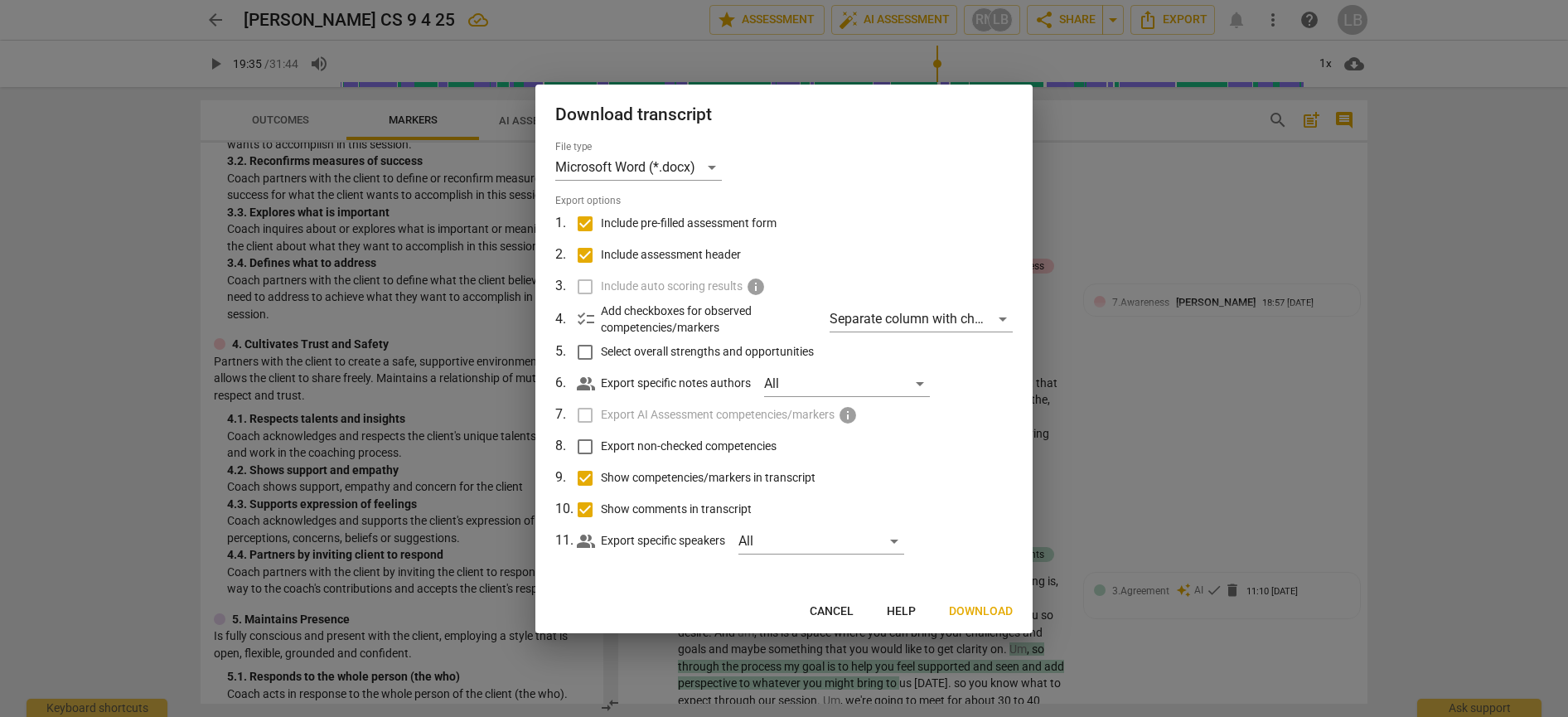
click at [990, 608] on span "Download" at bounding box center [980, 611] width 64 height 17
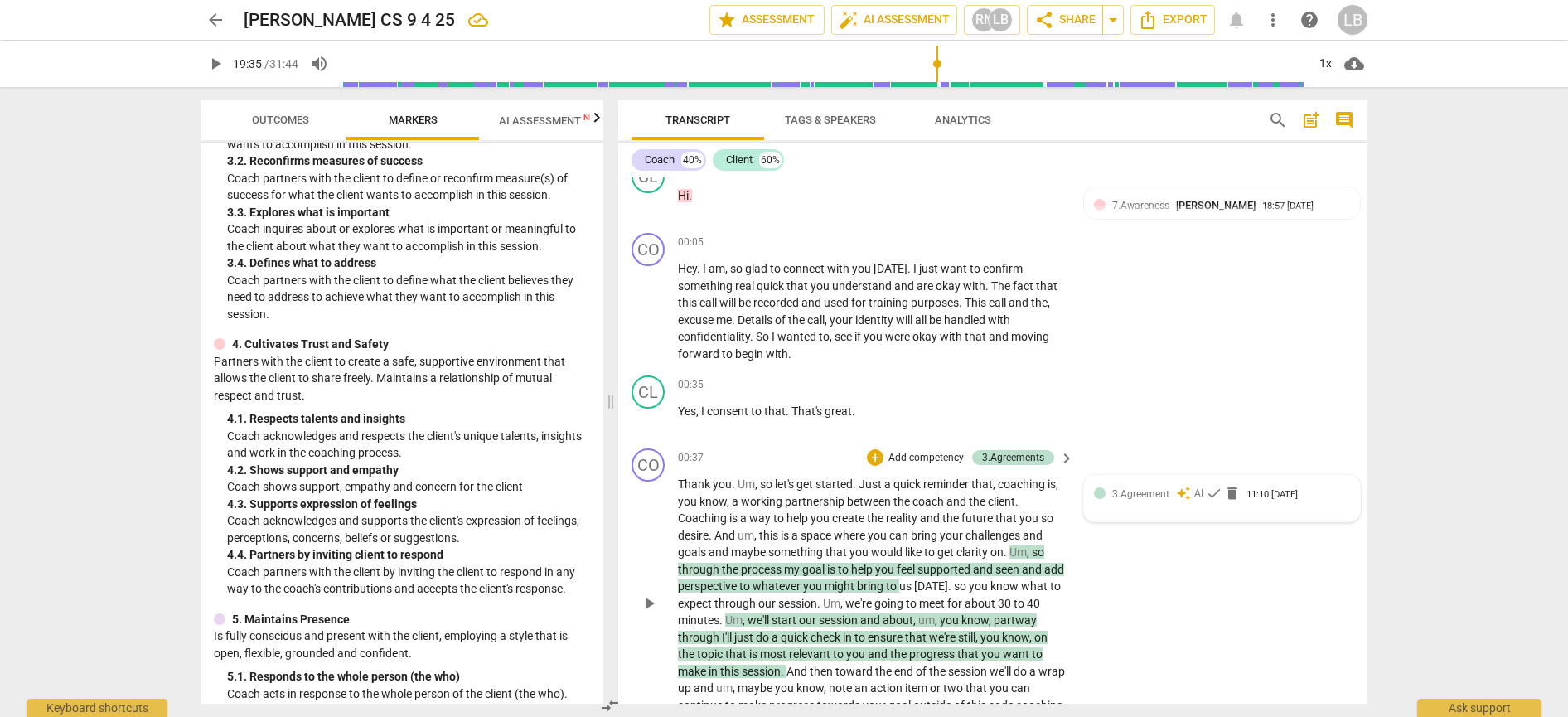
scroll to position [102, 0]
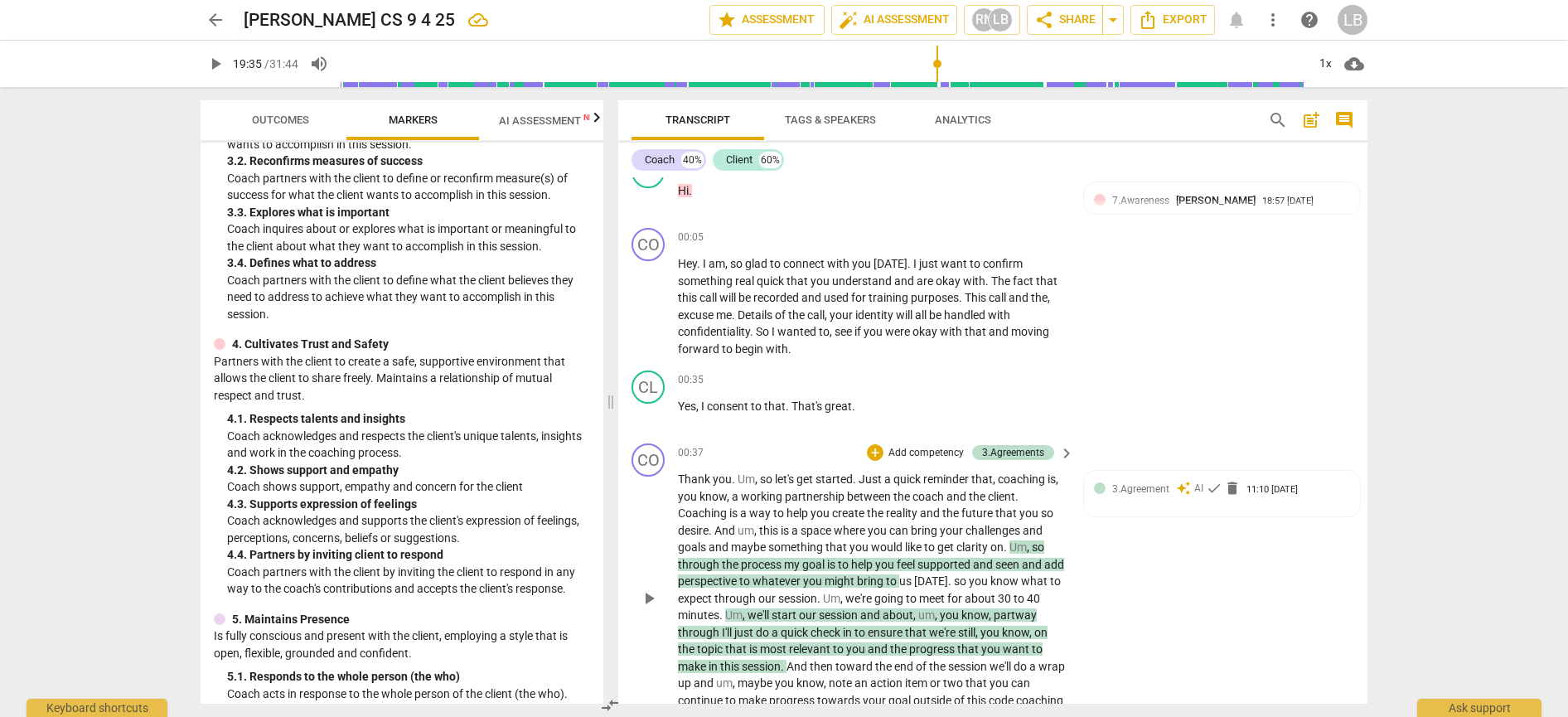
click at [1182, 541] on div "CO play_arrow pause 00:37 + Add competency 3.Agreements keyboard_arrow_right Th…" at bounding box center [993, 585] width 750 height 296
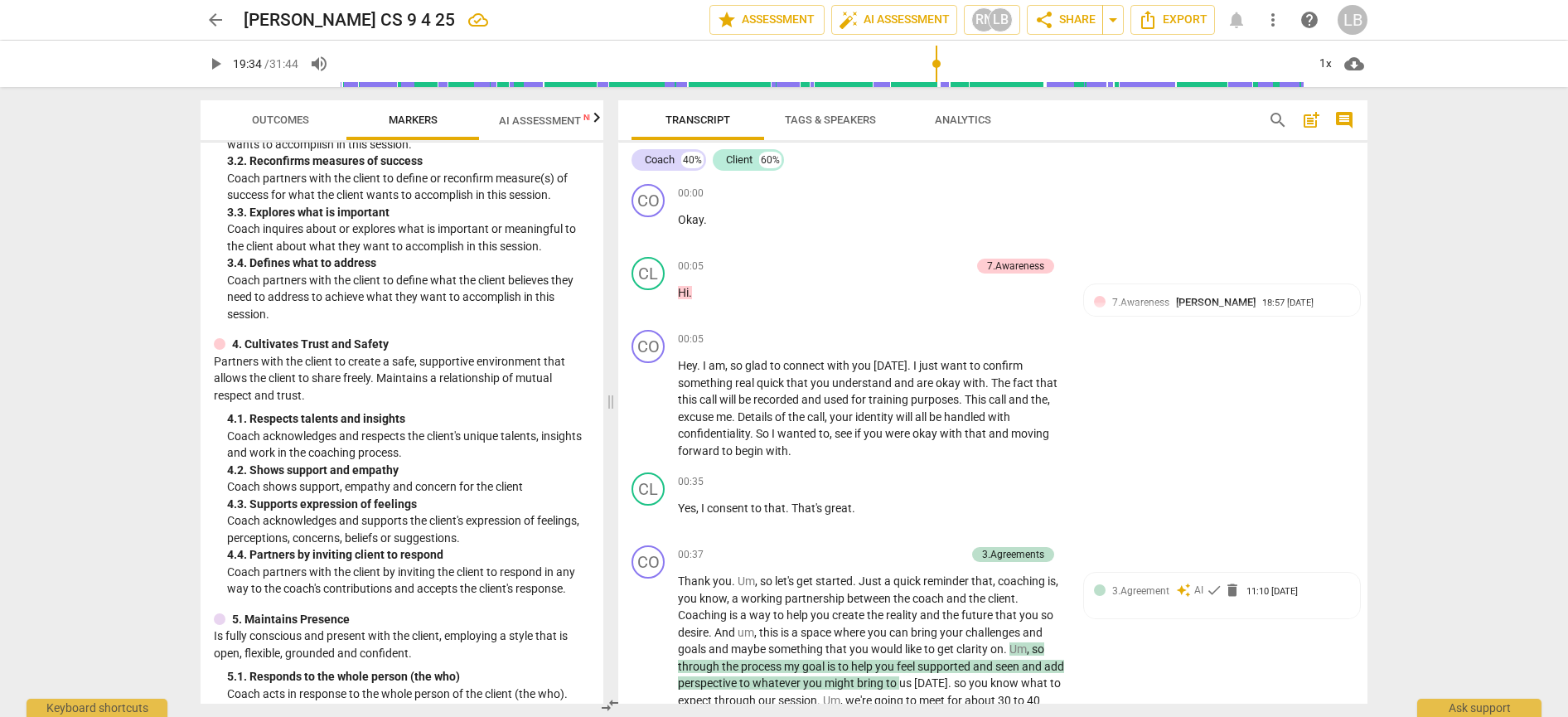
scroll to position [5074, 0]
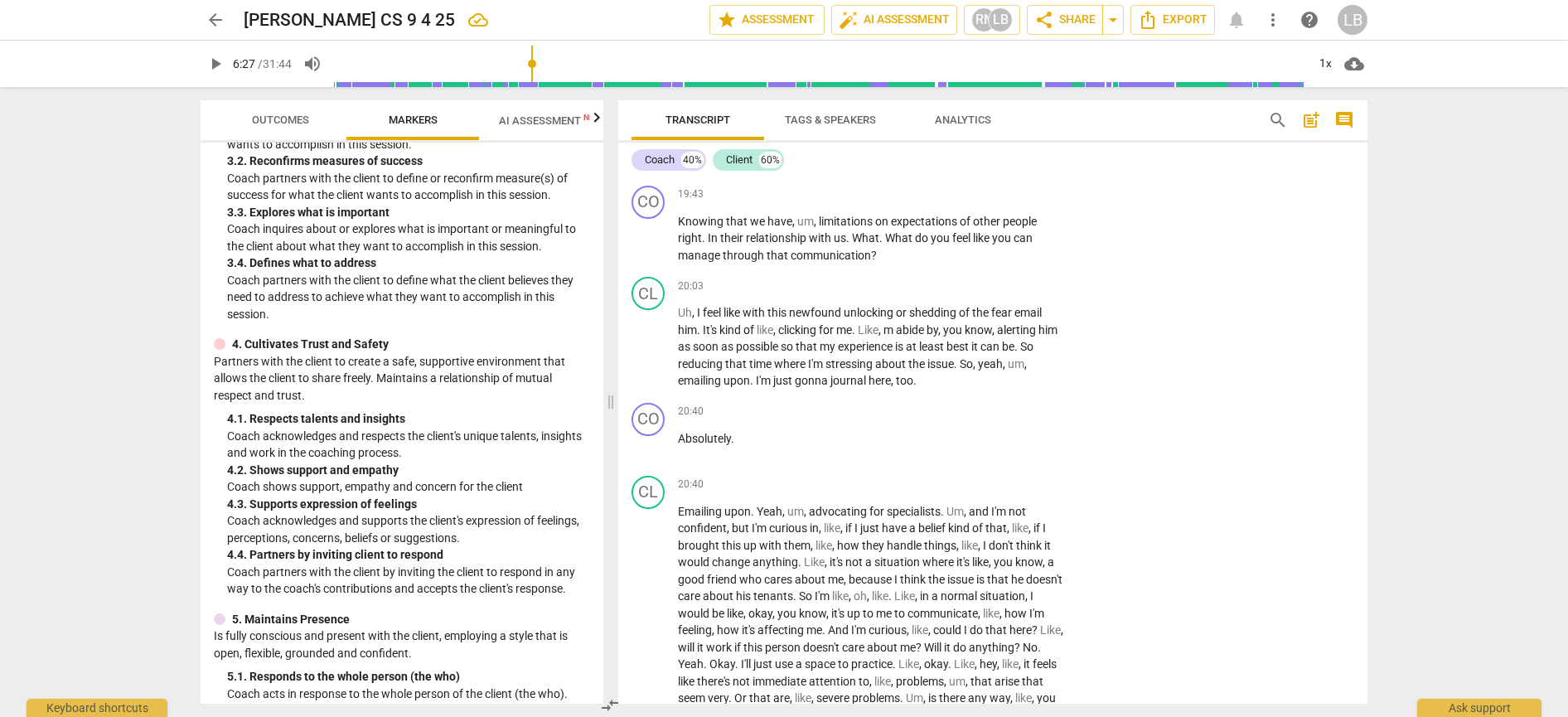
drag, startPoint x: 943, startPoint y: 65, endPoint x: 541, endPoint y: 84, distance: 402.4
click at [541, 84] on input "range" at bounding box center [819, 64] width 972 height 53
click at [540, 84] on input "range" at bounding box center [819, 64] width 972 height 53
drag, startPoint x: 541, startPoint y: 68, endPoint x: 245, endPoint y: 72, distance: 296.0
type input "0"
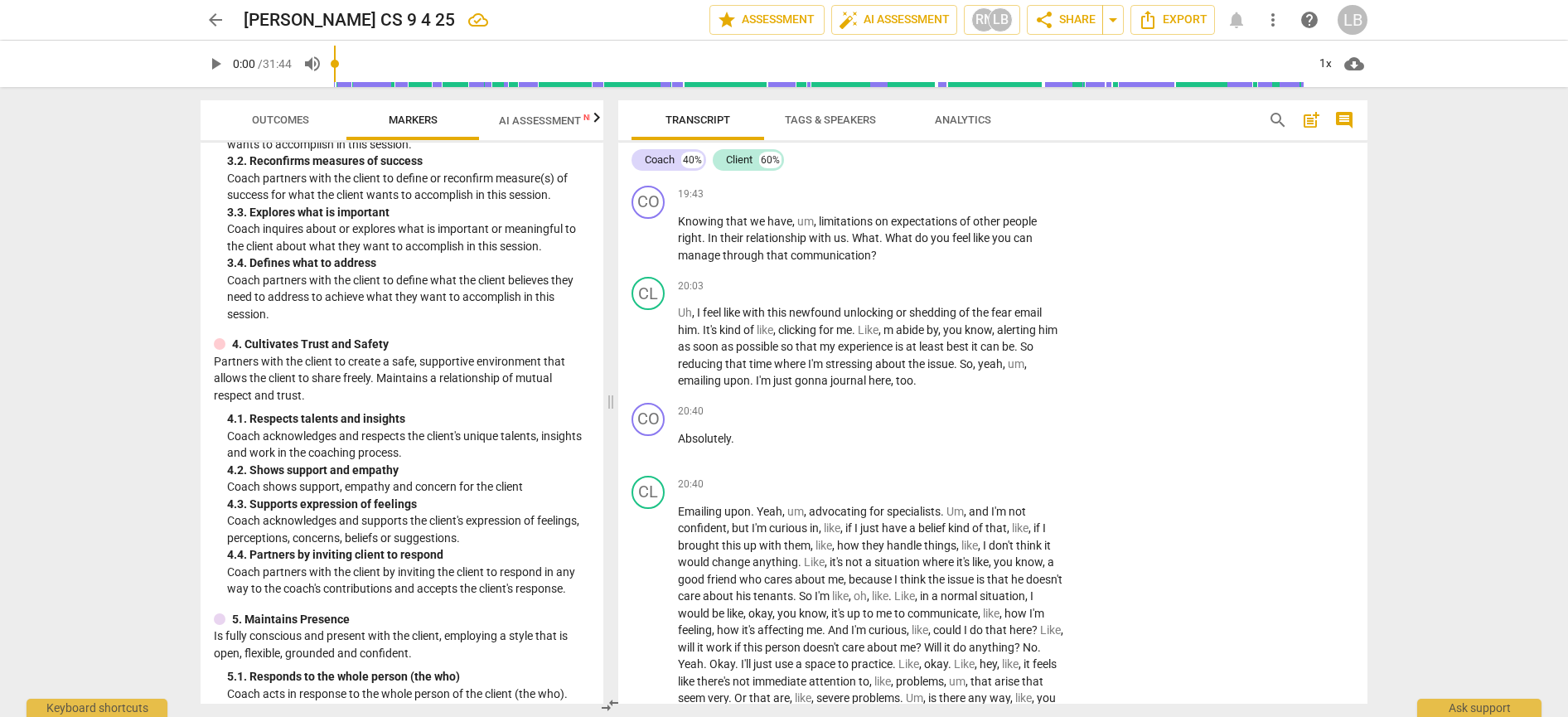
click at [245, 72] on div "play_arrow 0:00 / 31:44 volume_up 1x cloud_download" at bounding box center [783, 63] width 1167 height 46
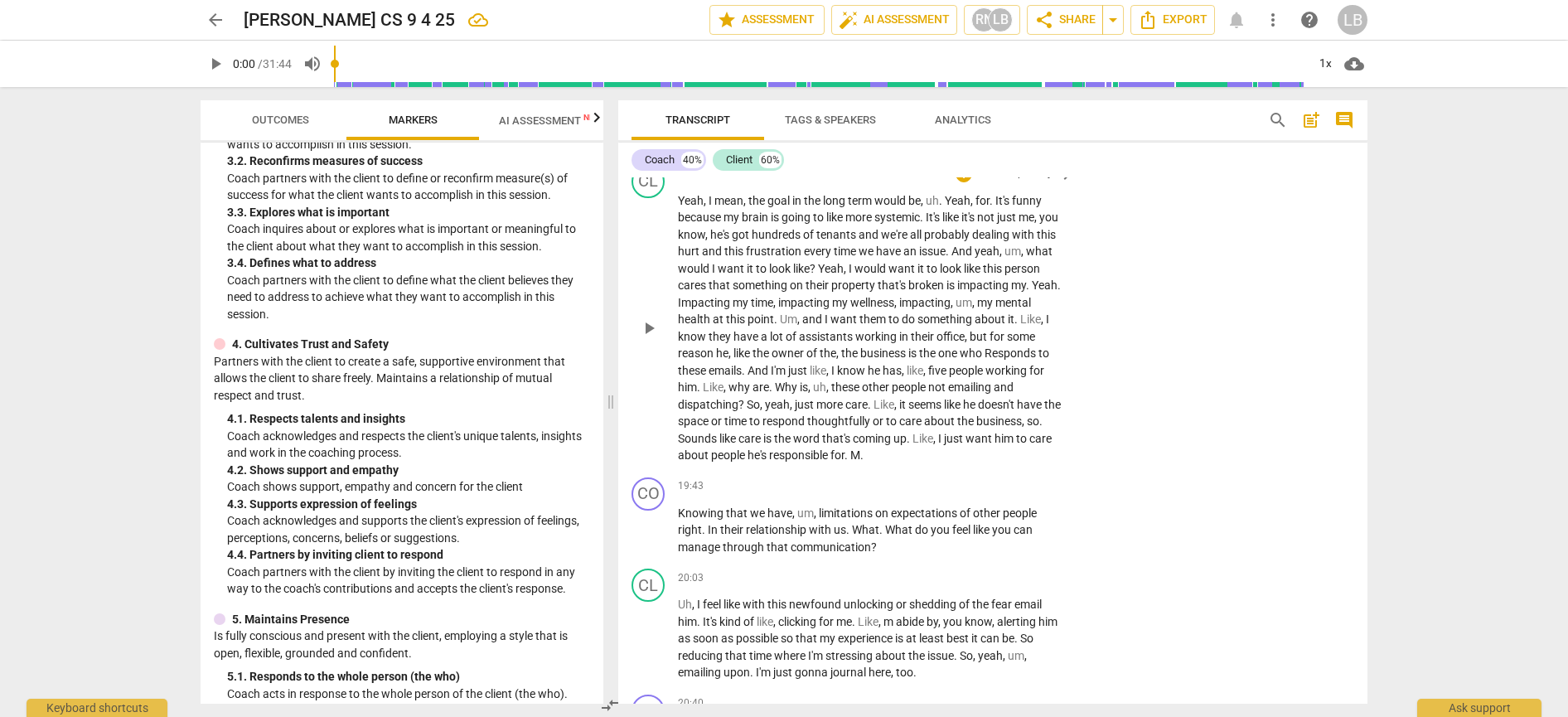
scroll to position [4782, 0]
click at [211, 16] on span "arrow_back" at bounding box center [216, 20] width 20 height 20
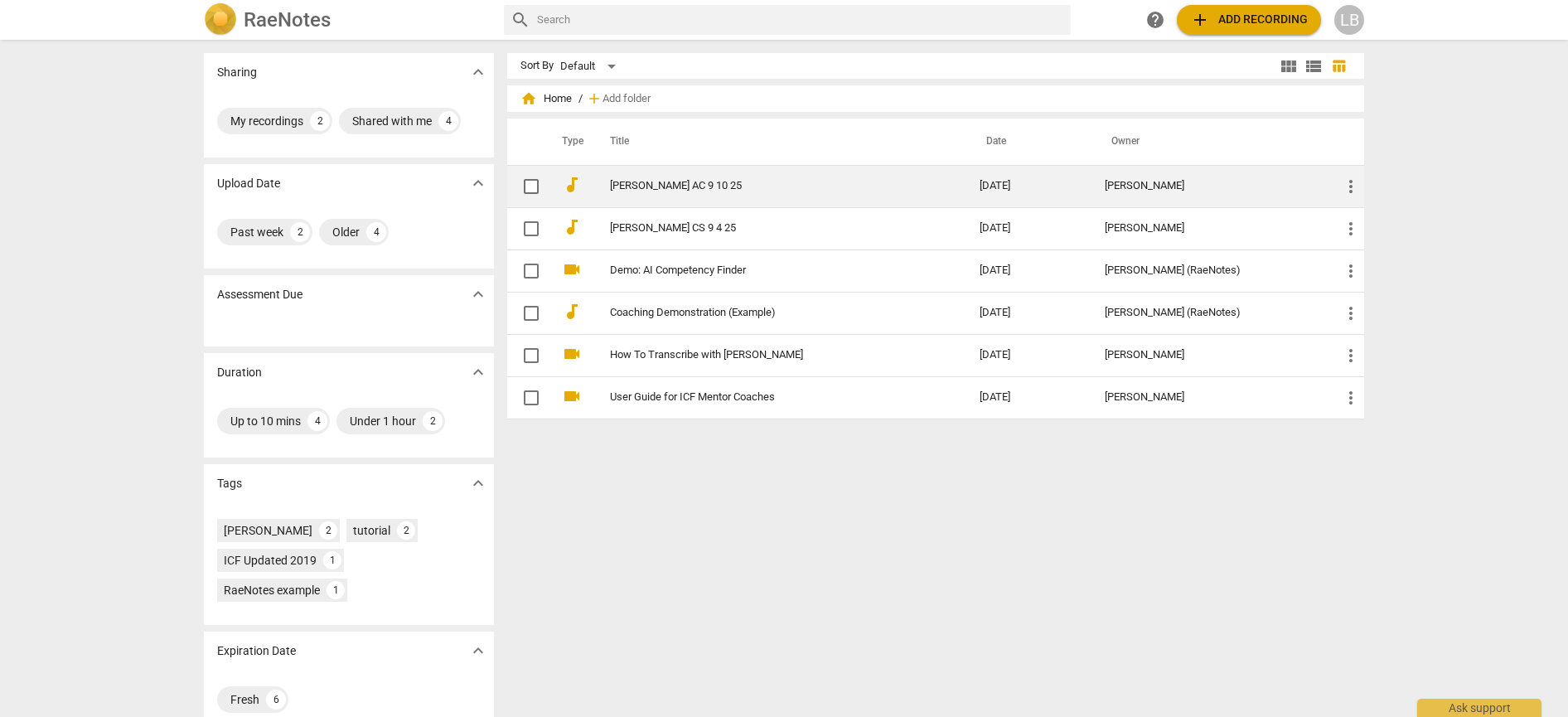
click at [636, 186] on link "[PERSON_NAME] AC 9 10 25" at bounding box center [765, 185] width 310 height 13
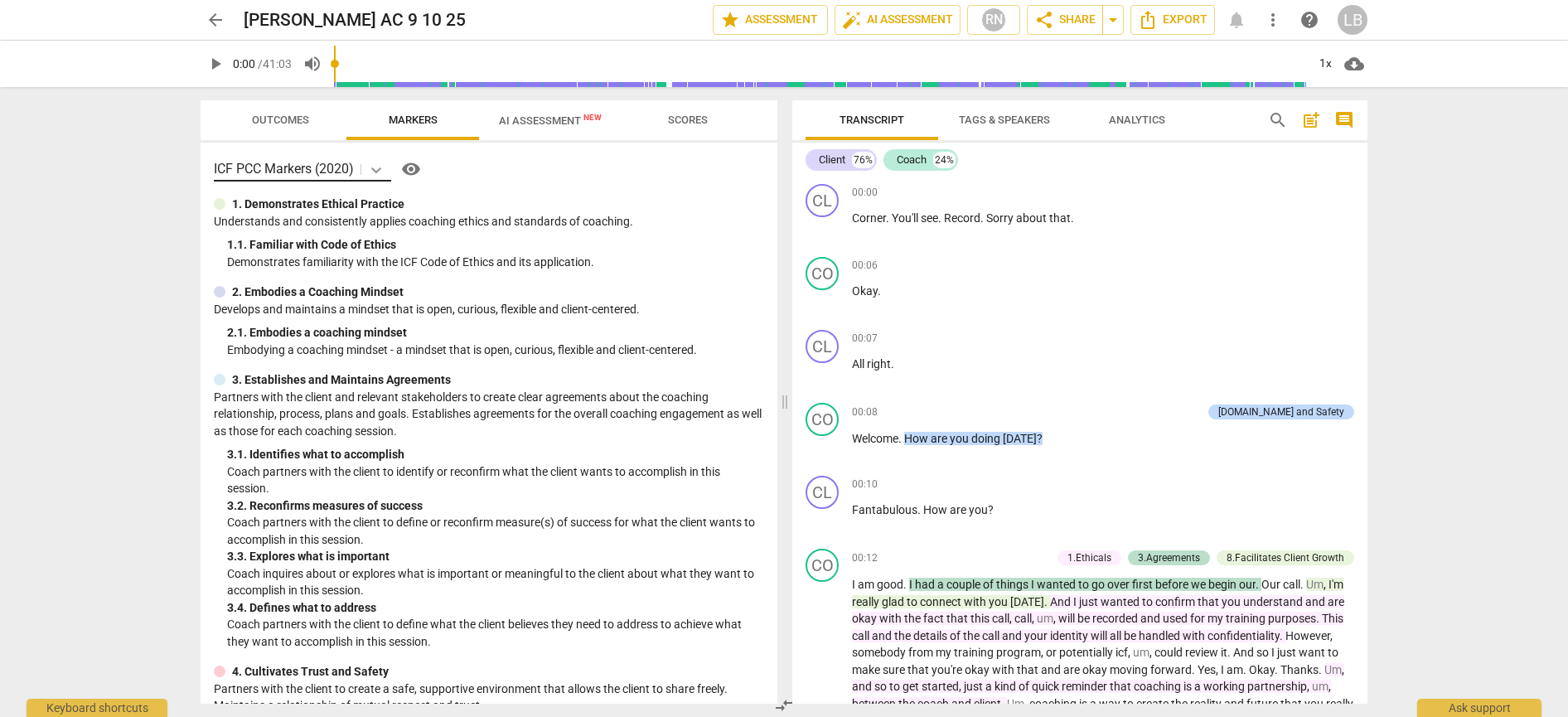
click at [378, 169] on icon at bounding box center [376, 170] width 17 height 17
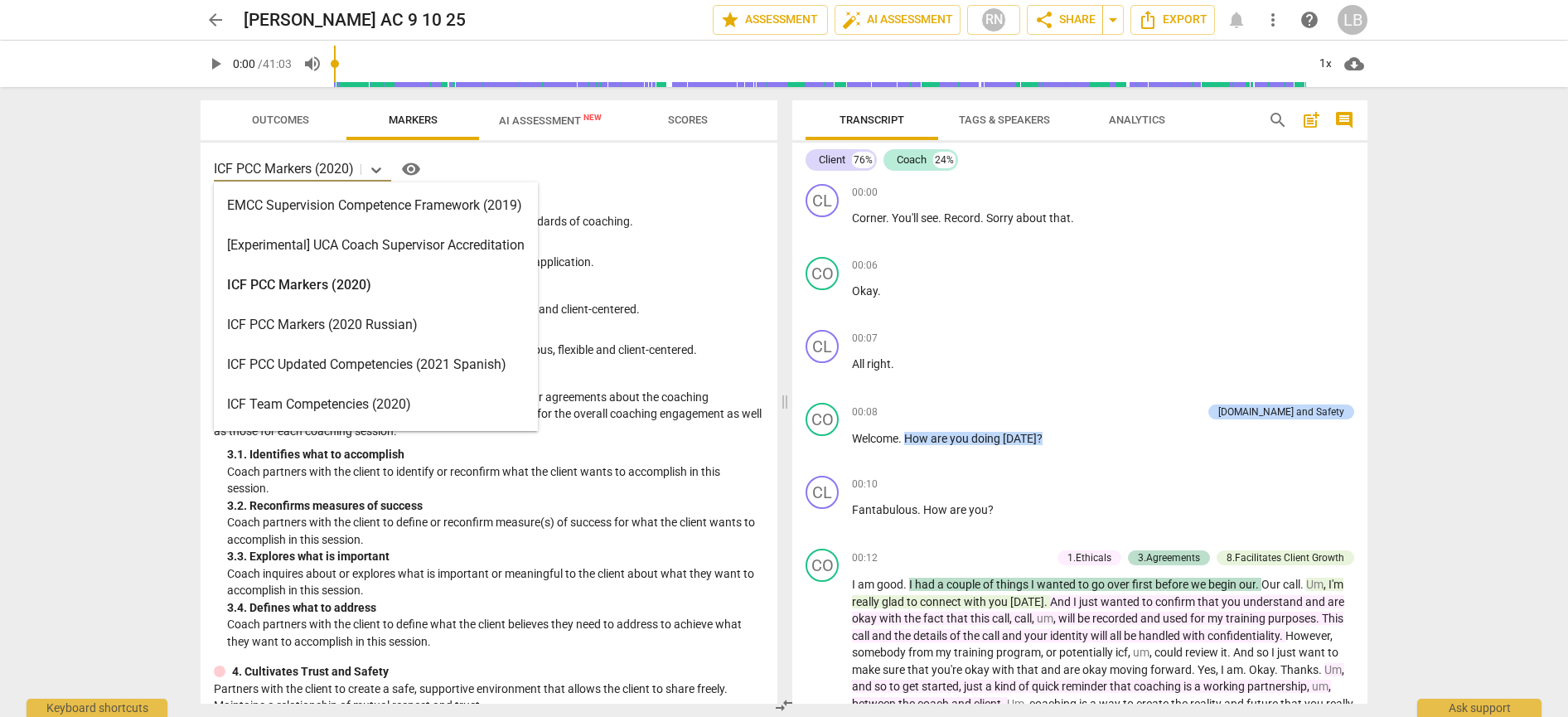
click at [383, 285] on div "ICF PCC Markers (2020)" at bounding box center [376, 284] width 324 height 40
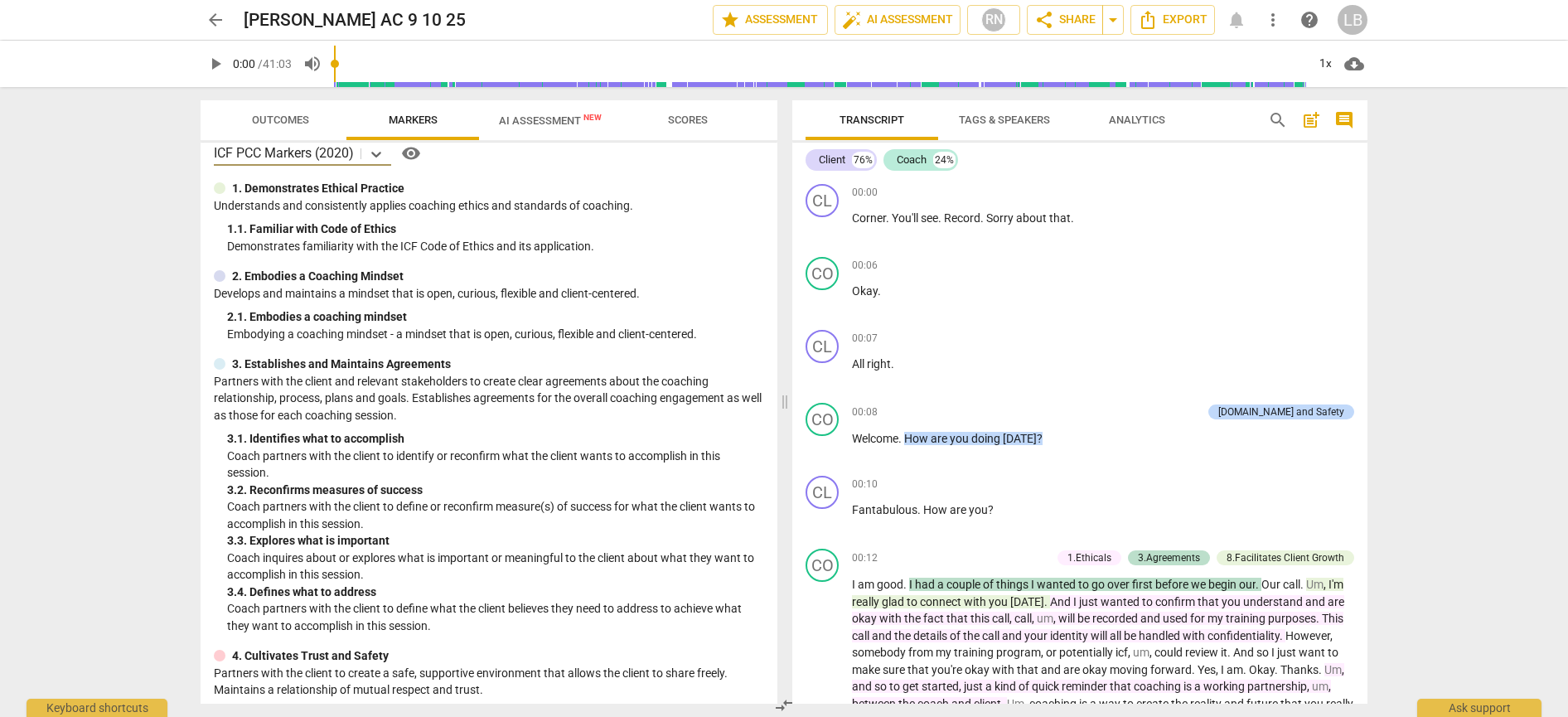
scroll to position [19, 0]
click at [695, 123] on span "Scores" at bounding box center [688, 120] width 40 height 13
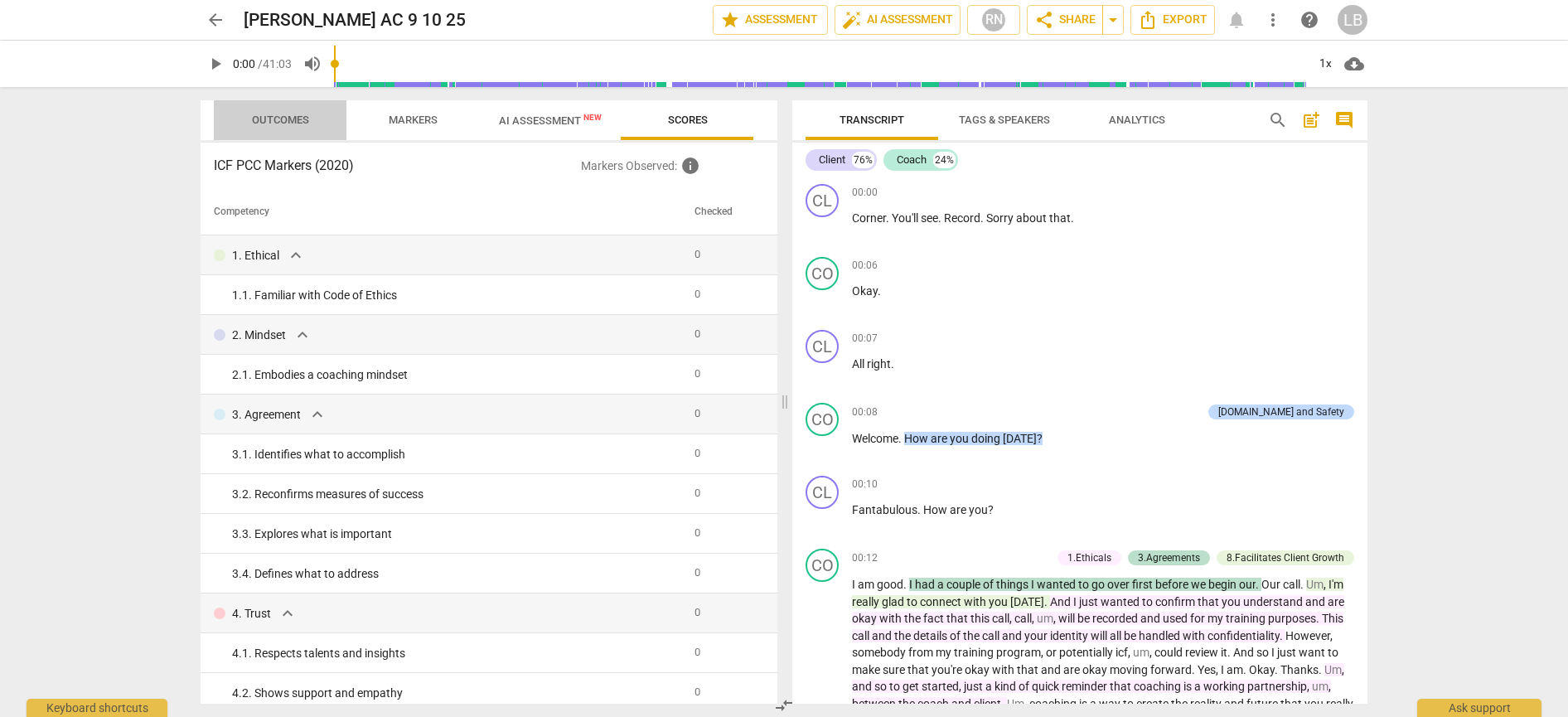
click at [290, 118] on span "Outcomes" at bounding box center [281, 120] width 57 height 13
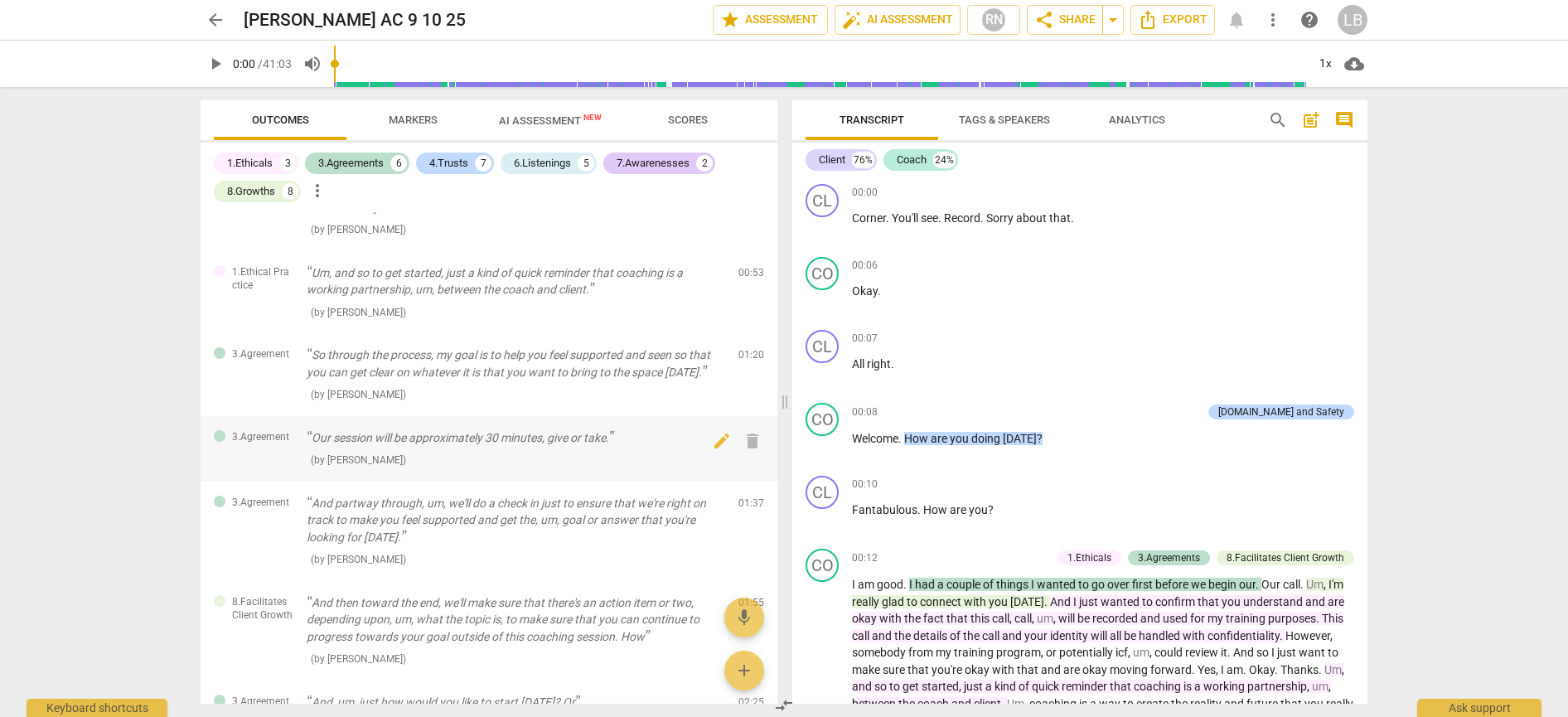
scroll to position [377, 0]
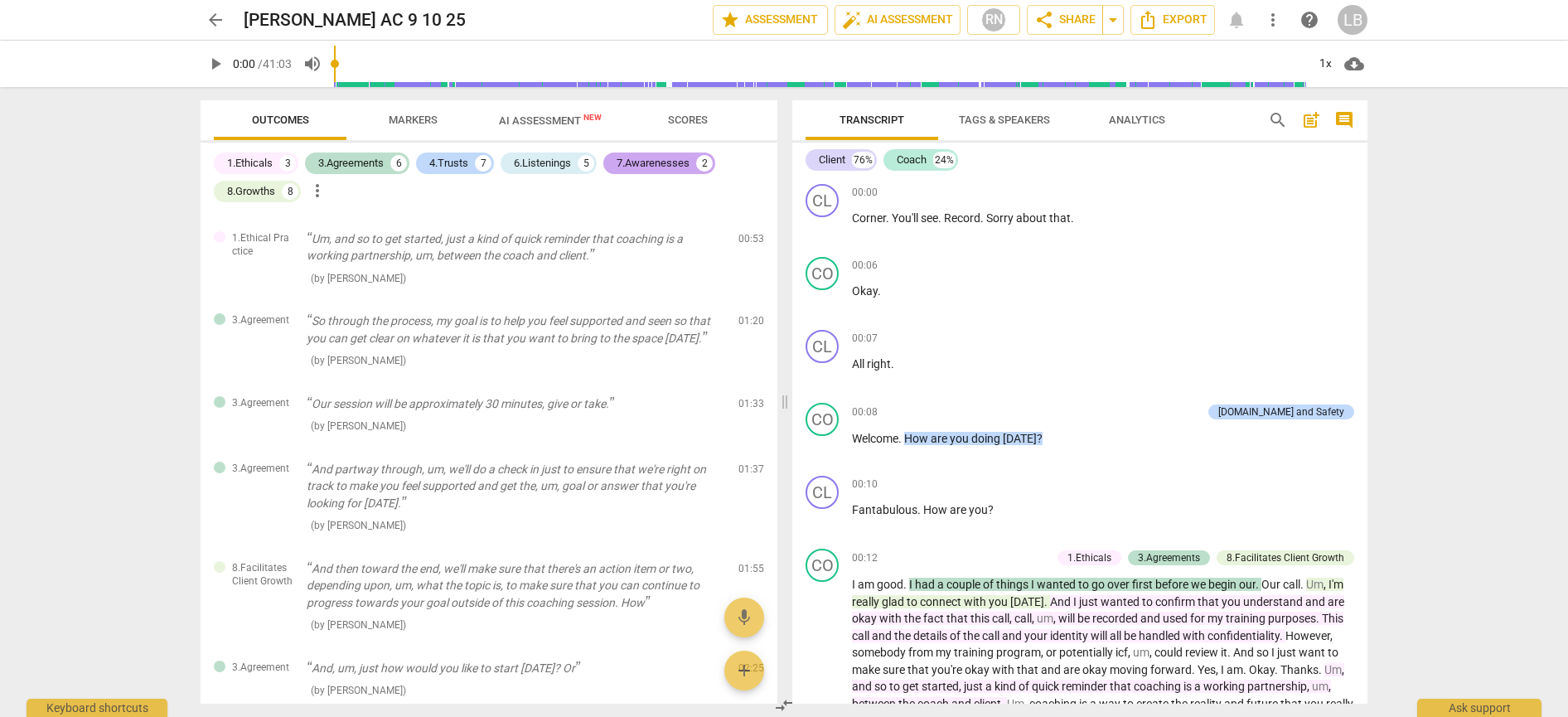
click at [652, 166] on div "7.Awarenesses" at bounding box center [653, 163] width 73 height 17
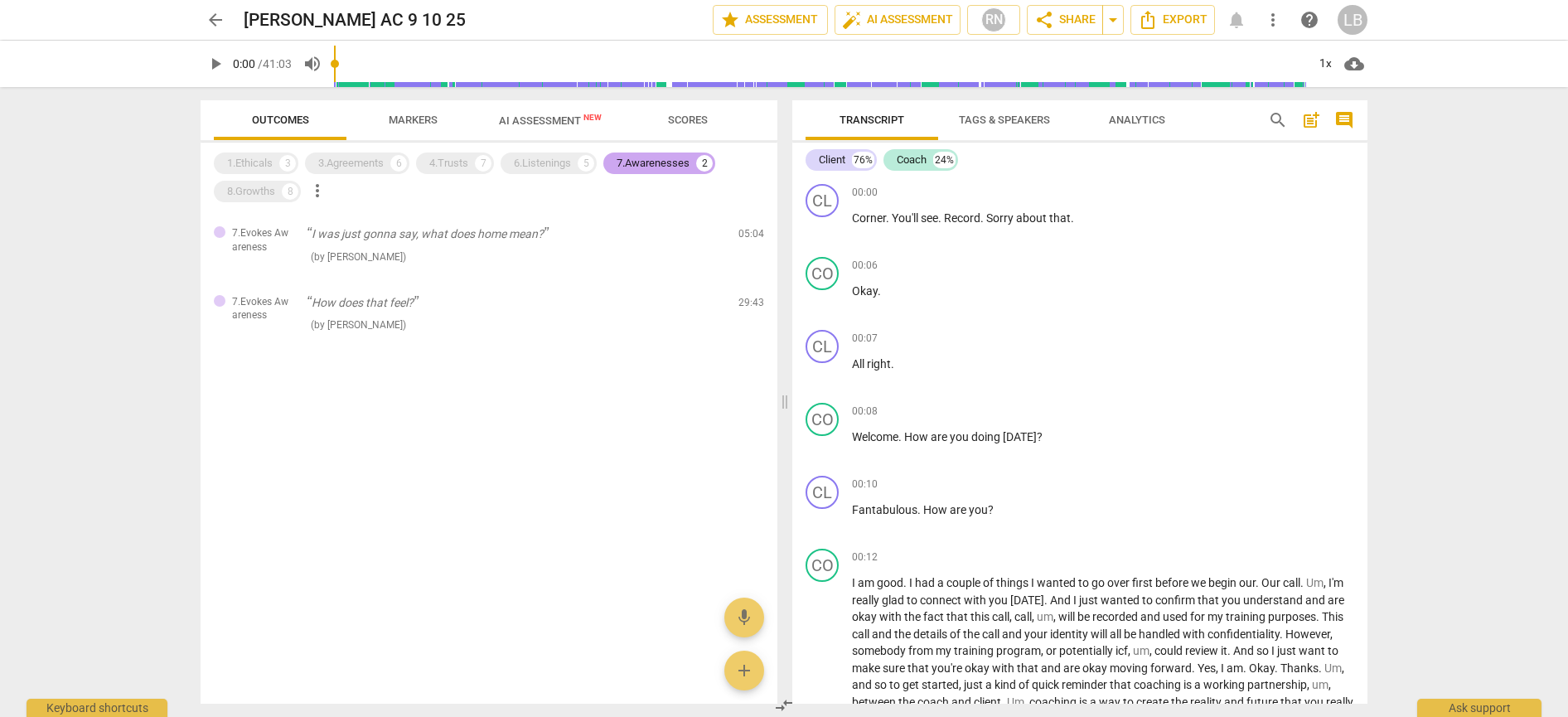
scroll to position [0, 0]
click at [483, 313] on div "How does that feel? ( by [PERSON_NAME] )" at bounding box center [516, 314] width 419 height 39
click at [403, 304] on p "How does that feel?" at bounding box center [516, 303] width 419 height 18
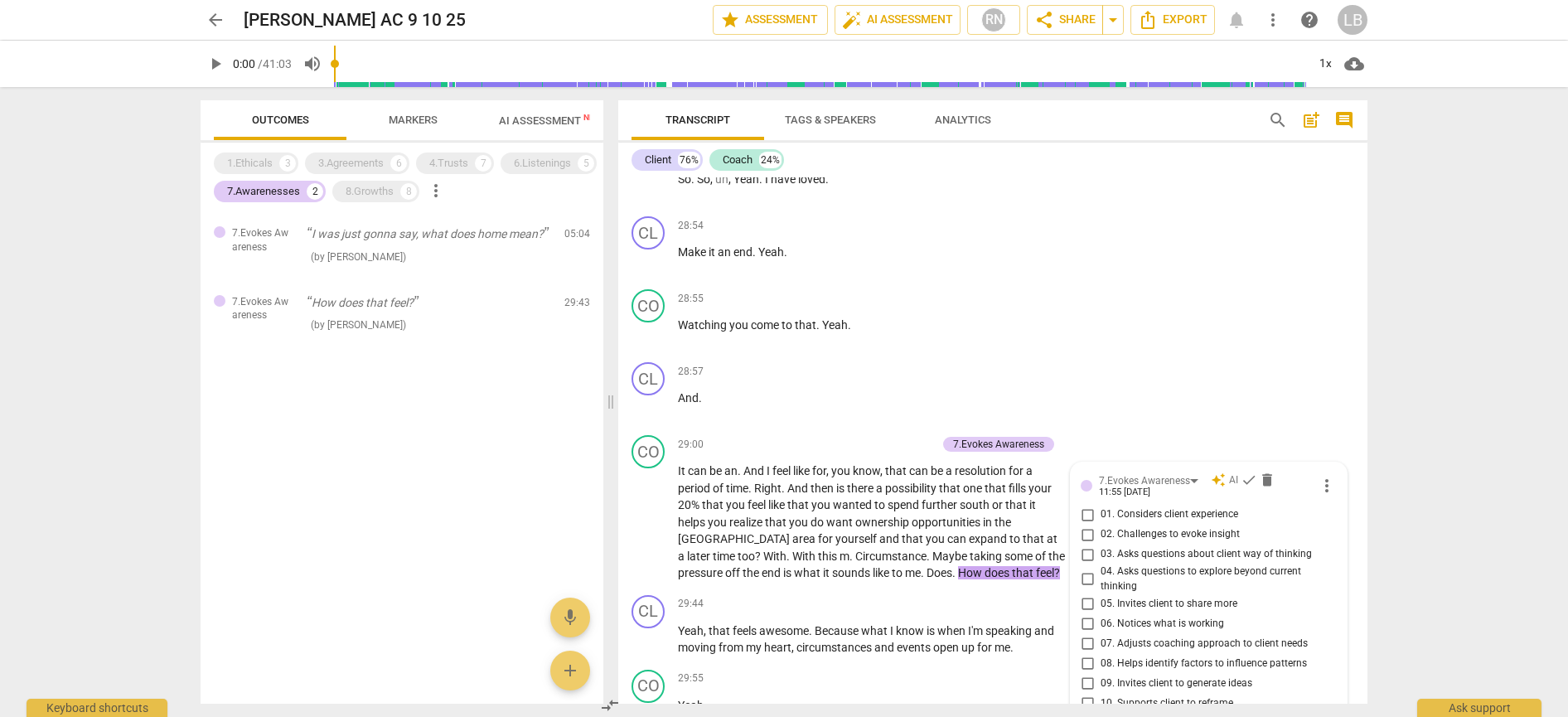
scroll to position [13033, 0]
click at [254, 164] on div "1.Ethicals" at bounding box center [249, 163] width 45 height 17
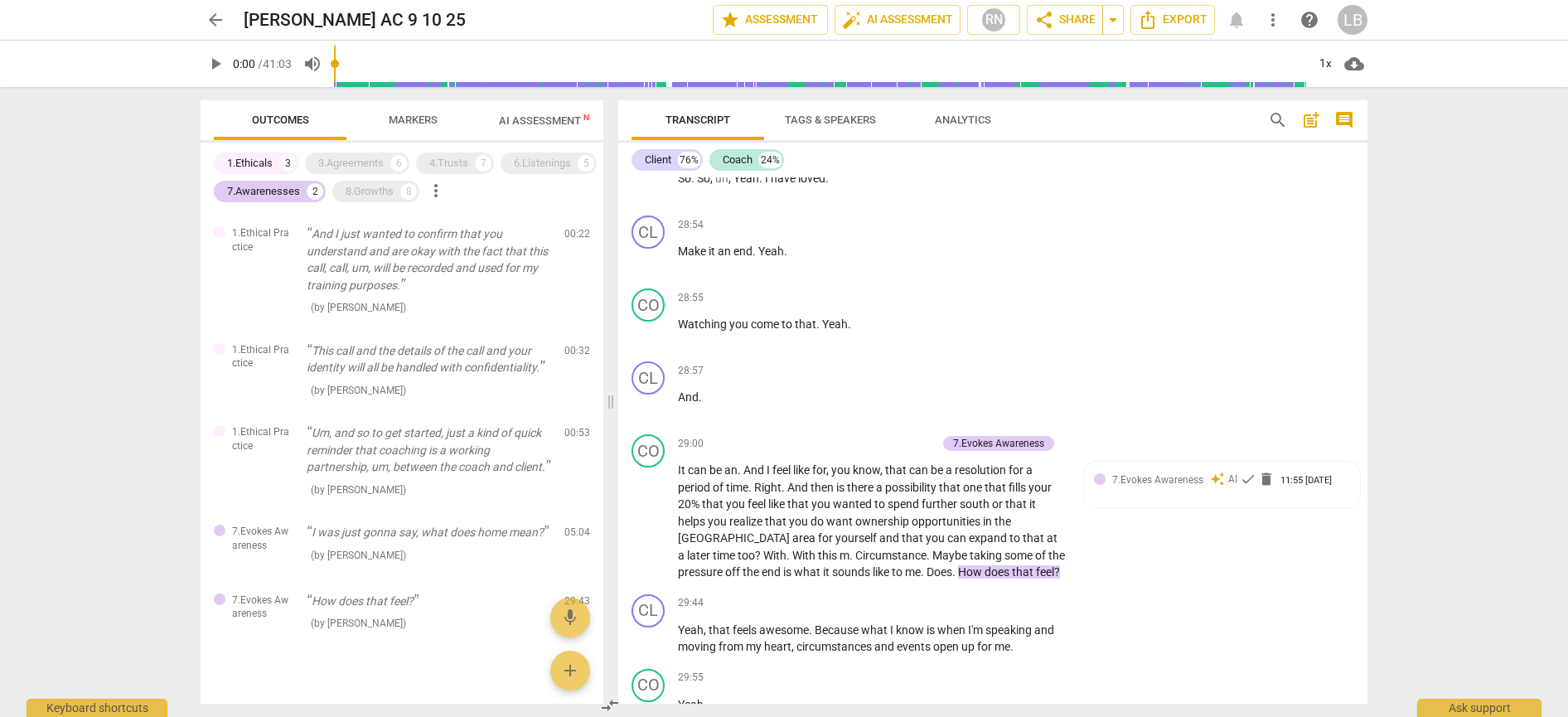
click at [410, 118] on span "Markers" at bounding box center [413, 120] width 49 height 13
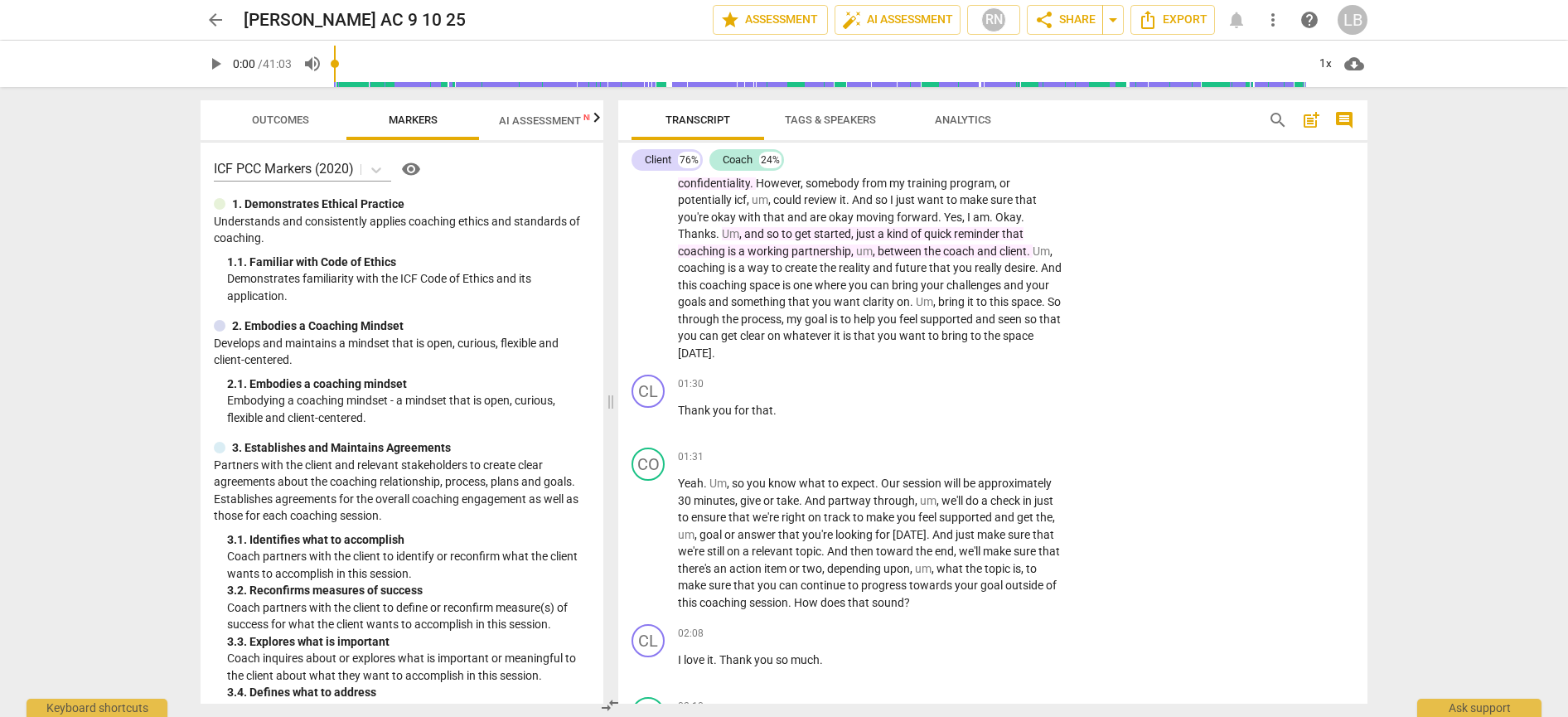
scroll to position [0, 0]
click at [213, 18] on span "arrow_back" at bounding box center [216, 20] width 20 height 20
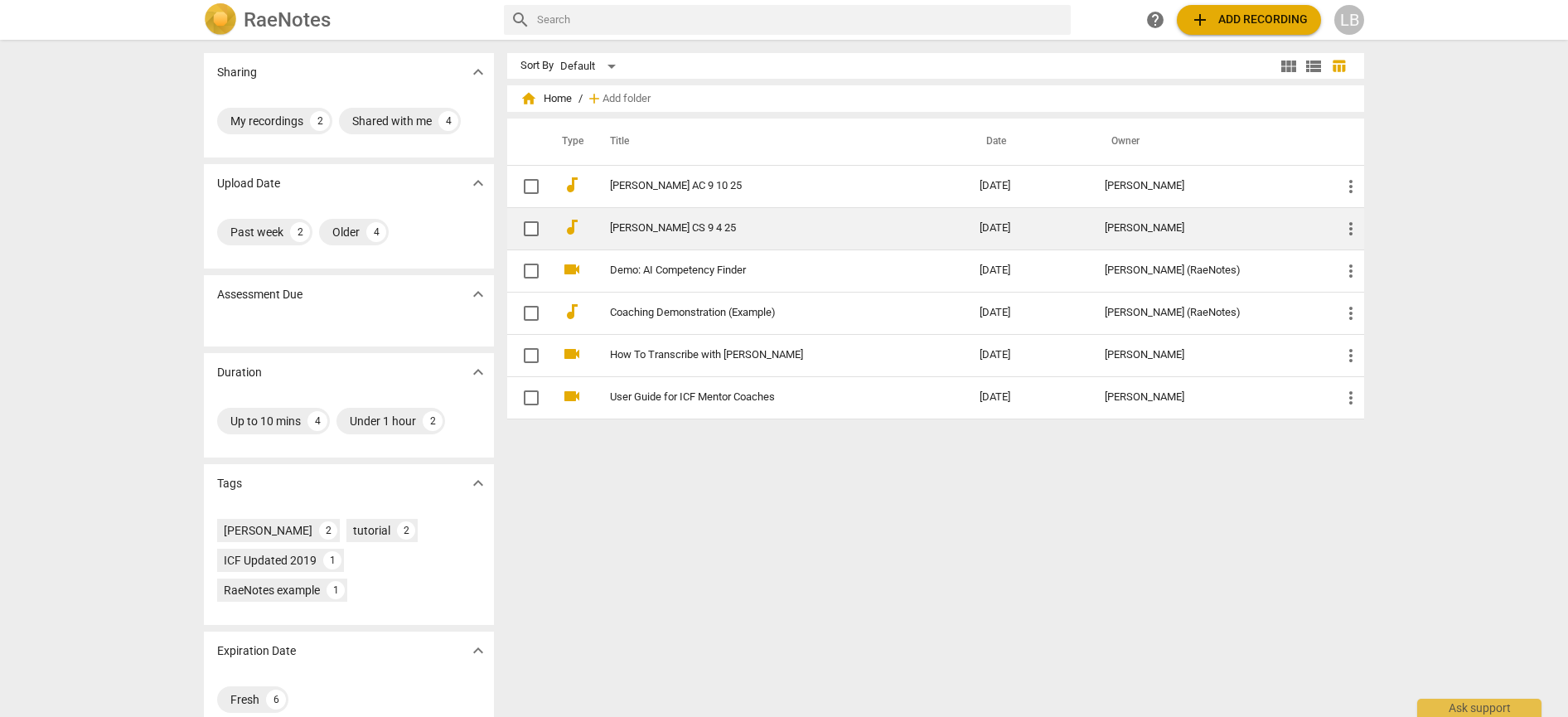
click at [661, 219] on td "[PERSON_NAME] CS 9 4 25" at bounding box center [778, 228] width 377 height 42
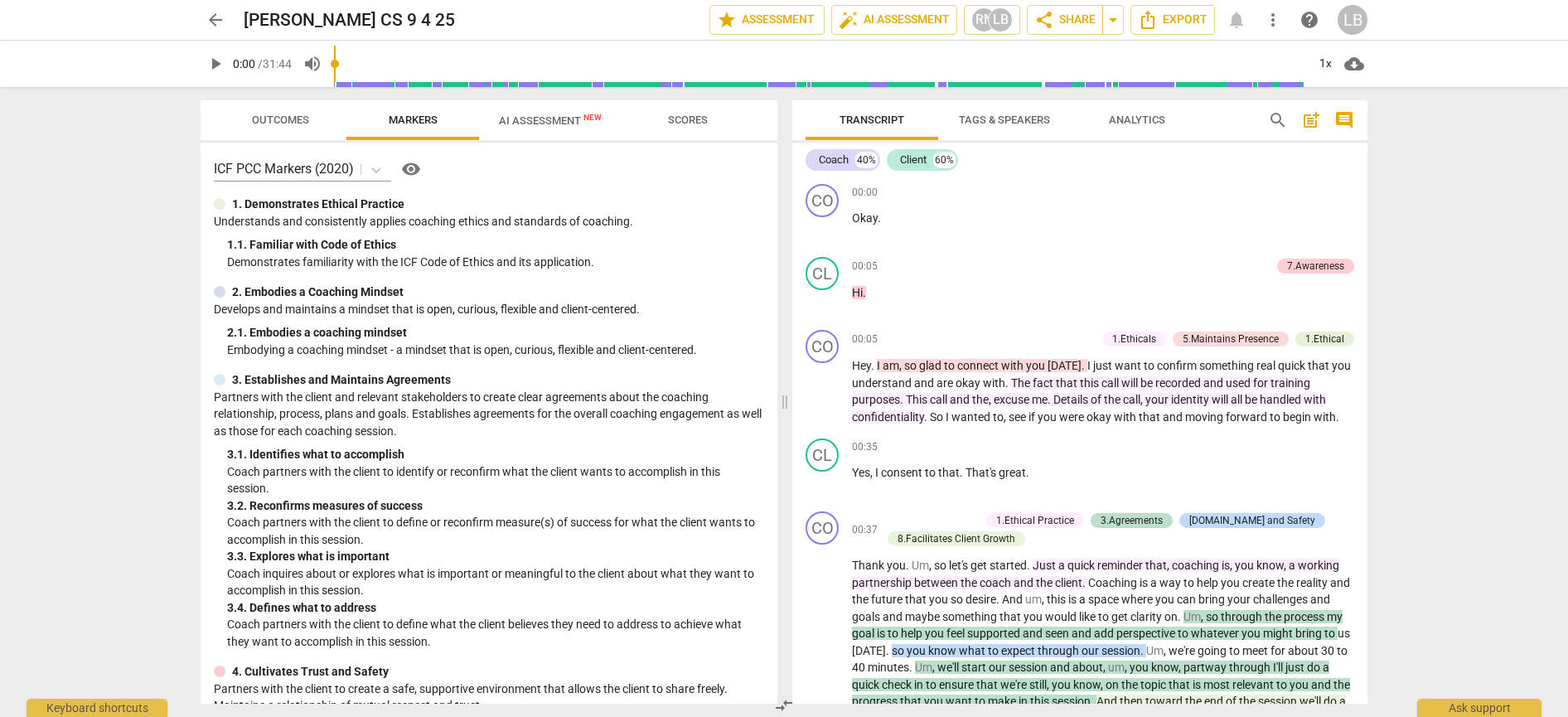
click at [222, 290] on div at bounding box center [220, 291] width 12 height 12
click at [279, 291] on p "2. Embodies a Coaching Mindset" at bounding box center [318, 292] width 172 height 18
drag, startPoint x: 272, startPoint y: 120, endPoint x: 267, endPoint y: 132, distance: 13.0
click at [272, 120] on span "Outcomes" at bounding box center [281, 120] width 57 height 13
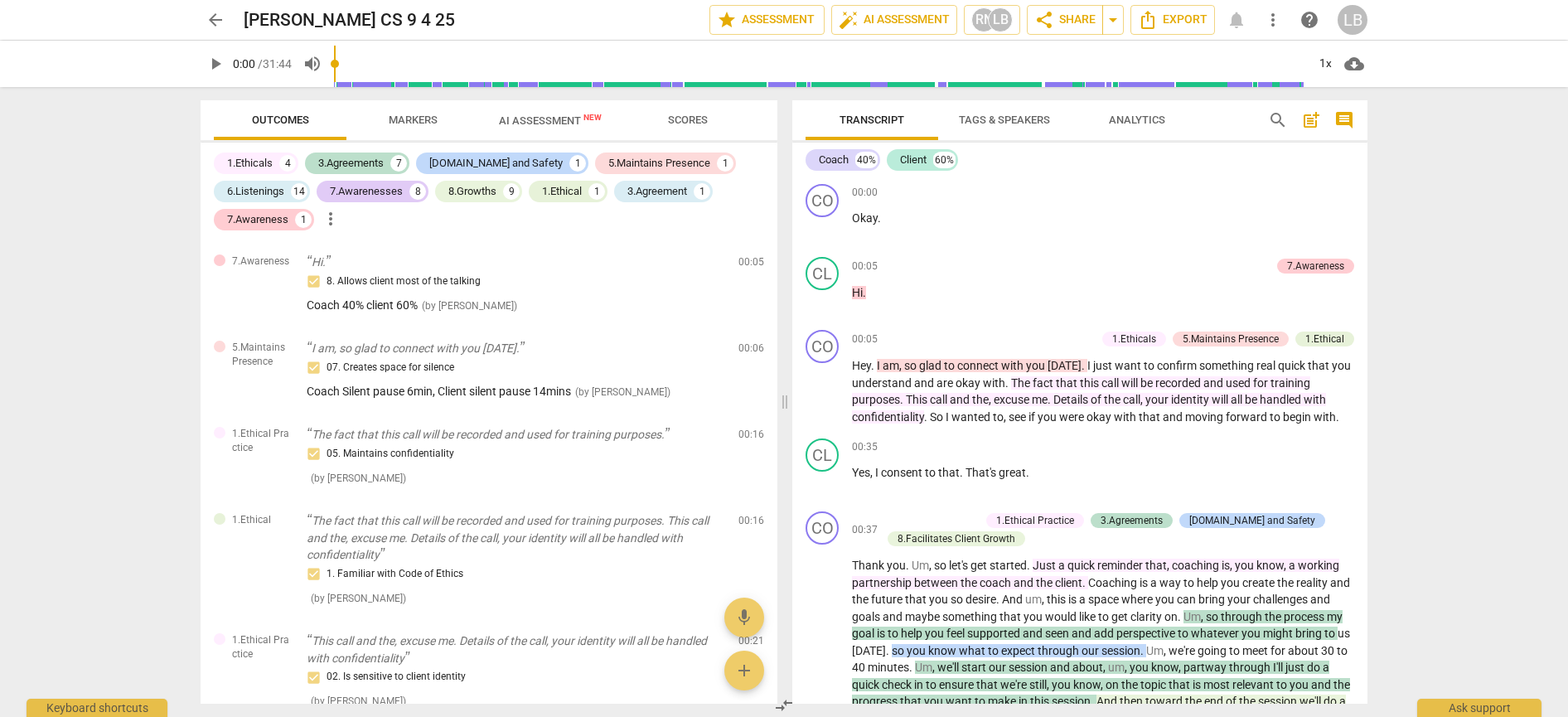
click at [415, 121] on span "Markers" at bounding box center [413, 120] width 49 height 13
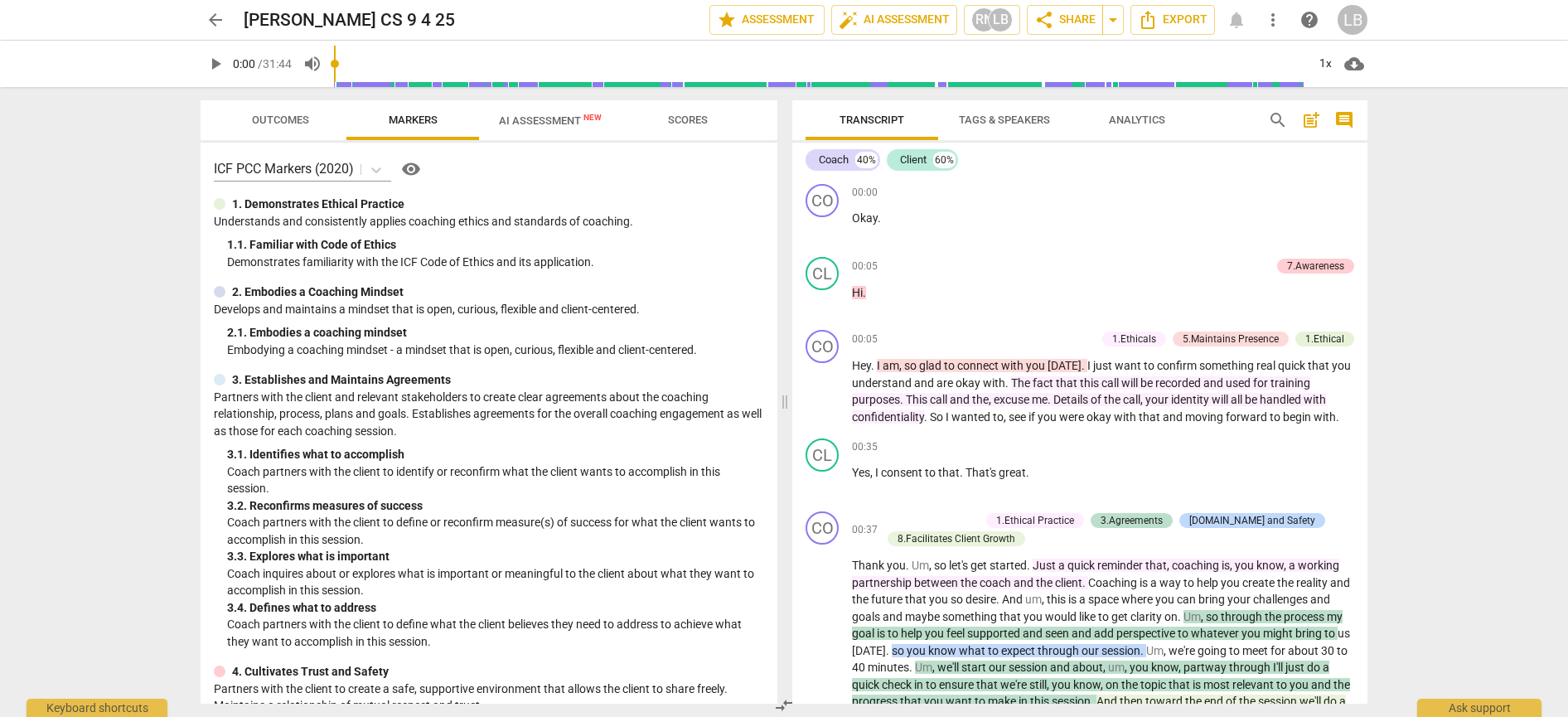
click at [351, 292] on p "2. Embodies a Coaching Mindset" at bounding box center [318, 292] width 172 height 18
click at [216, 23] on span "arrow_back" at bounding box center [216, 20] width 20 height 20
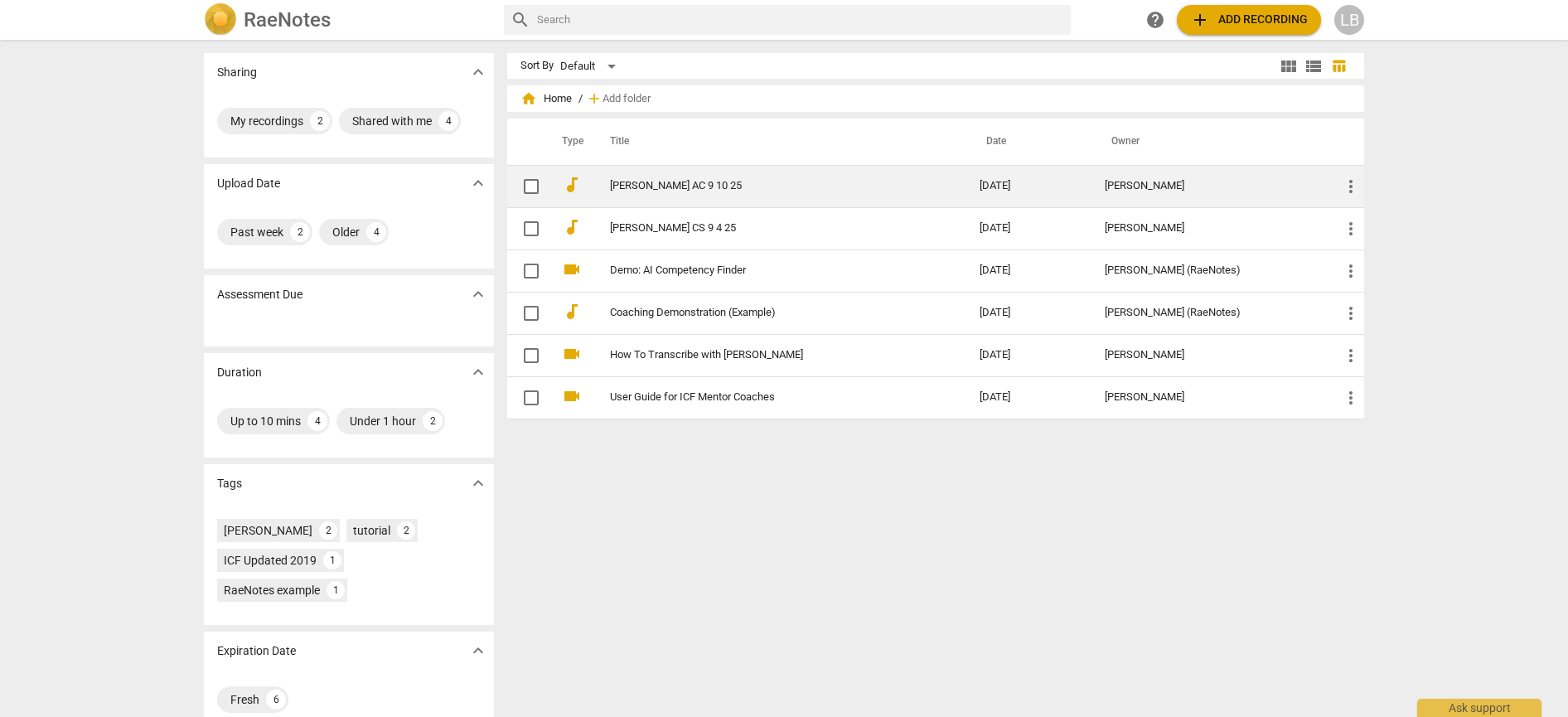
click at [681, 184] on link "[PERSON_NAME] AC 9 10 25" at bounding box center [765, 185] width 310 height 13
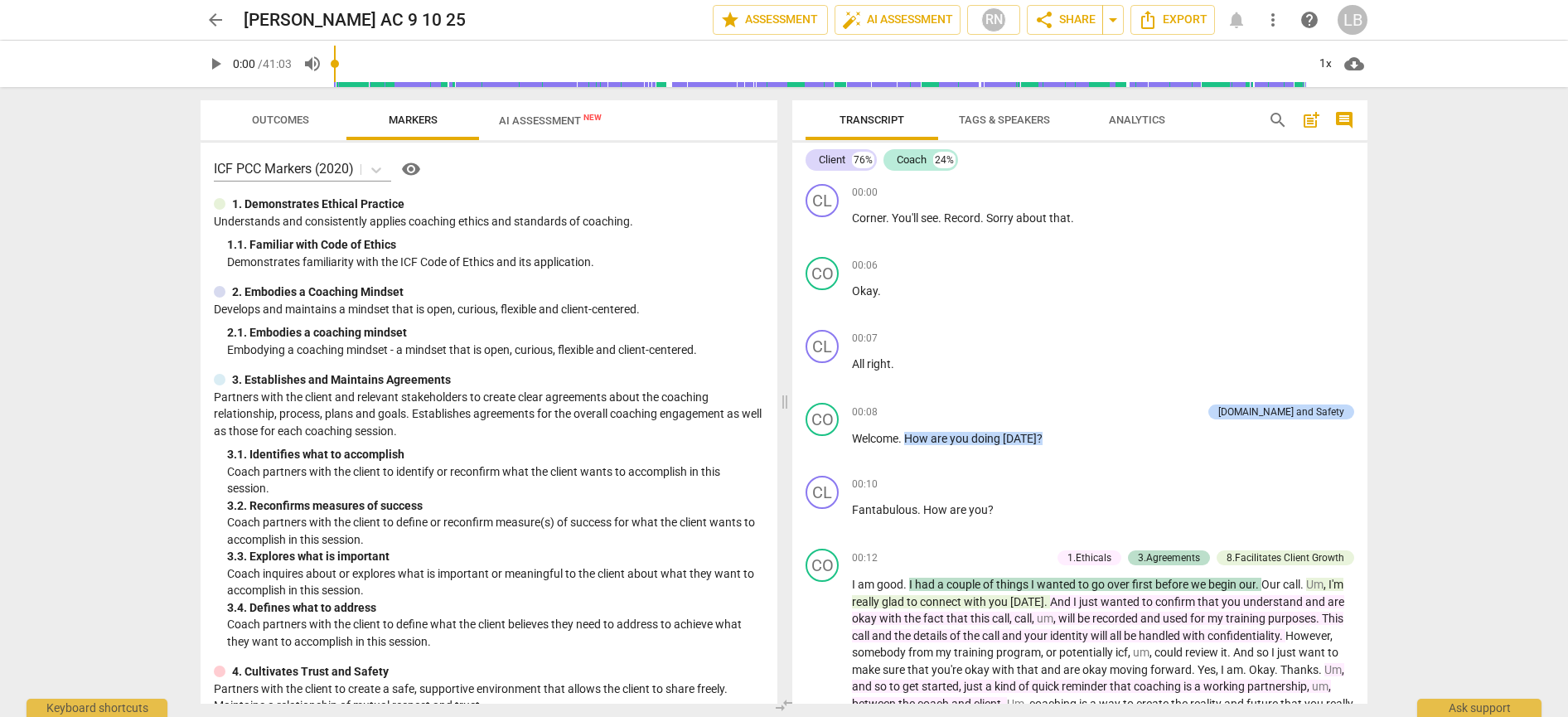
click at [546, 120] on span "AI Assessment New" at bounding box center [550, 121] width 103 height 13
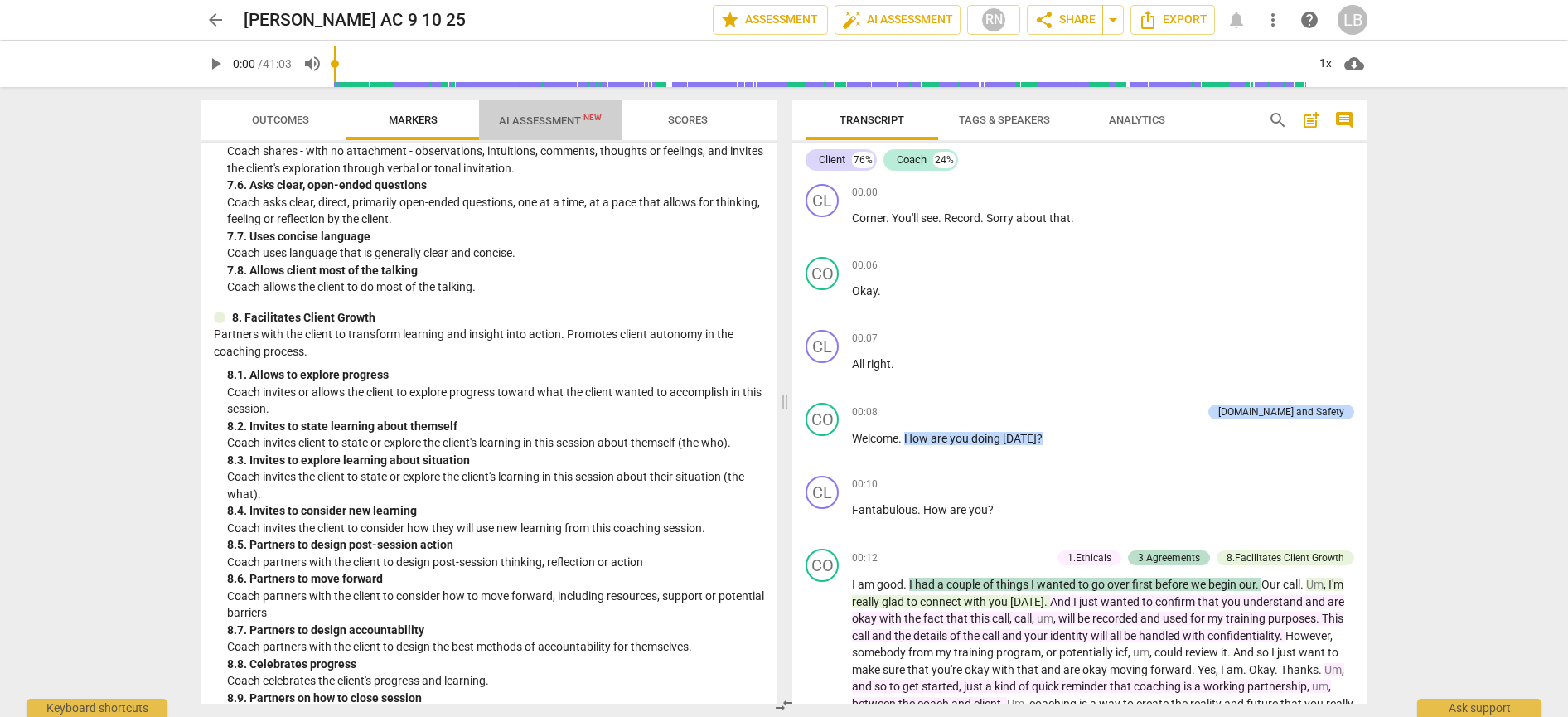
click at [545, 123] on span "AI Assessment New" at bounding box center [550, 121] width 103 height 13
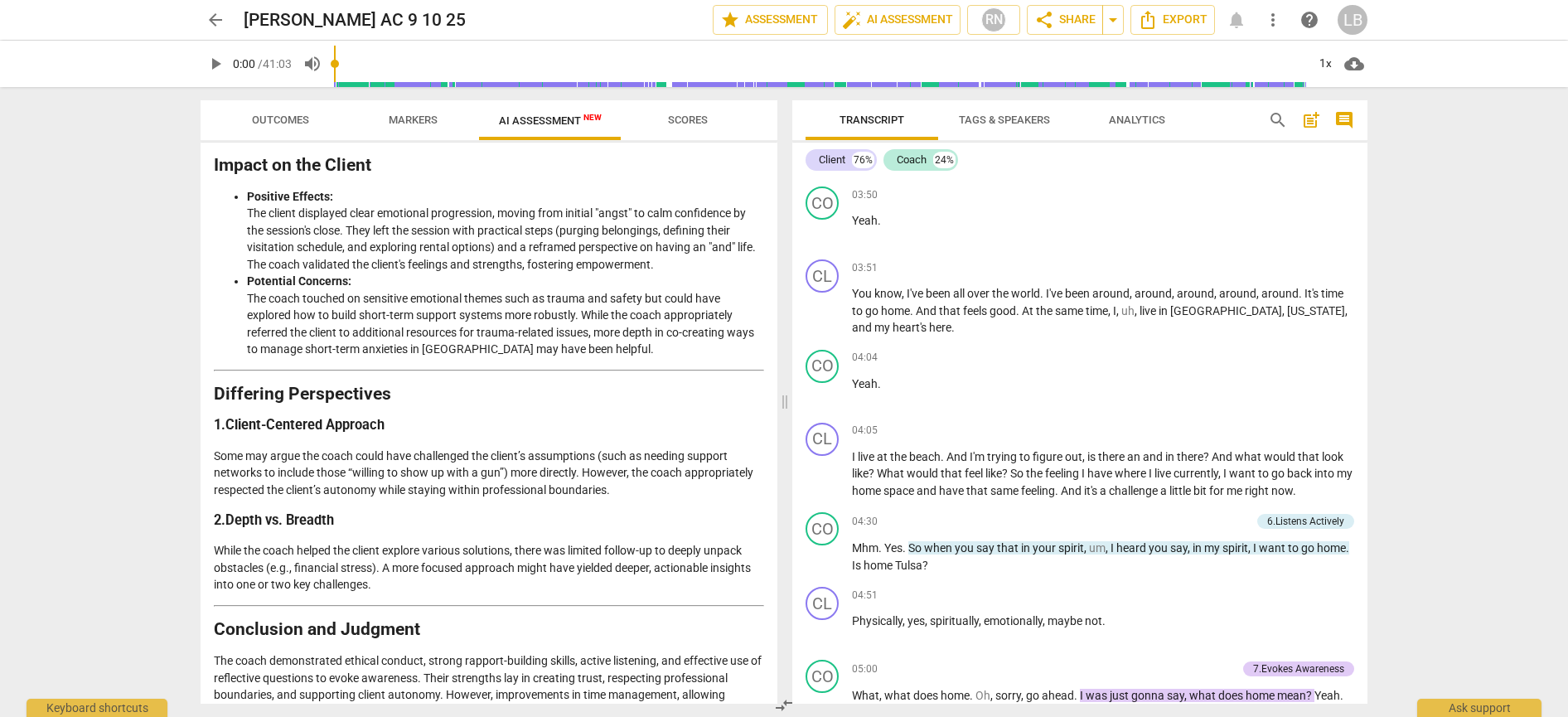
scroll to position [1438, 0]
